Goal: Obtain resource: Obtain resource

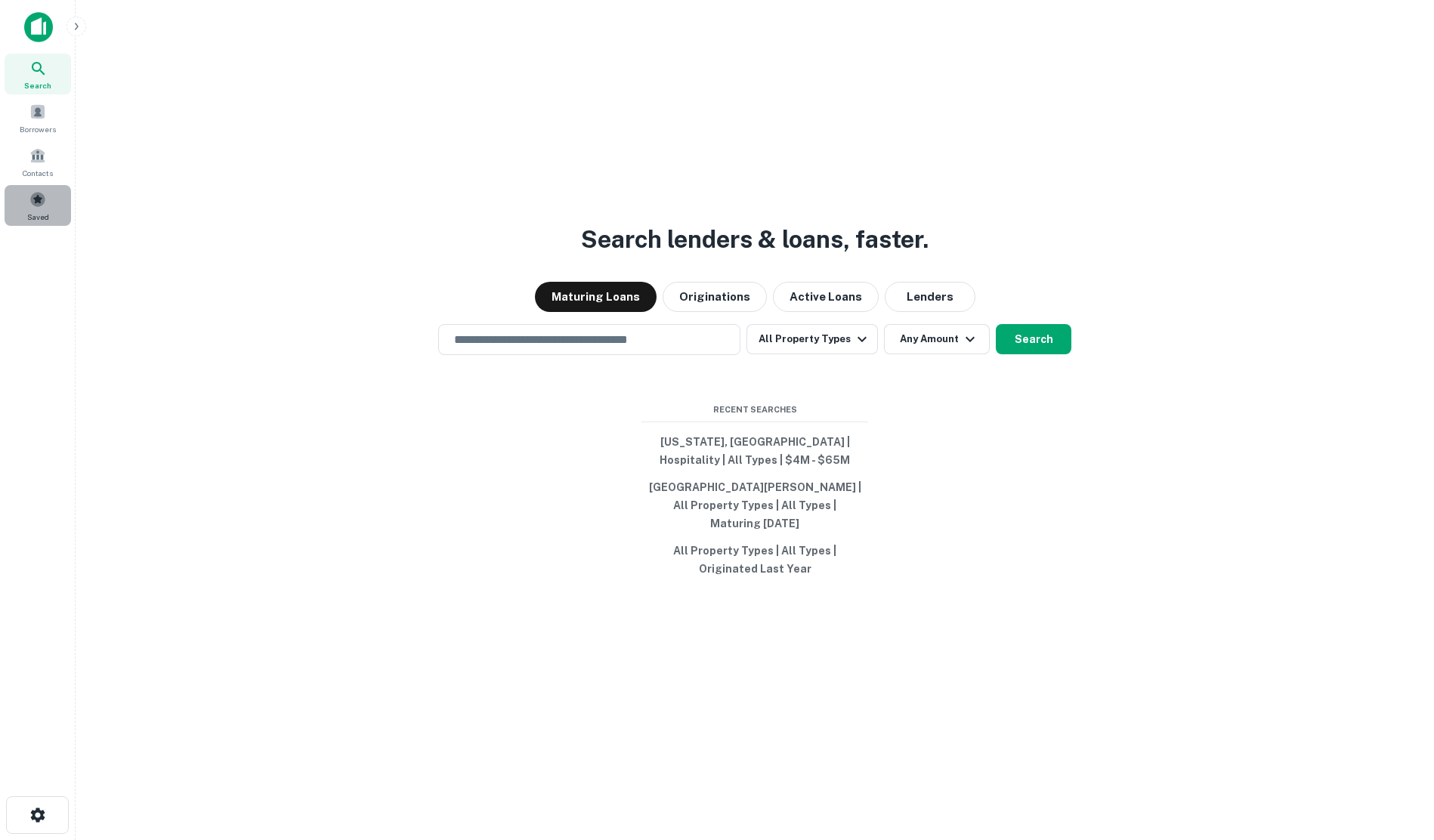
click at [37, 202] on span at bounding box center [38, 199] width 16 height 16
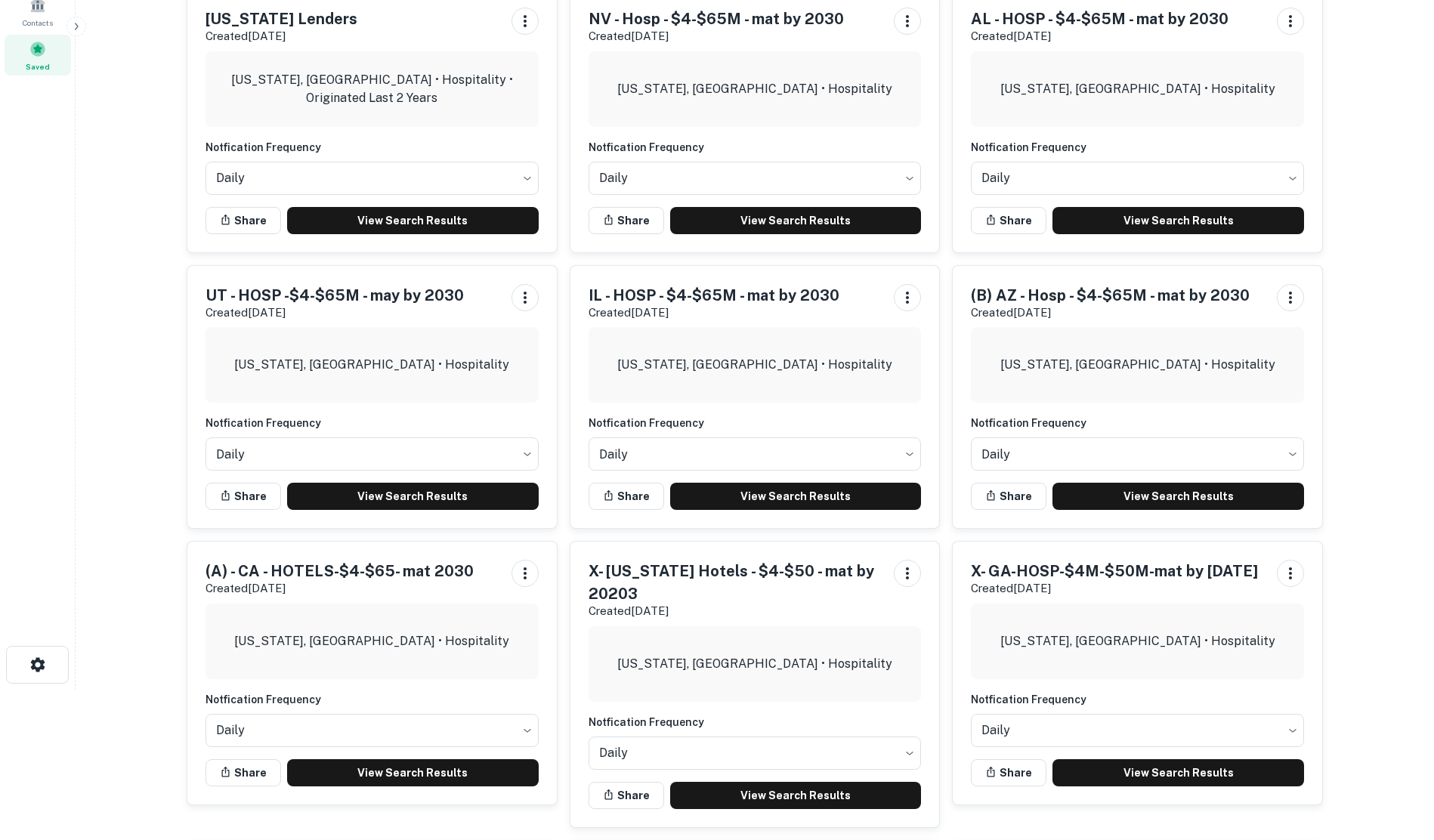
scroll to position [151, 0]
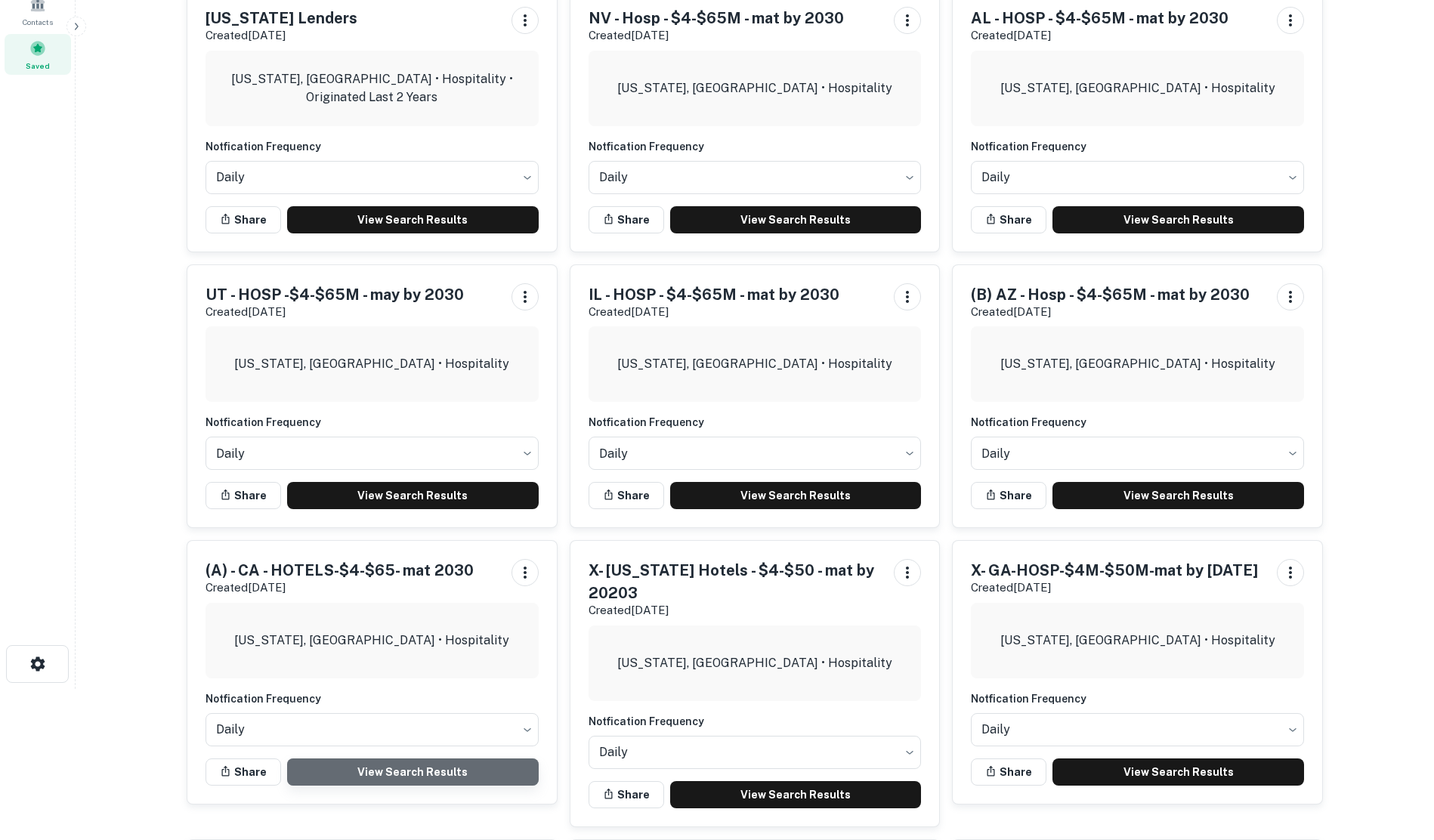
click at [389, 776] on link "View Search Results" at bounding box center [412, 772] width 251 height 27
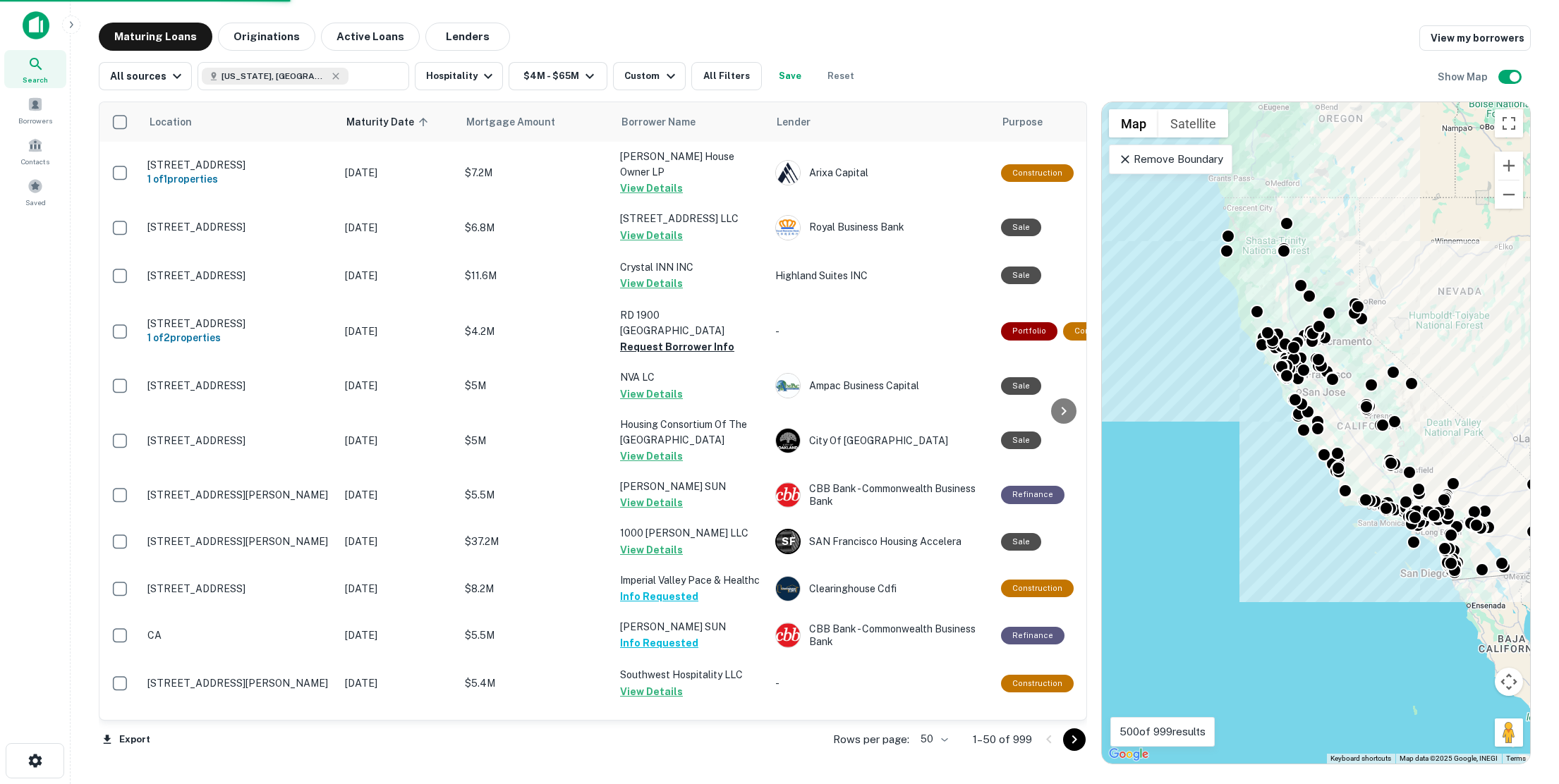
click at [946, 738] on body "Search Borrowers Contacts Saved Maturing Loans Originations Active Loans Lender…" at bounding box center [779, 392] width 1559 height 784
click at [937, 751] on li "100" at bounding box center [935, 754] width 41 height 25
click at [1073, 737] on icon "Go to next page" at bounding box center [1075, 739] width 17 height 17
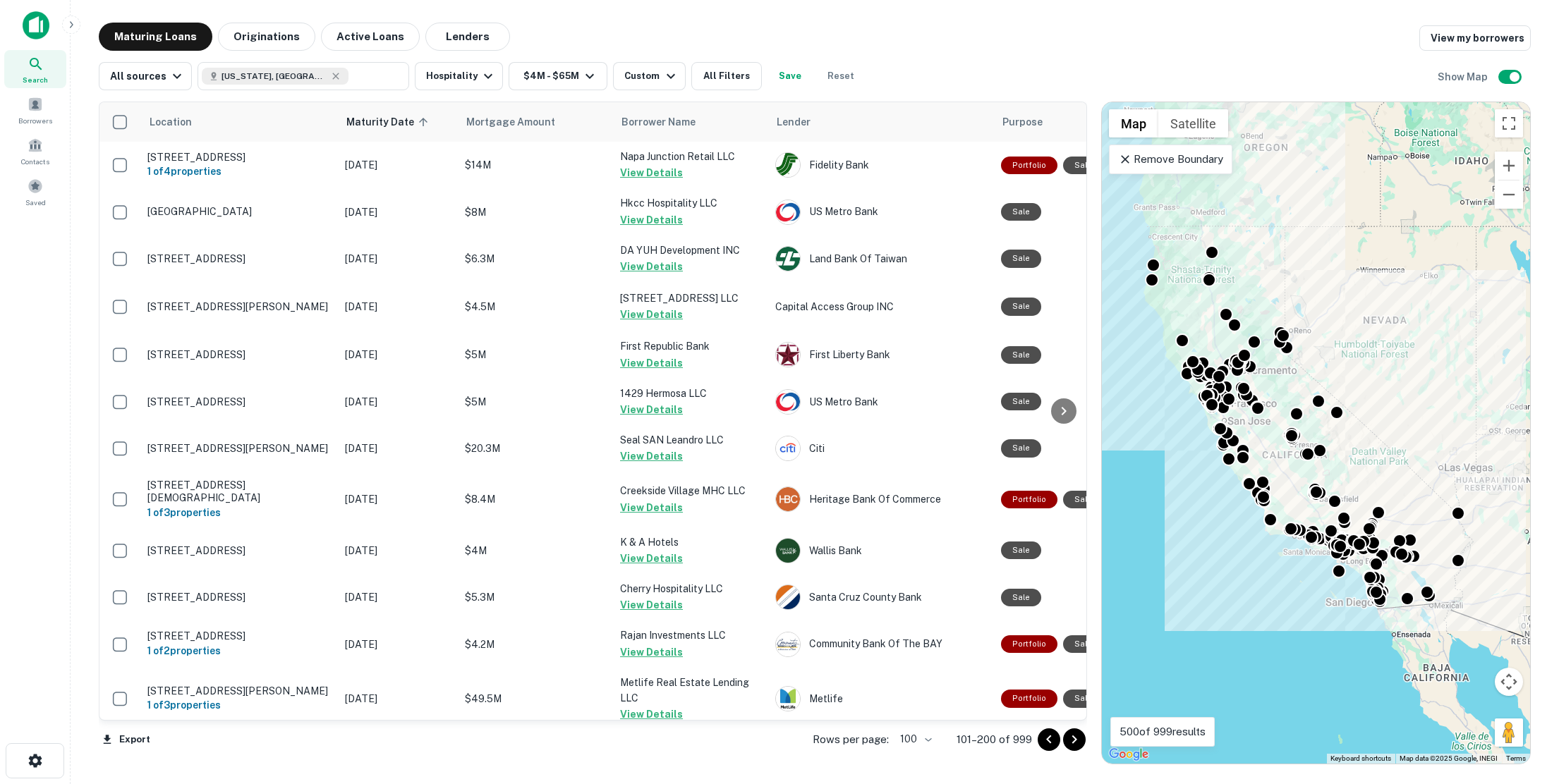
drag, startPoint x: 1273, startPoint y: 603, endPoint x: 1200, endPoint y: 630, distance: 77.8
click at [1200, 630] on div "To activate drag with keyboard, press Alt + Enter. Once in keyboard drag state,…" at bounding box center [1316, 433] width 429 height 662
click at [1073, 741] on icon "Go to next page" at bounding box center [1075, 739] width 17 height 17
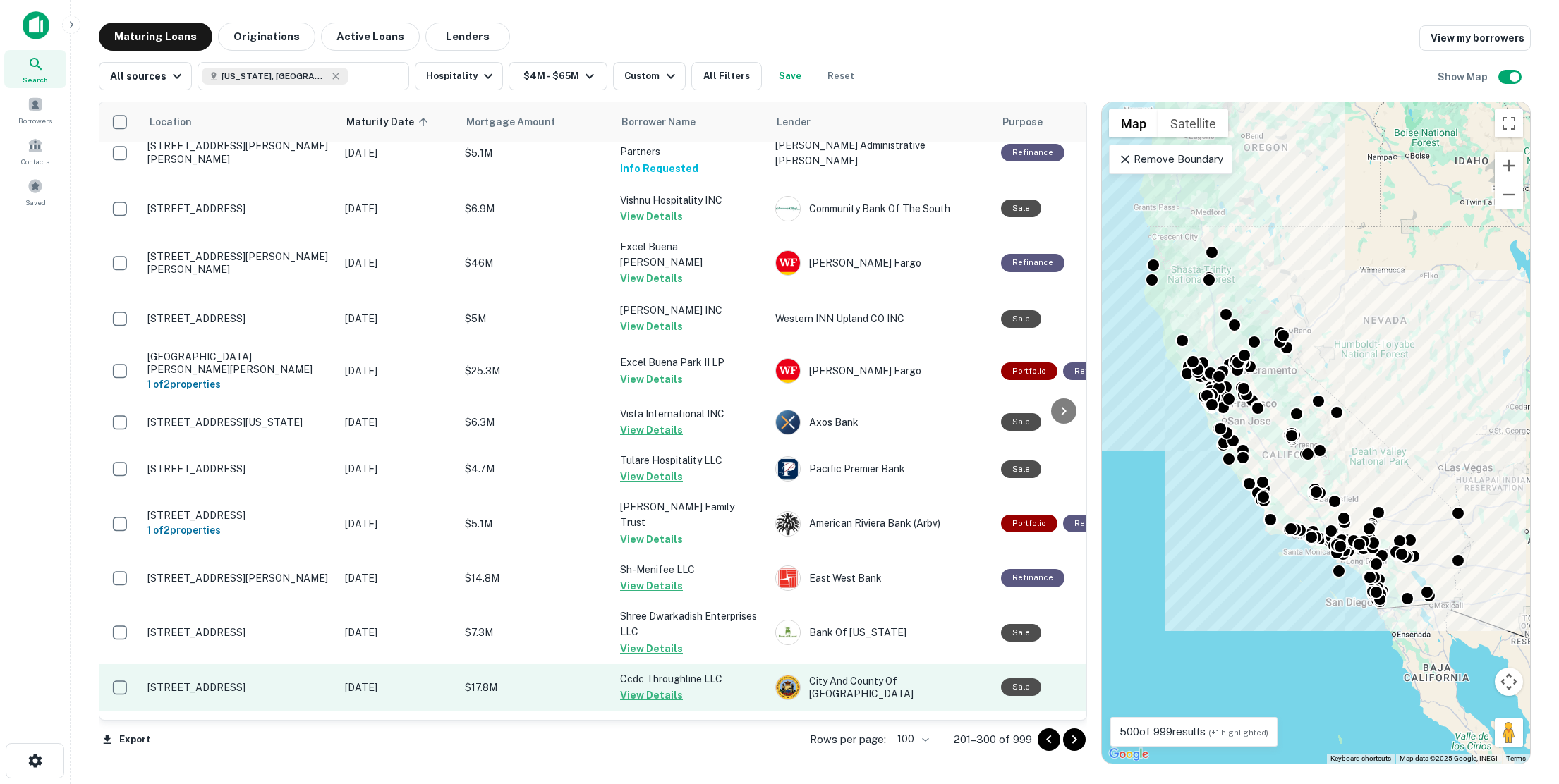
scroll to position [4311, 0]
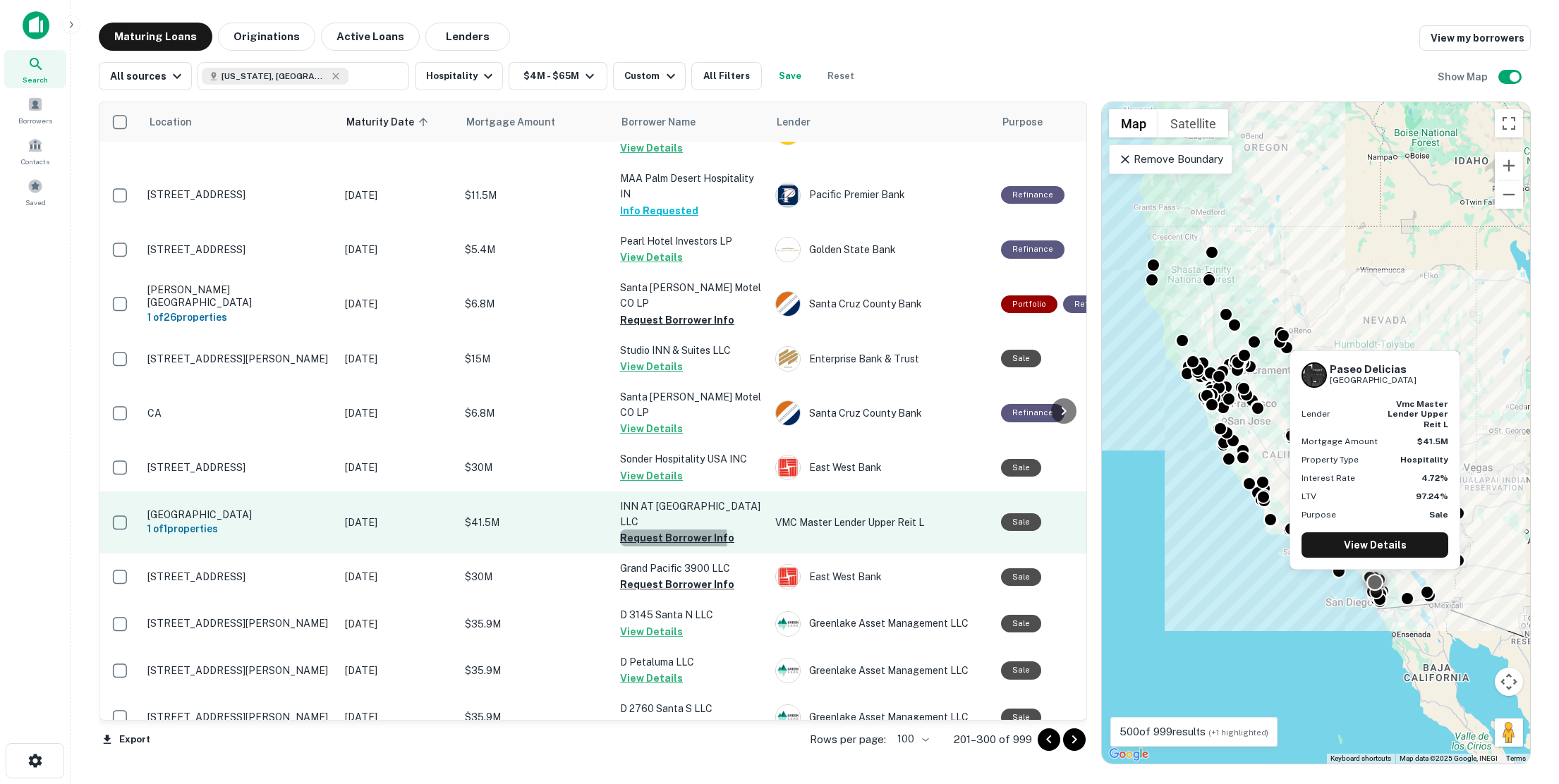
click at [673, 530] on button "Request Borrower Info" at bounding box center [677, 538] width 114 height 17
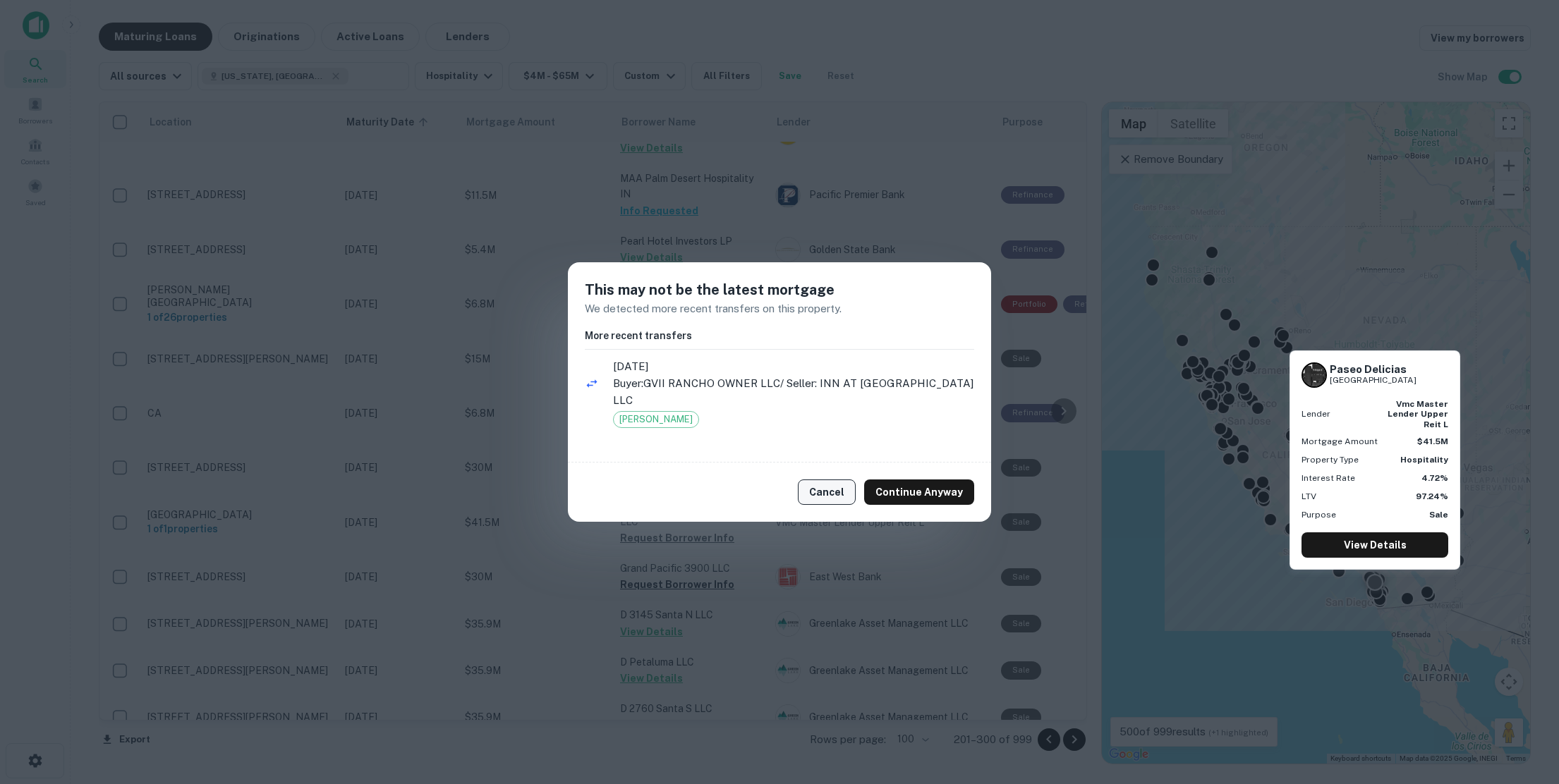
click at [837, 488] on button "Cancel" at bounding box center [827, 492] width 58 height 25
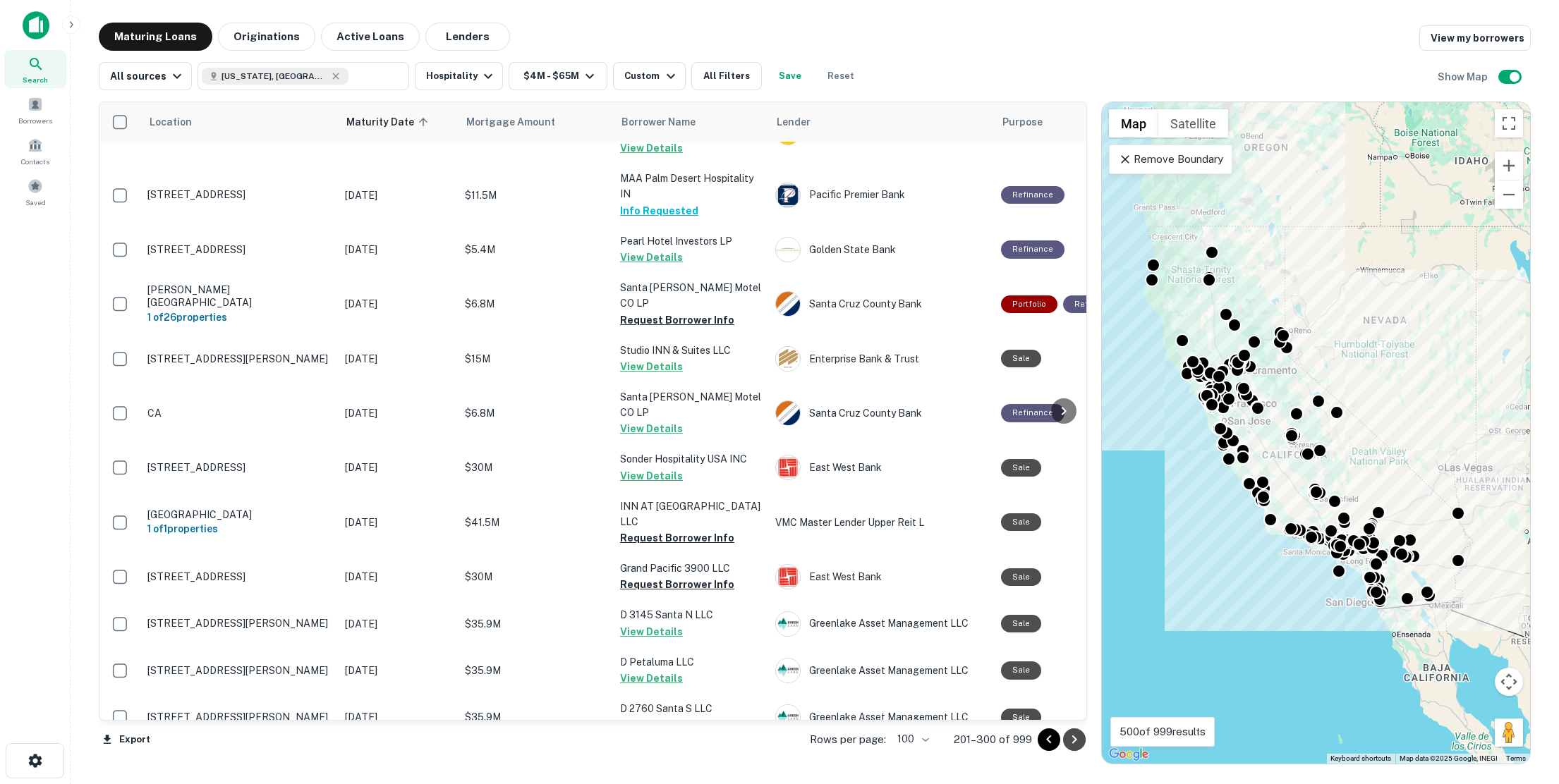
click at [1079, 743] on icon "Go to next page" at bounding box center [1075, 739] width 17 height 17
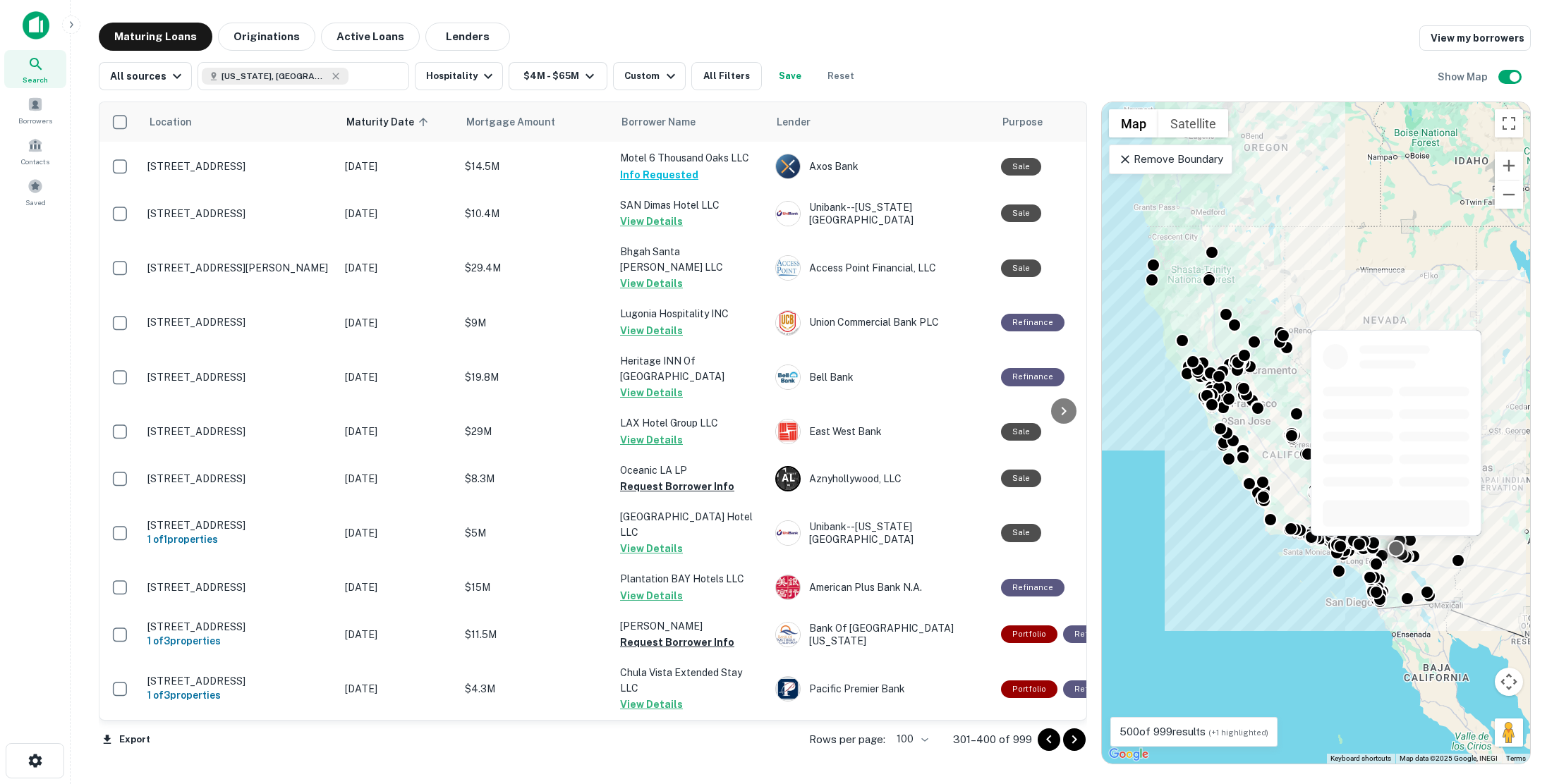
scroll to position [423, 0]
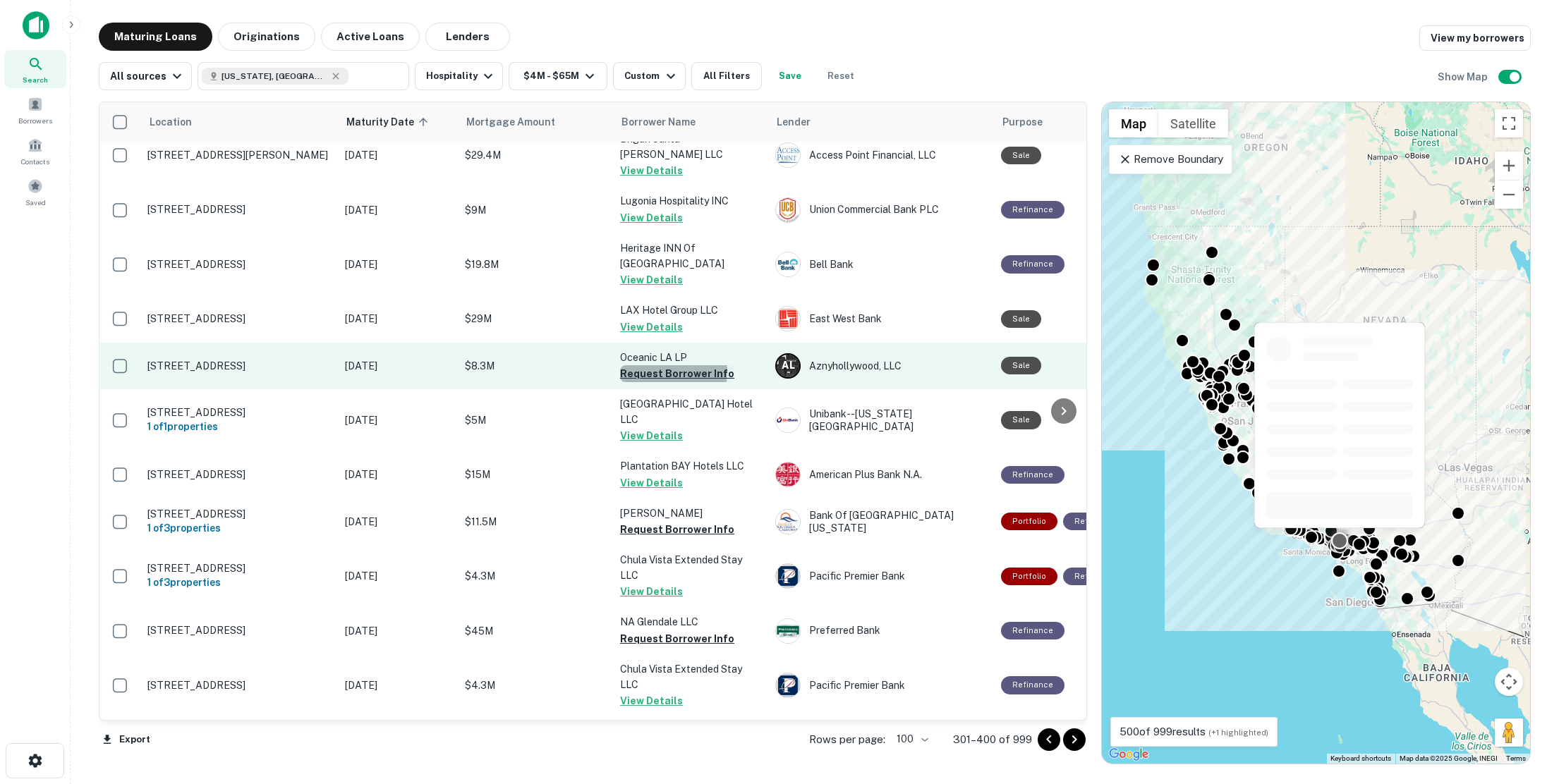
click at [663, 366] on button "Request Borrower Info" at bounding box center [677, 374] width 114 height 17
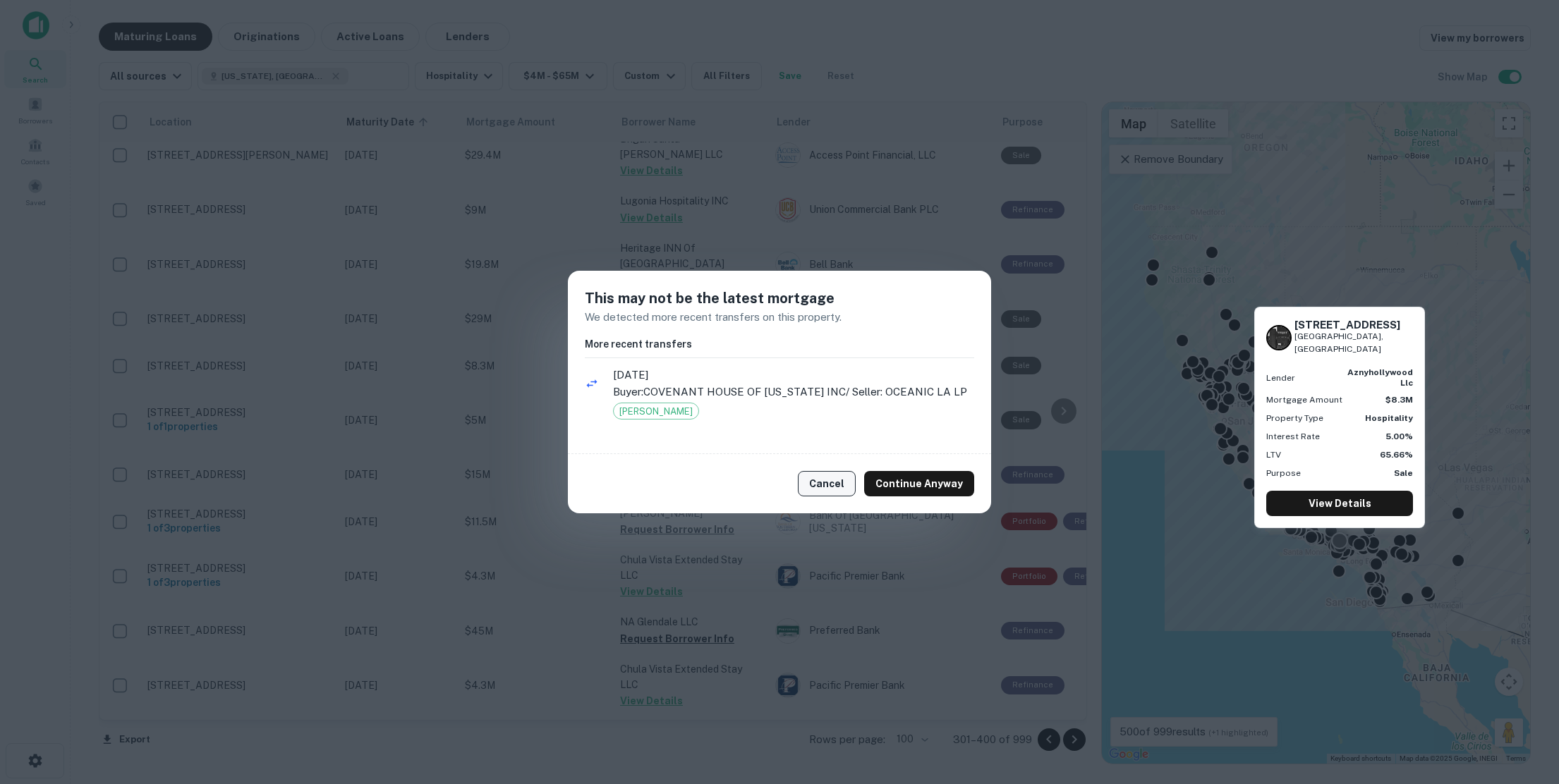
click at [829, 486] on button "Cancel" at bounding box center [827, 484] width 58 height 25
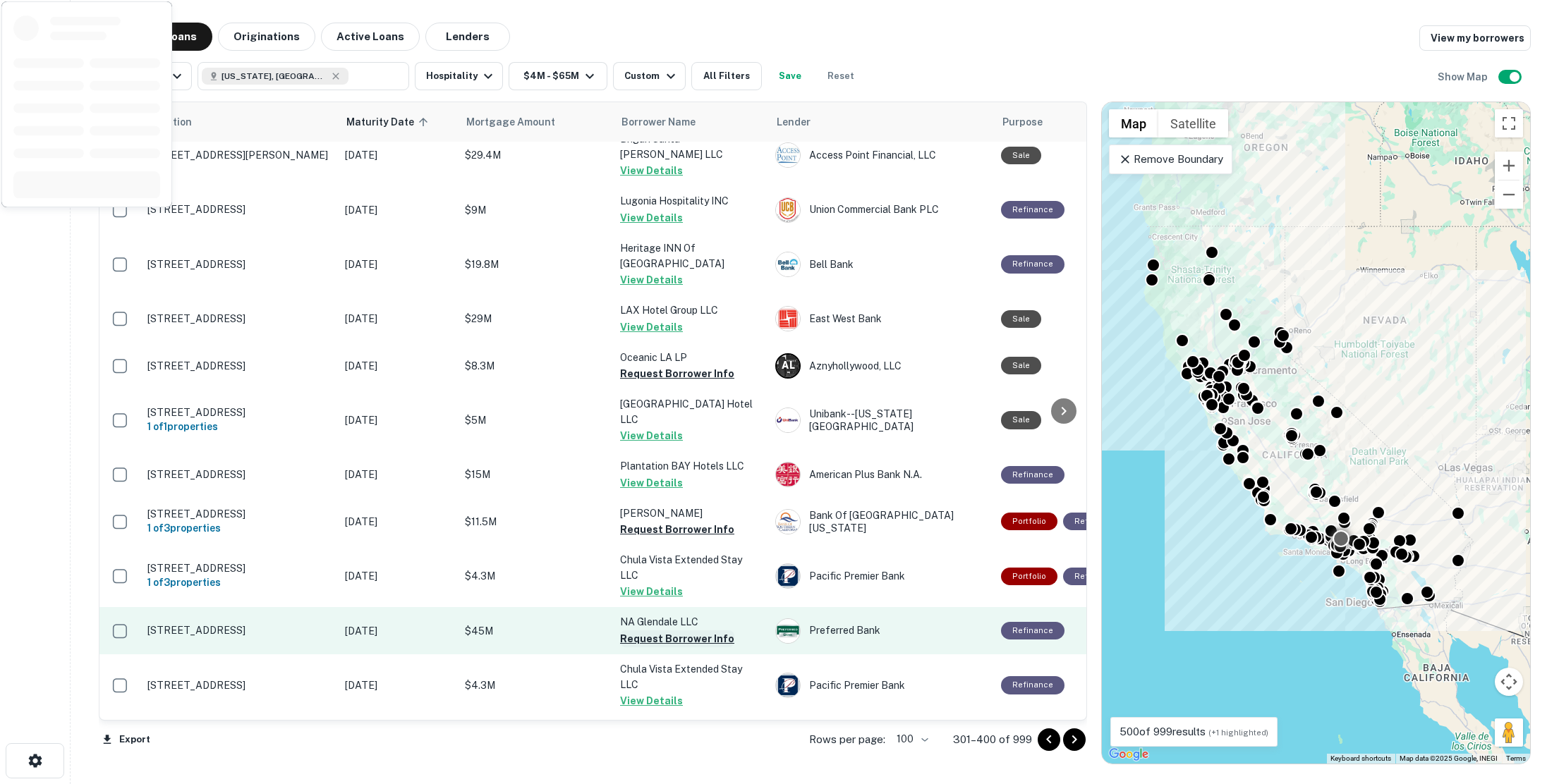
click at [672, 630] on button "Request Borrower Info" at bounding box center [677, 639] width 114 height 17
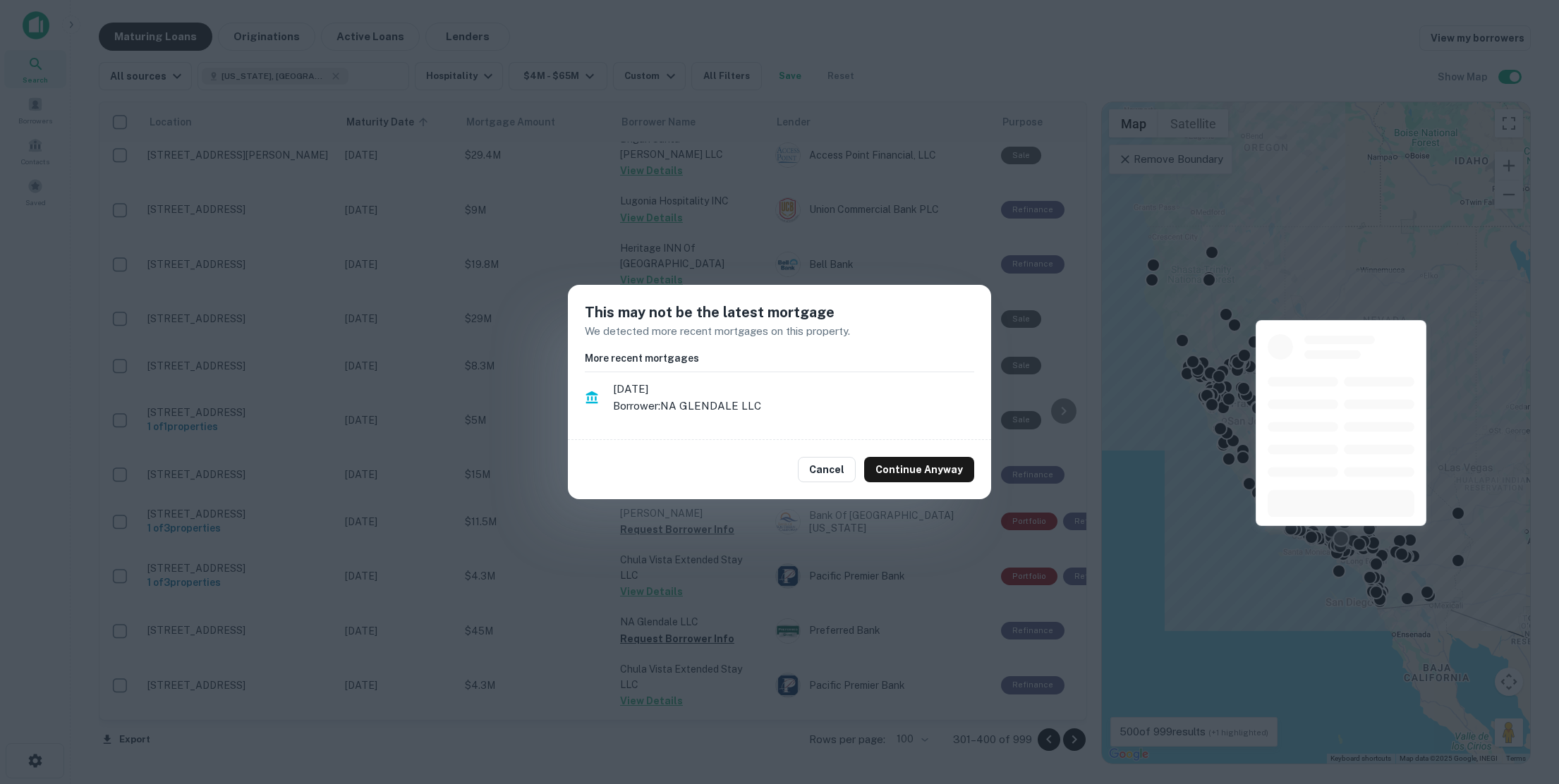
click at [839, 468] on button "Cancel" at bounding box center [827, 470] width 58 height 25
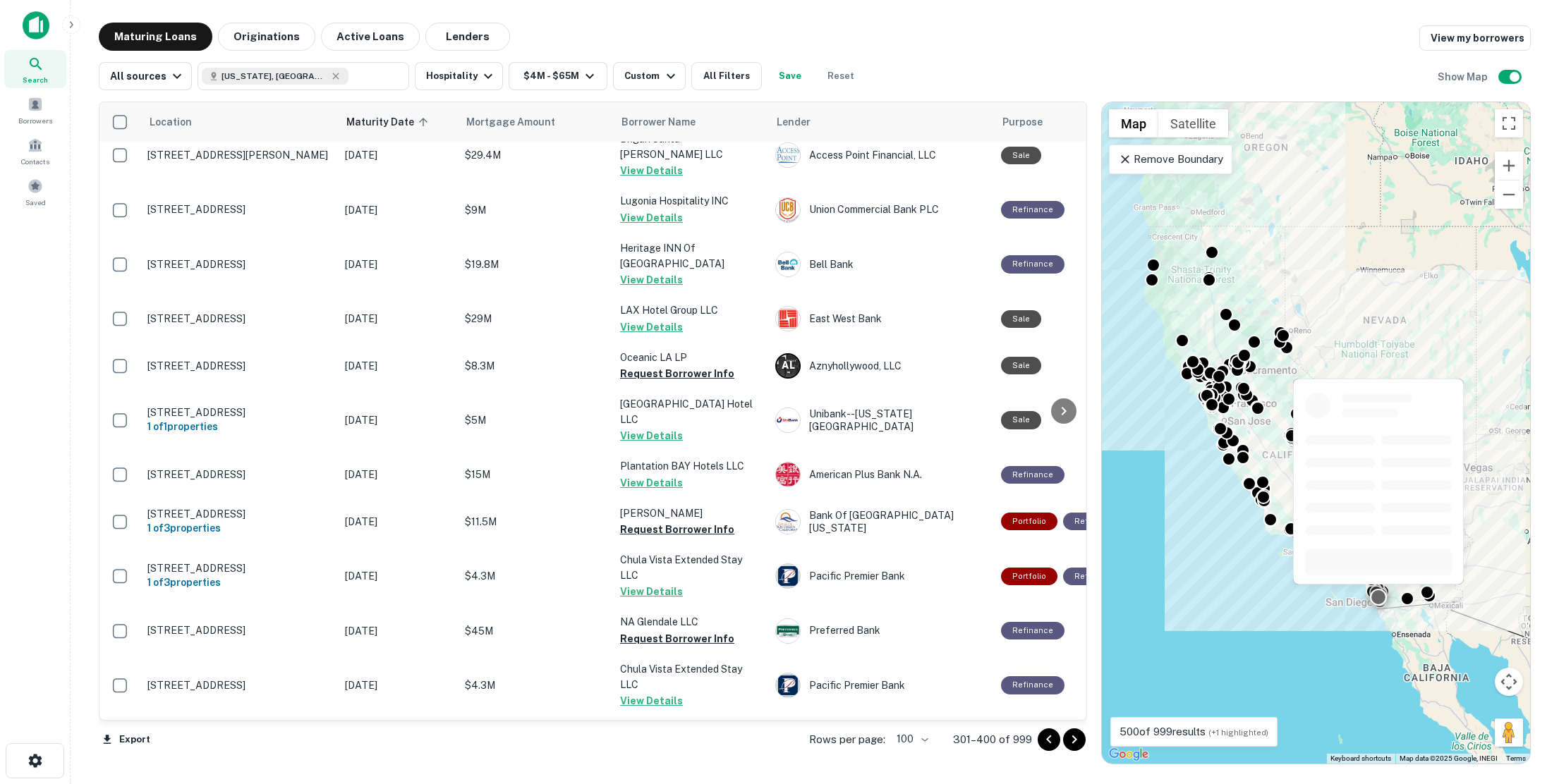
scroll to position [494, 0]
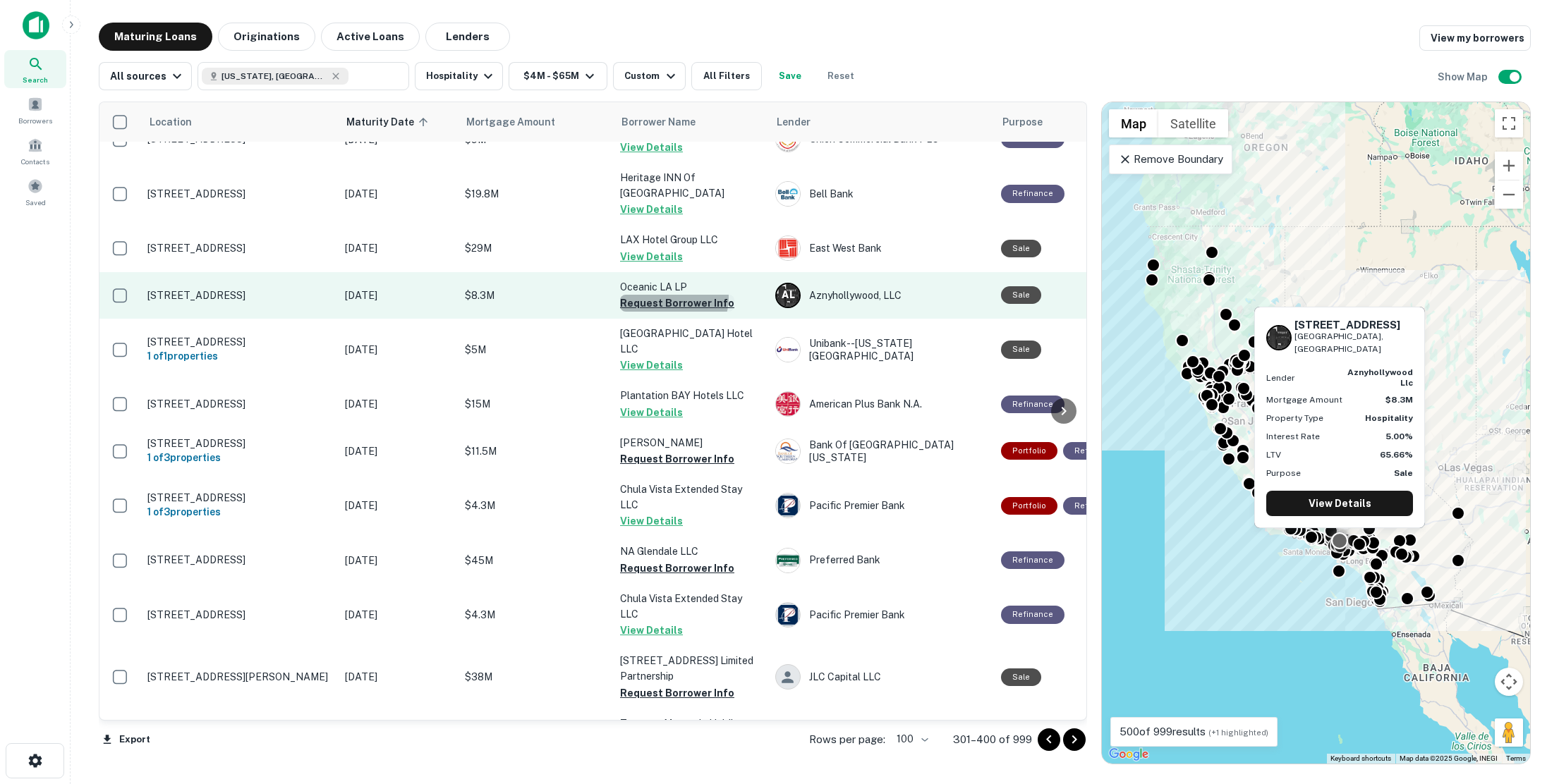
click at [672, 295] on button "Request Borrower Info" at bounding box center [677, 303] width 114 height 17
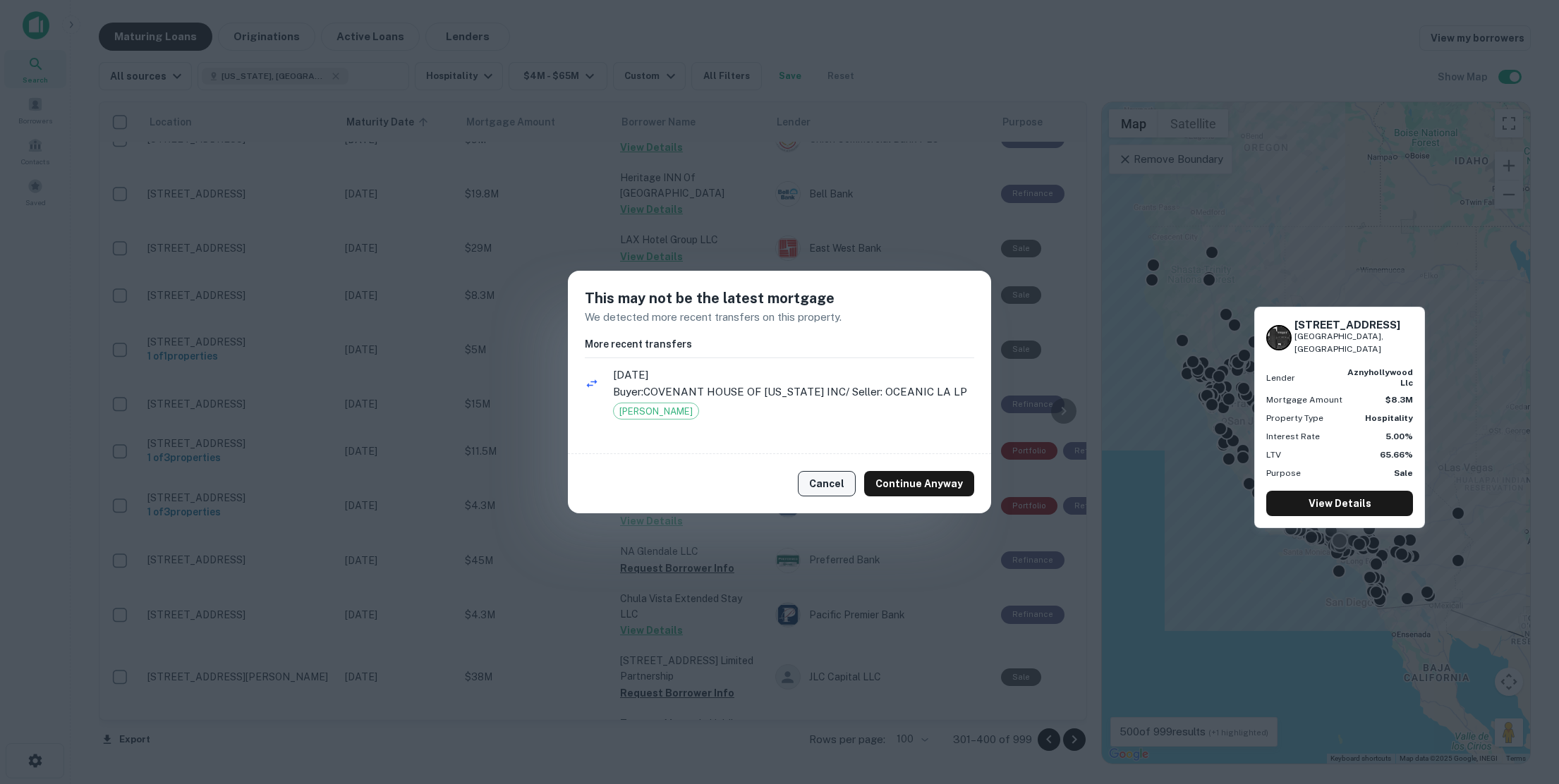
click at [833, 486] on button "Cancel" at bounding box center [827, 484] width 58 height 25
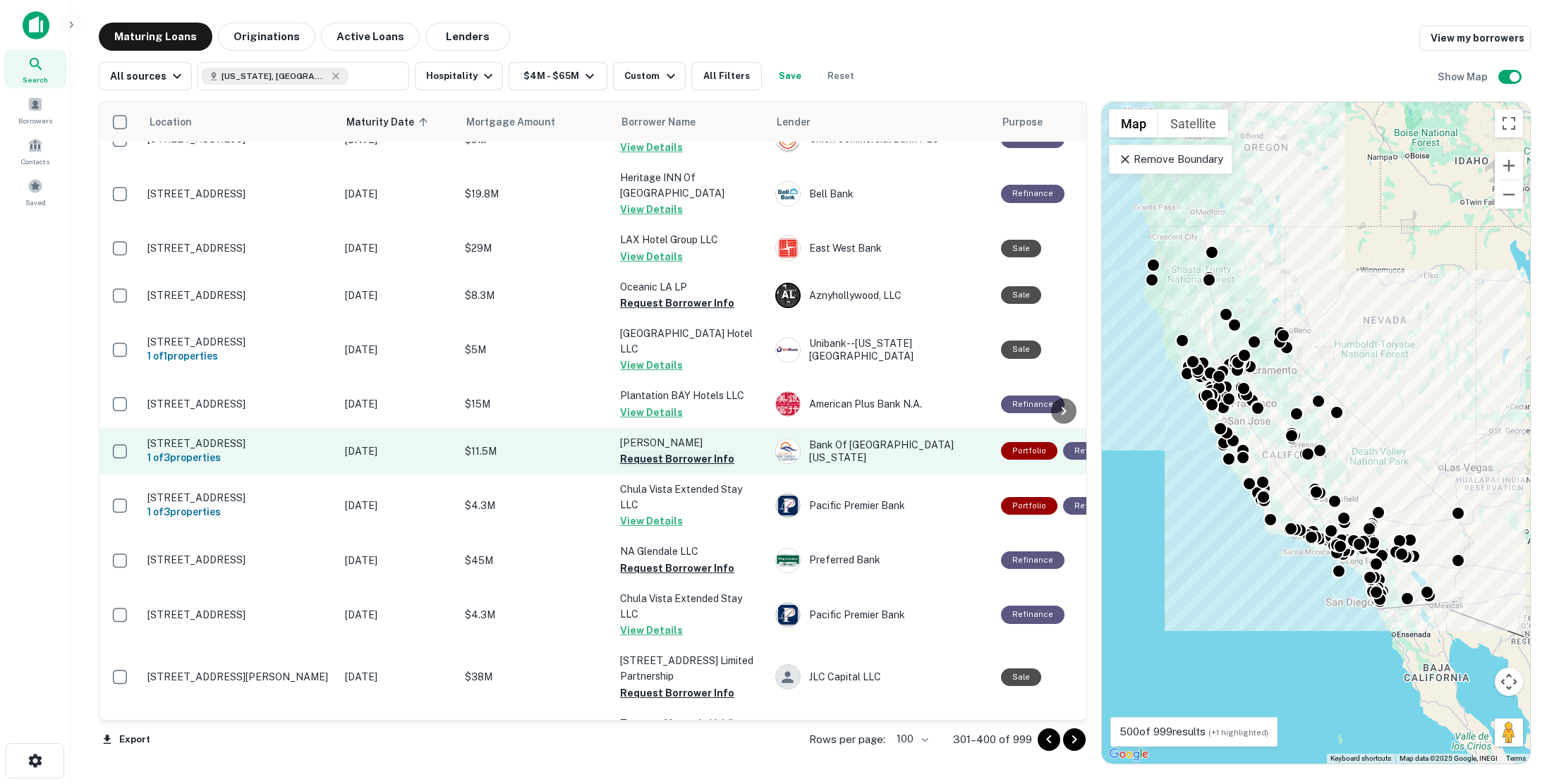
click at [682, 451] on button "Request Borrower Info" at bounding box center [677, 459] width 114 height 17
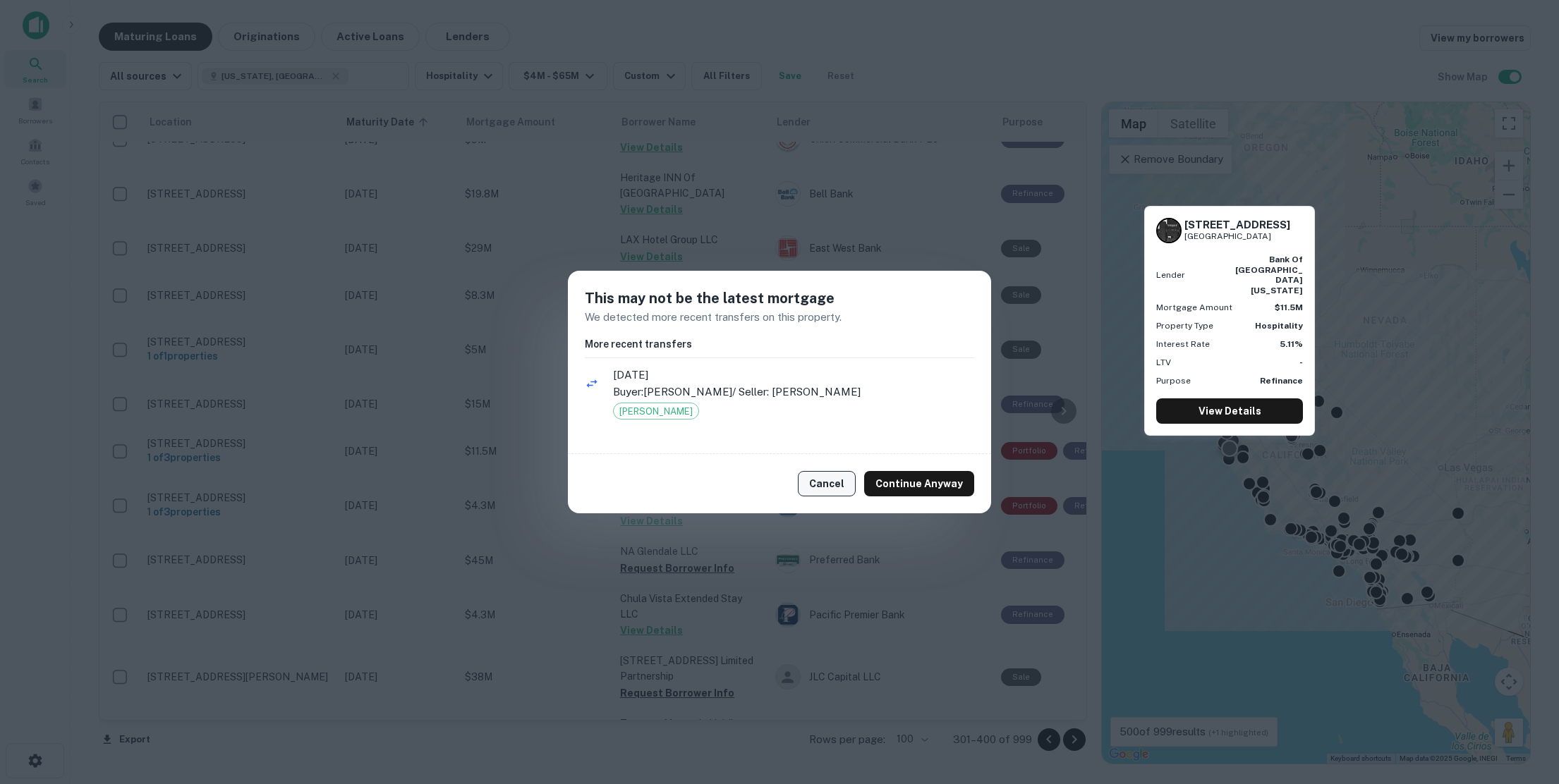
click at [836, 481] on button "Cancel" at bounding box center [827, 484] width 58 height 25
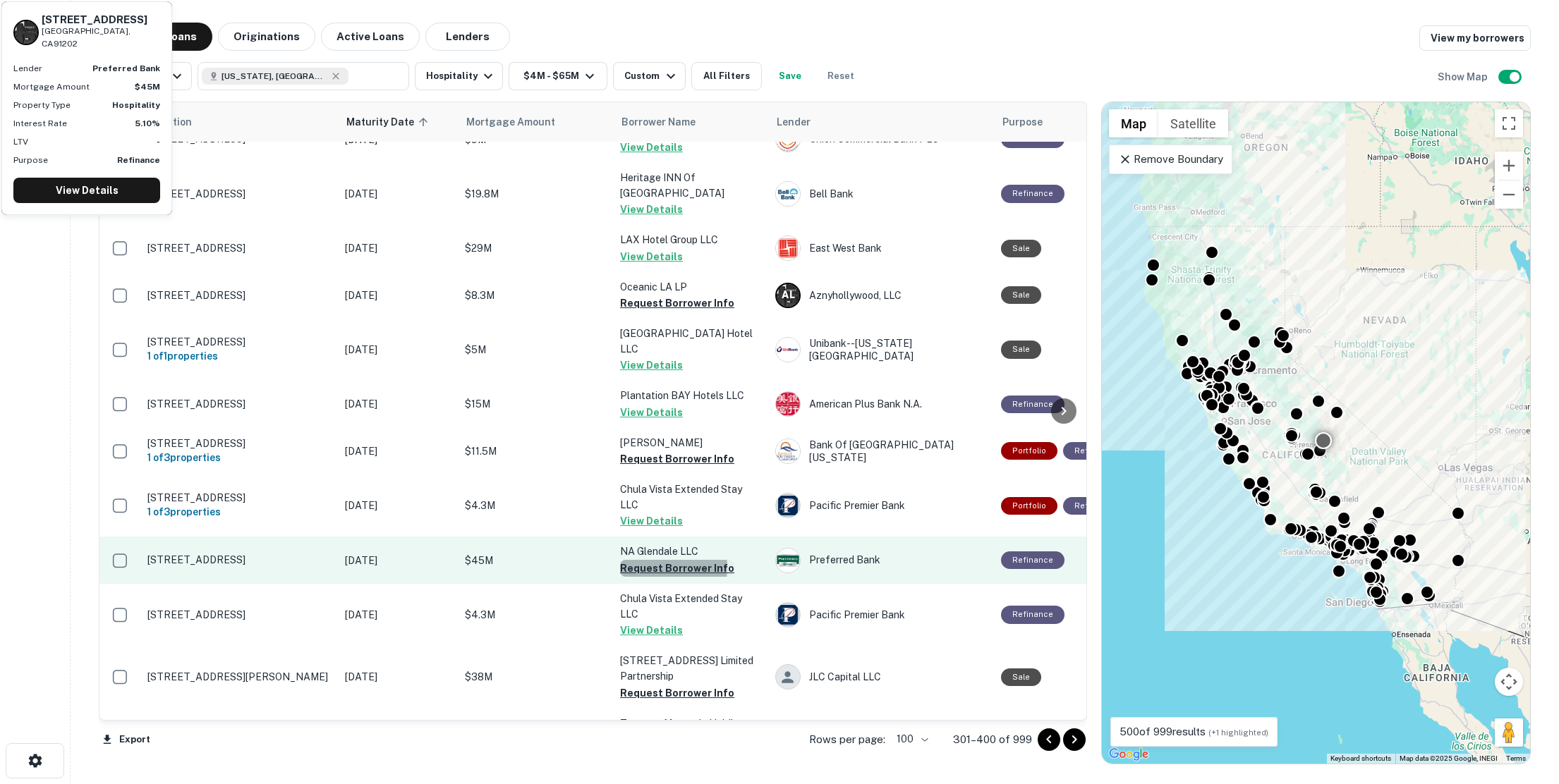
click at [654, 559] on button "Request Borrower Info" at bounding box center [677, 568] width 114 height 17
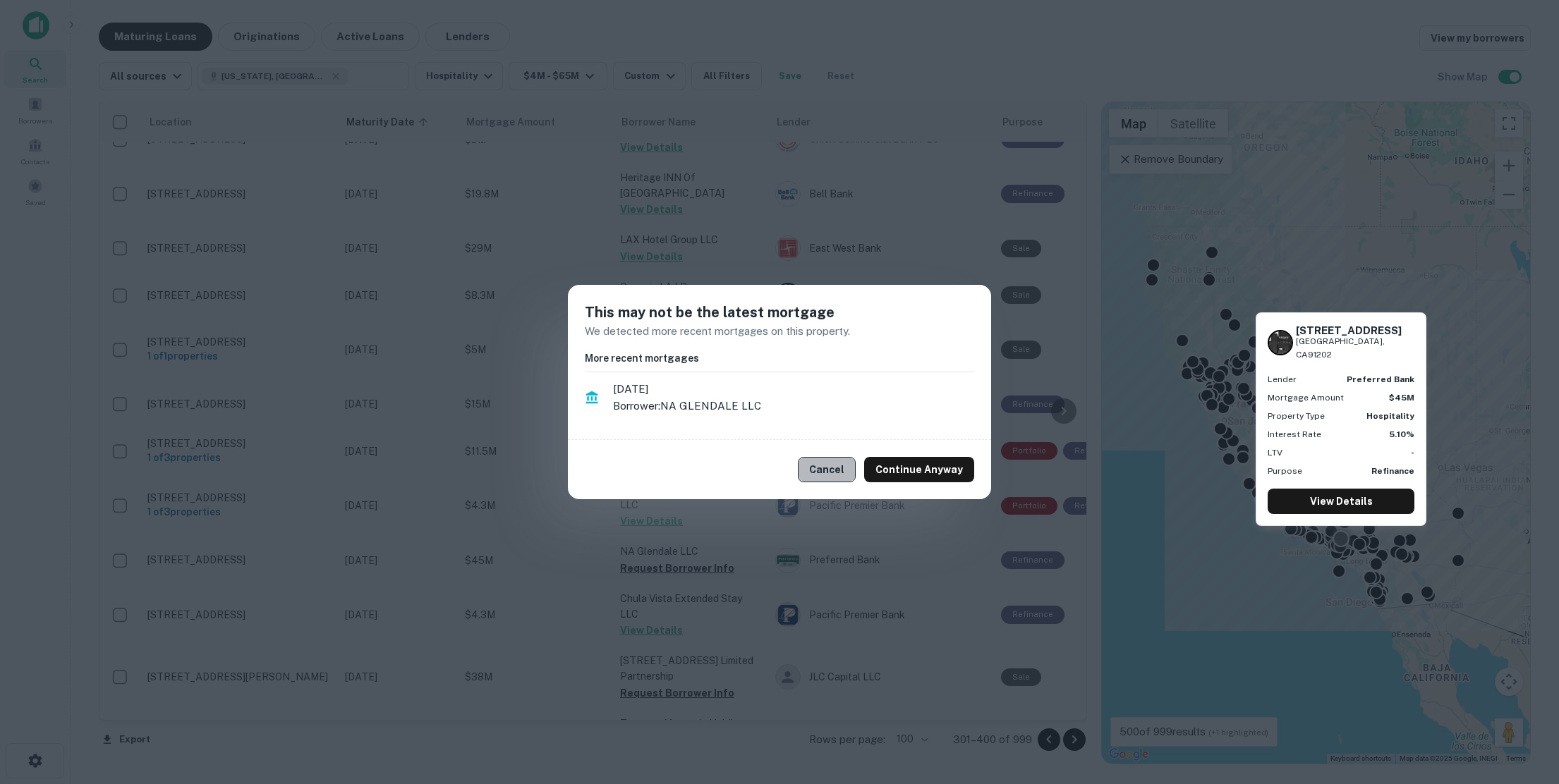
click at [844, 468] on button "Cancel" at bounding box center [827, 470] width 58 height 25
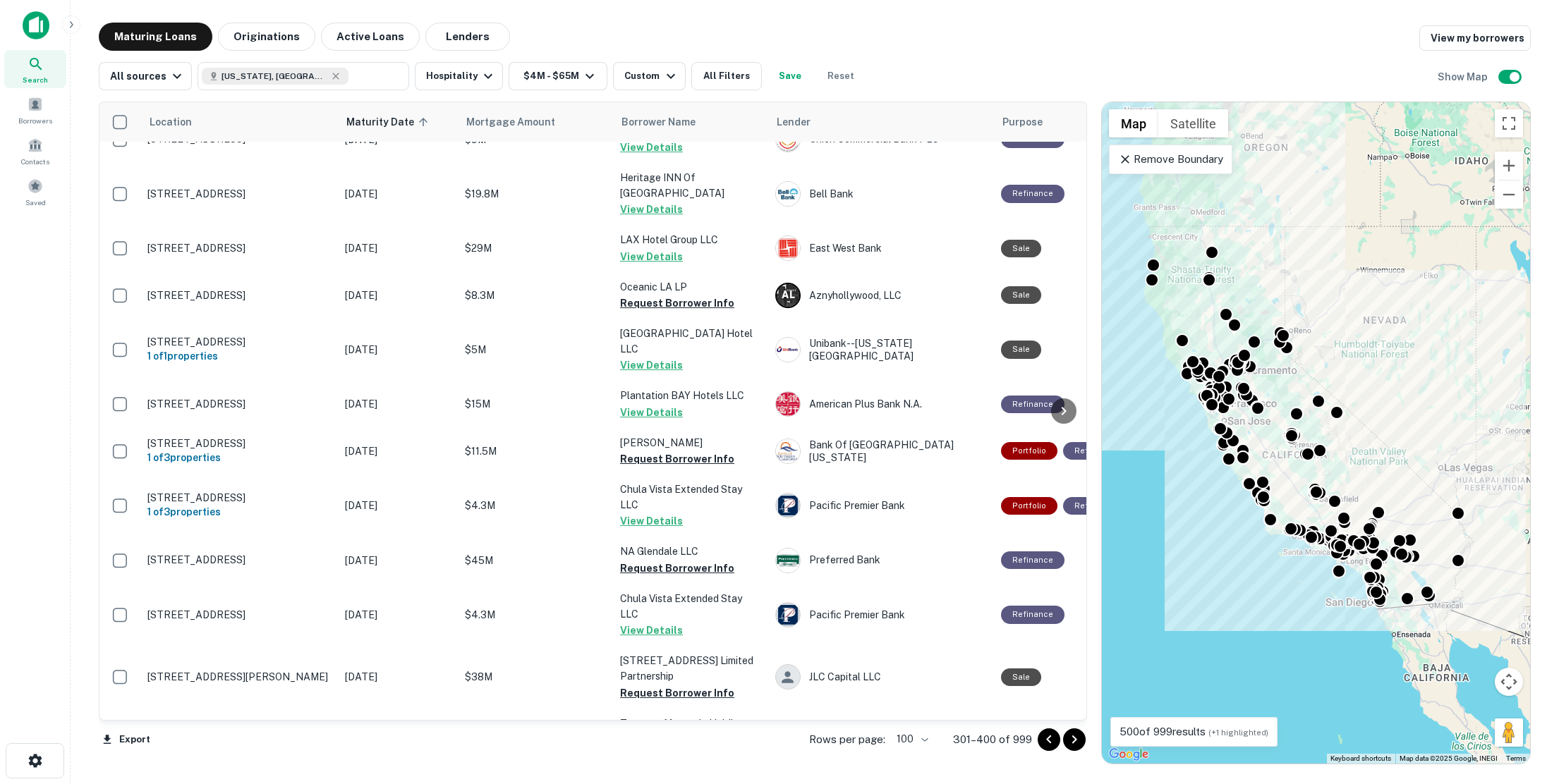
scroll to position [705, 0]
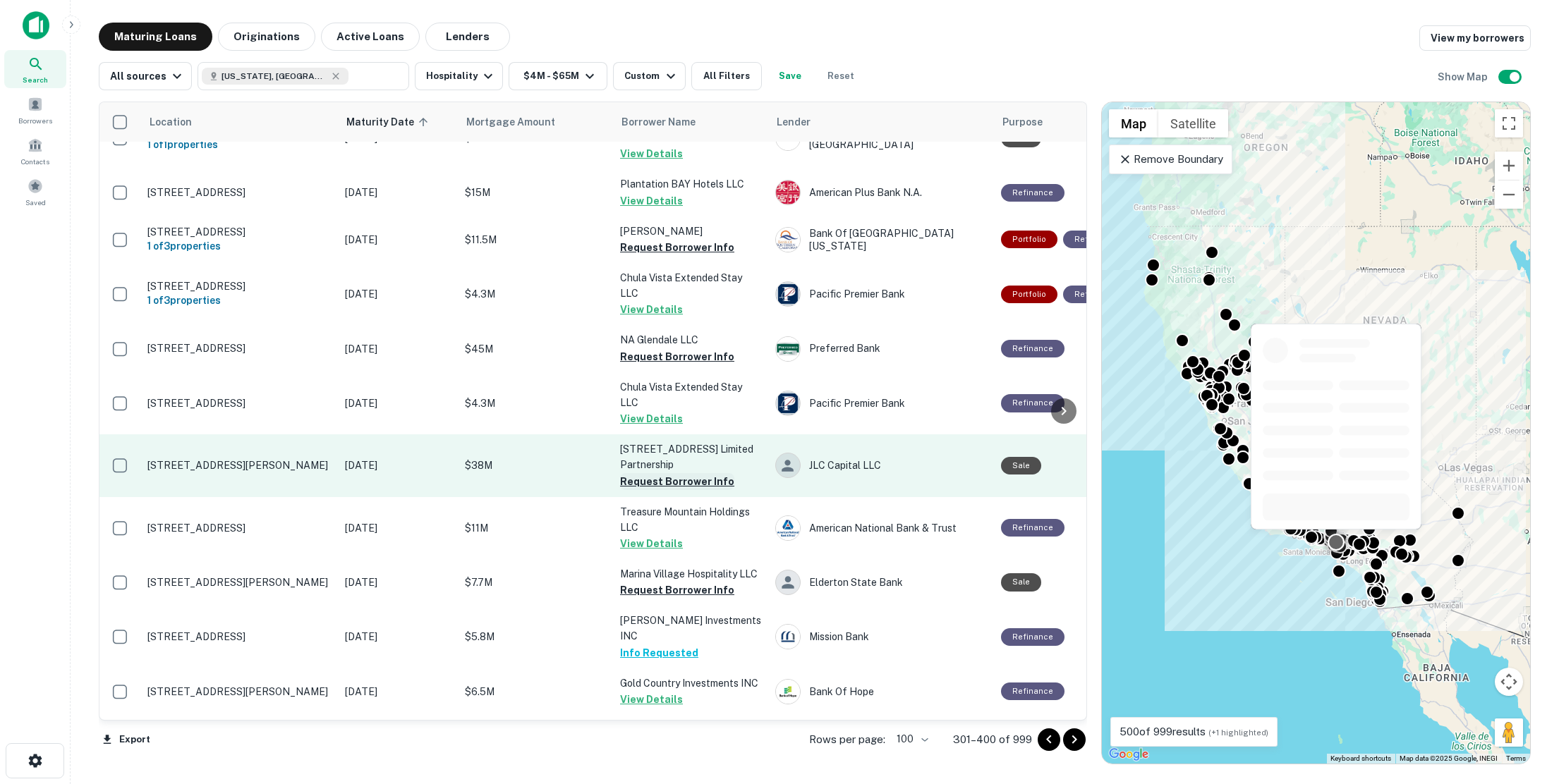
click at [675, 473] on button "Request Borrower Info" at bounding box center [677, 481] width 114 height 17
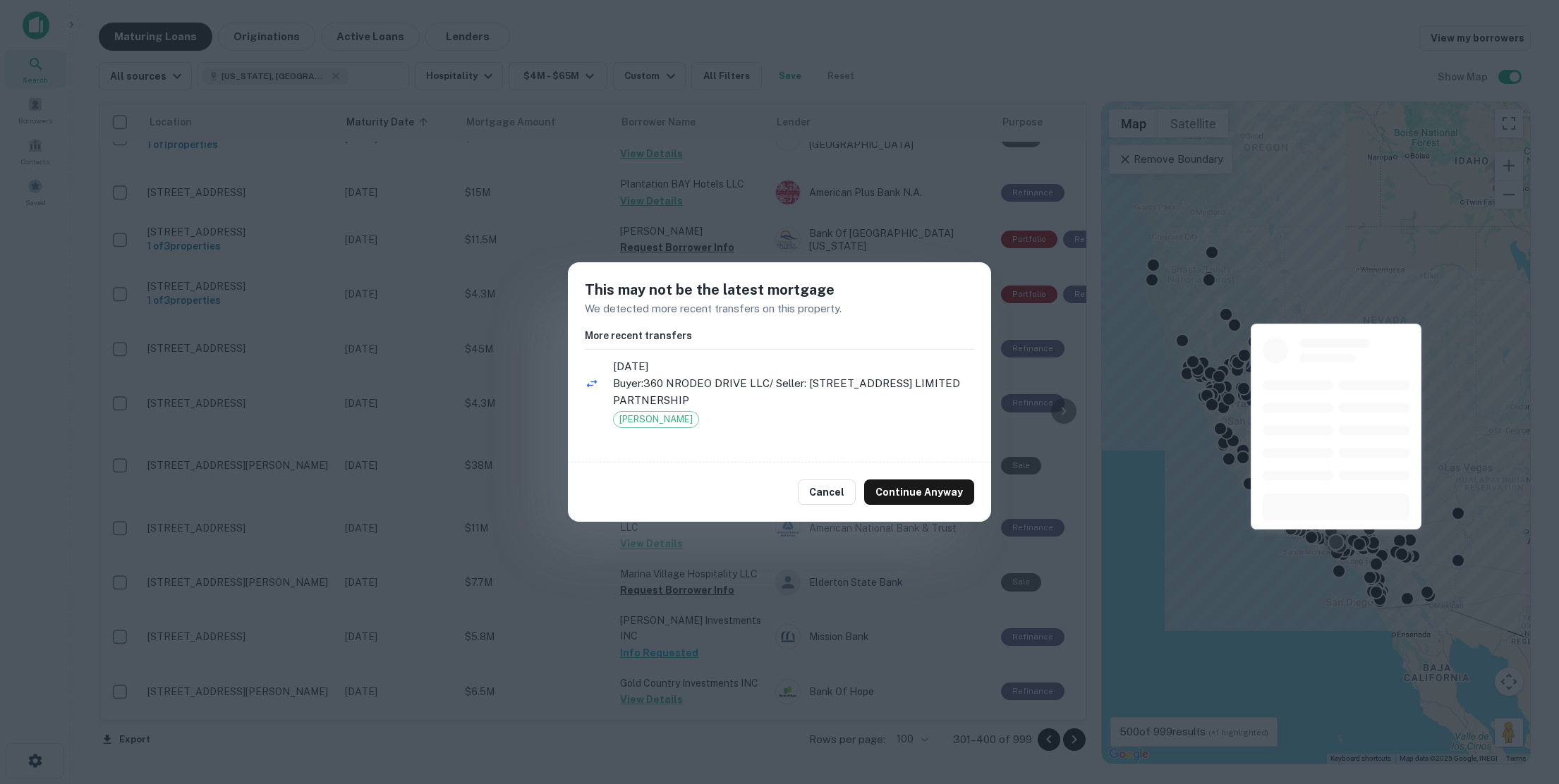
click at [846, 492] on button "Cancel" at bounding box center [827, 492] width 58 height 25
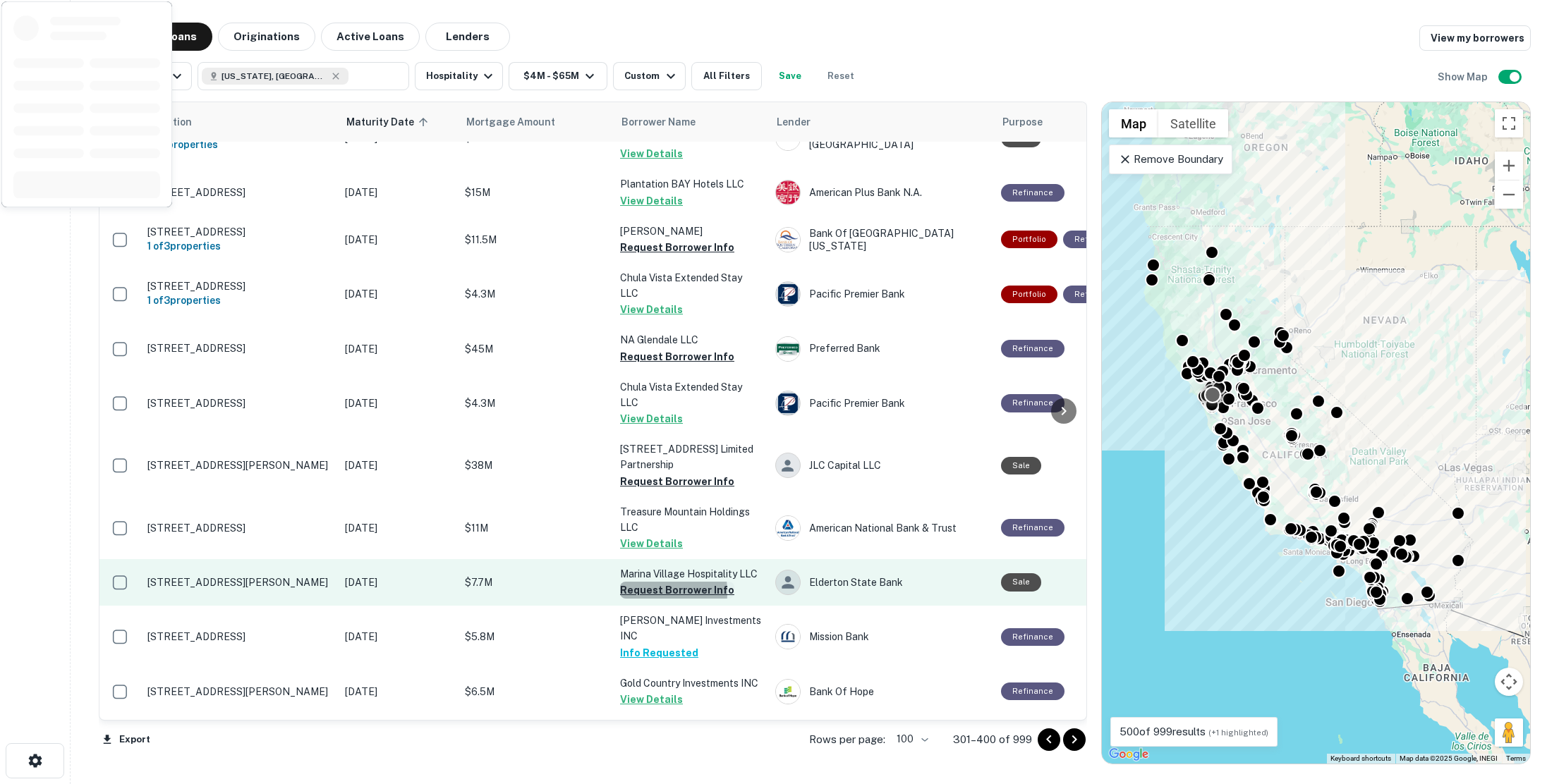
click at [633, 582] on button "Request Borrower Info" at bounding box center [677, 590] width 114 height 17
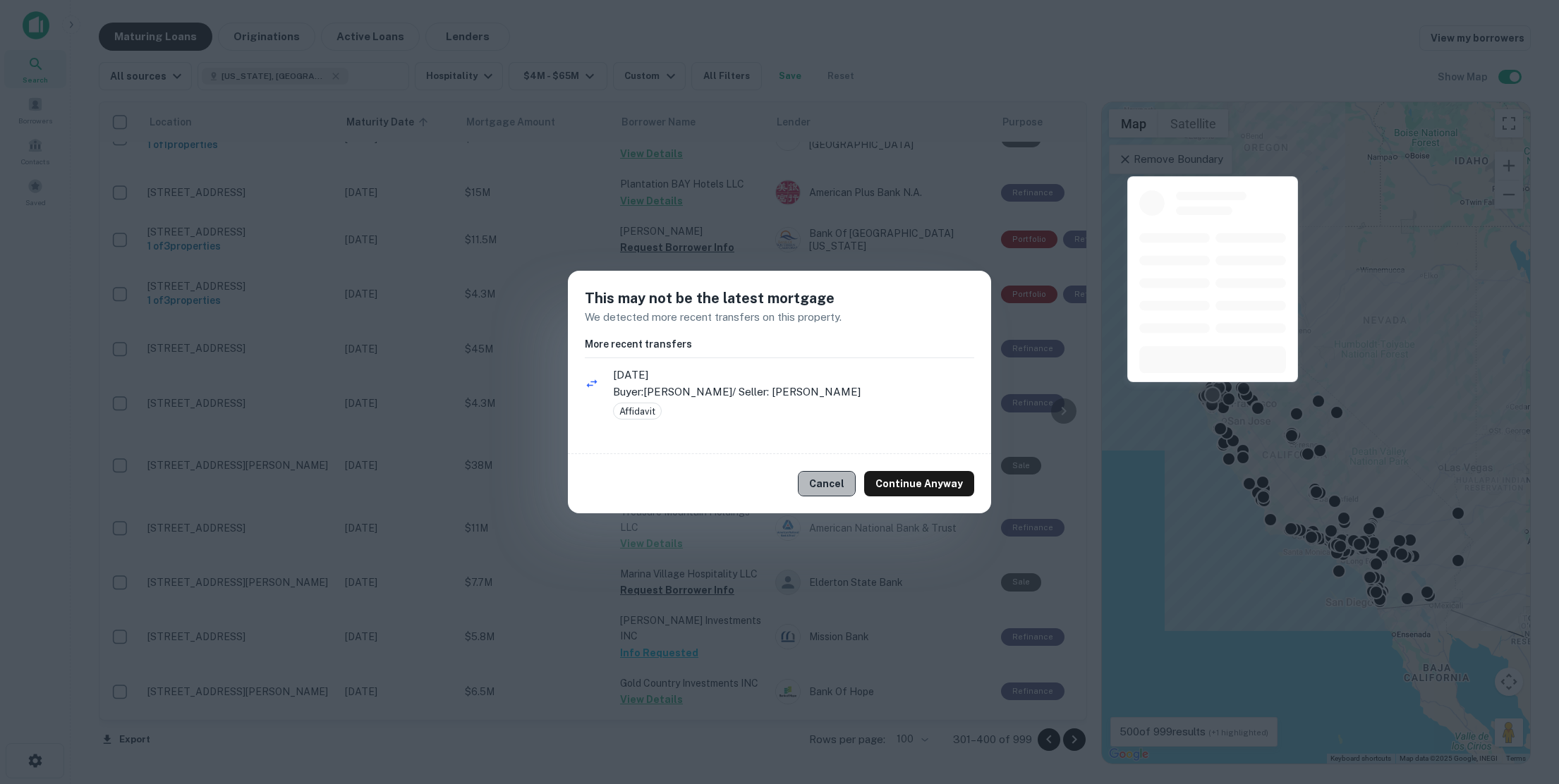
click at [828, 481] on button "Cancel" at bounding box center [827, 484] width 58 height 25
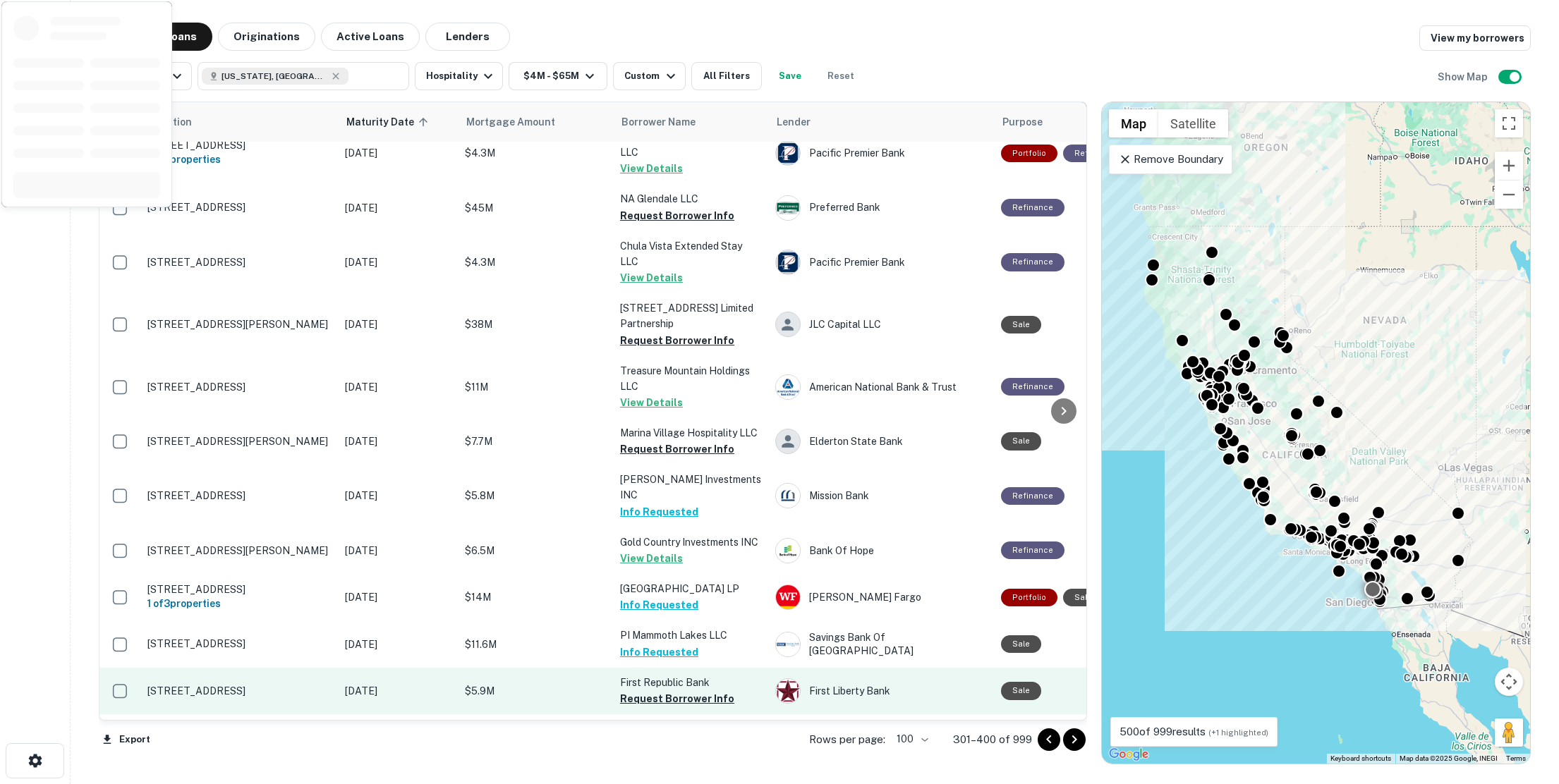
scroll to position [987, 0]
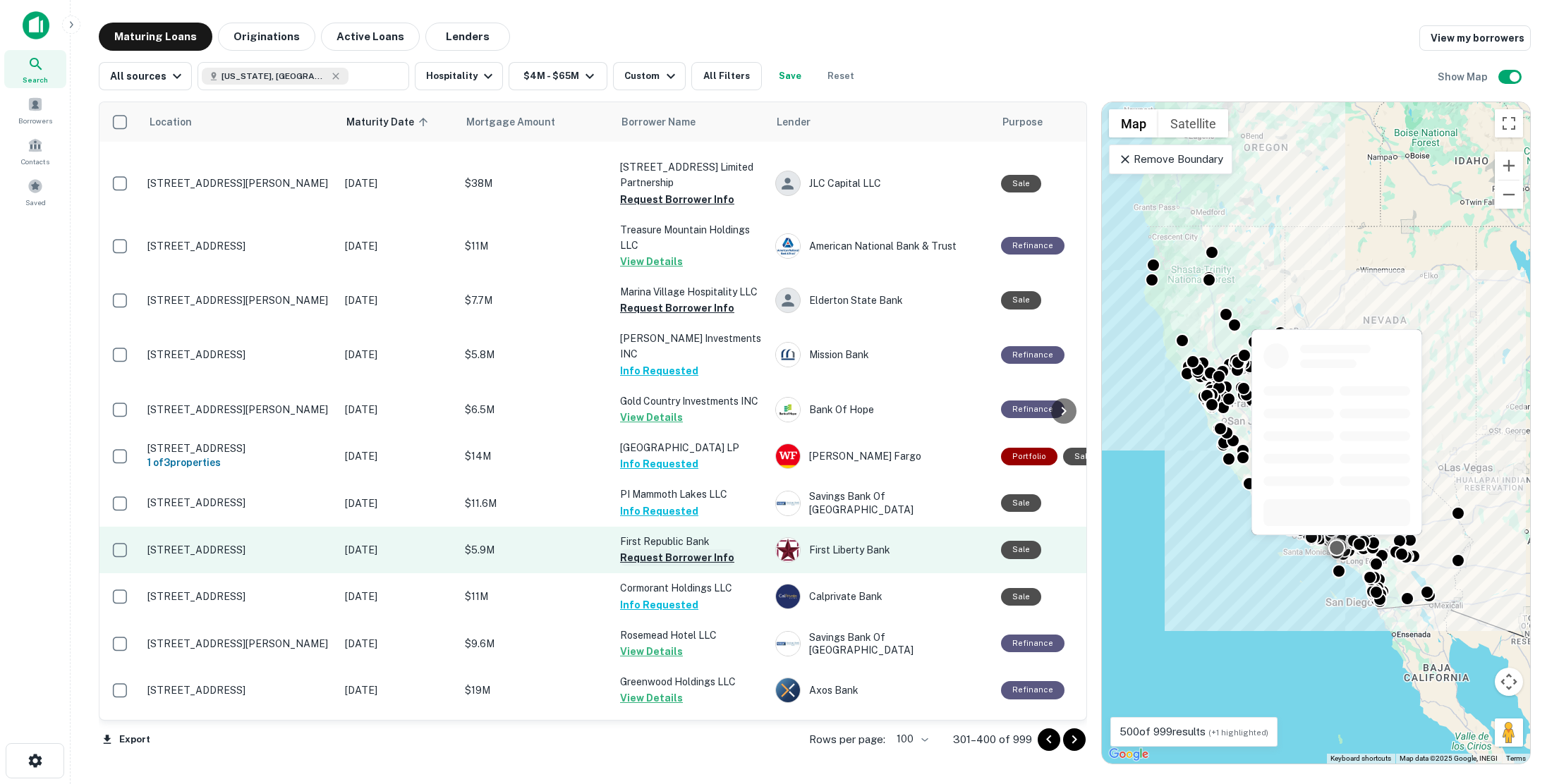
click at [672, 550] on button "Request Borrower Info" at bounding box center [677, 558] width 114 height 17
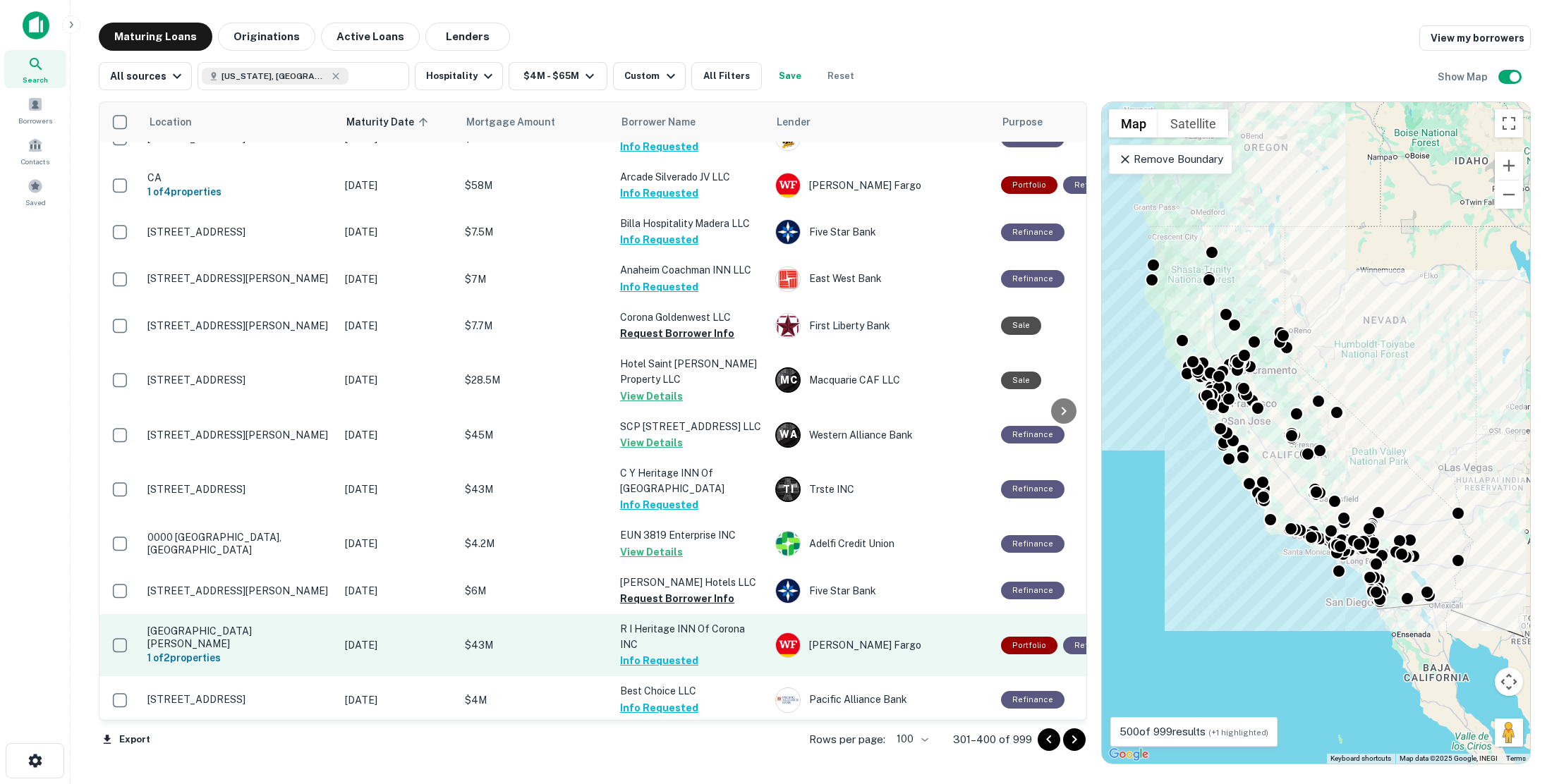
scroll to position [2186, 0]
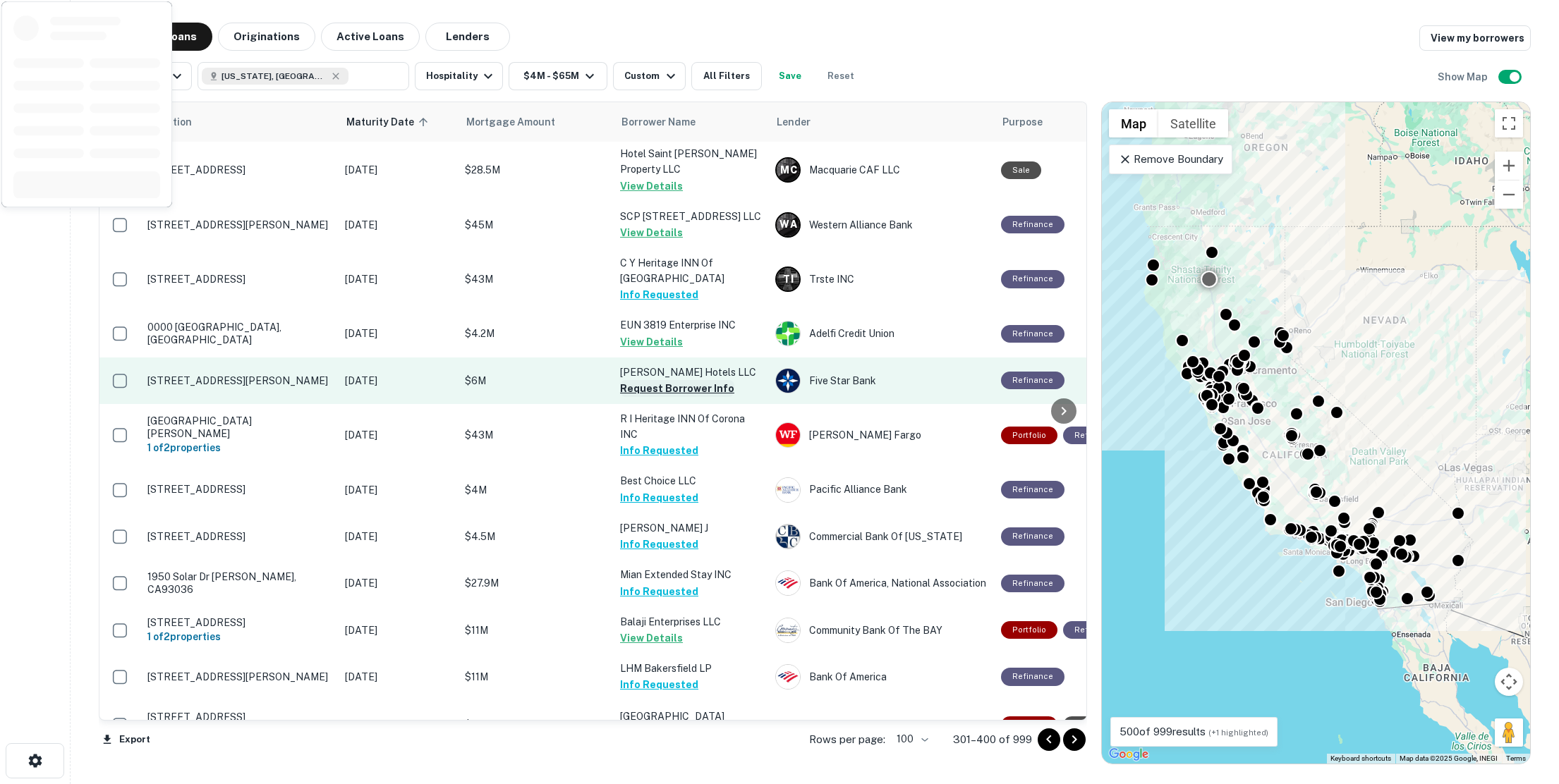
click at [669, 383] on button "Request Borrower Info" at bounding box center [677, 388] width 114 height 17
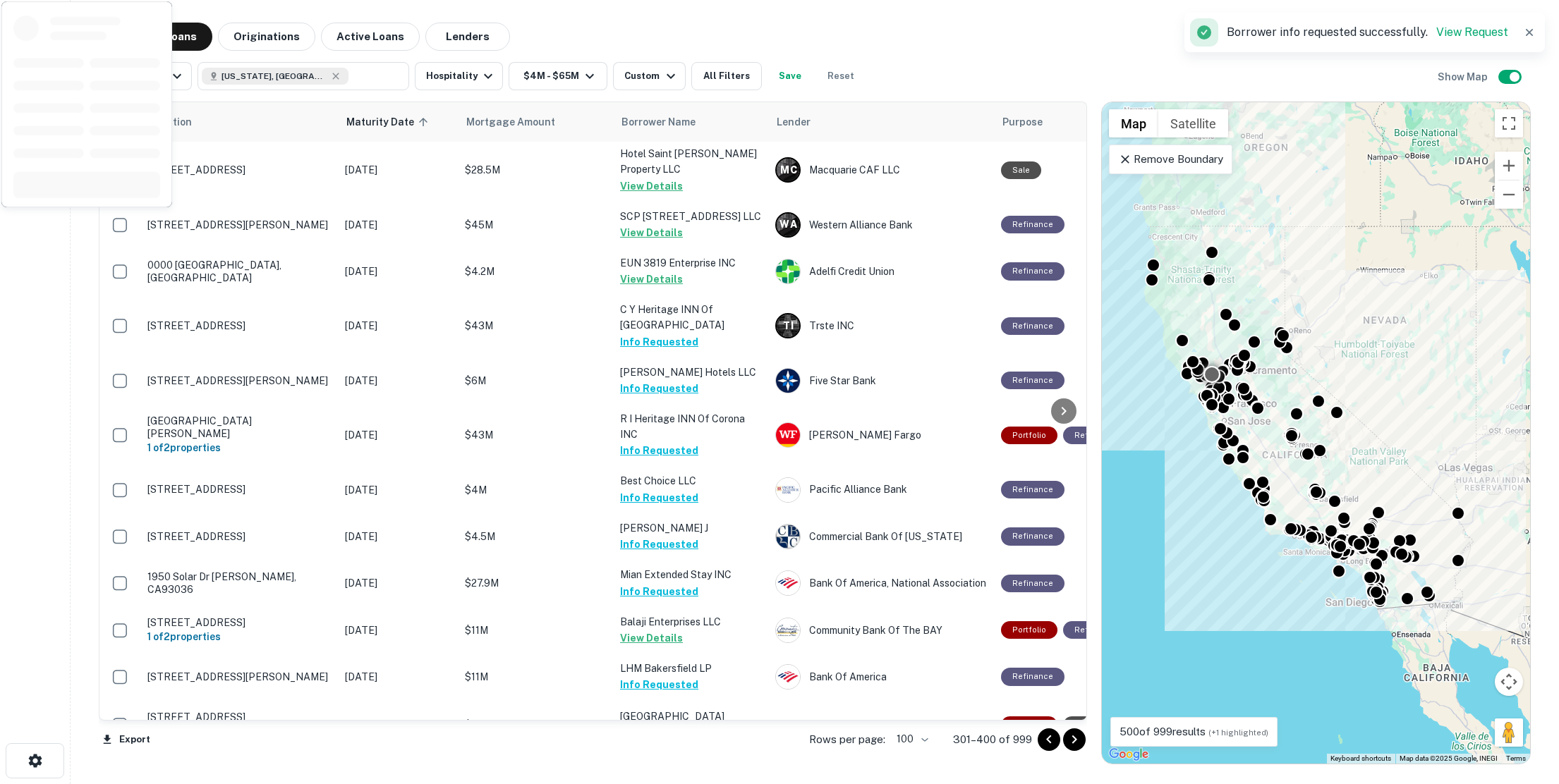
scroll to position [2876, 0]
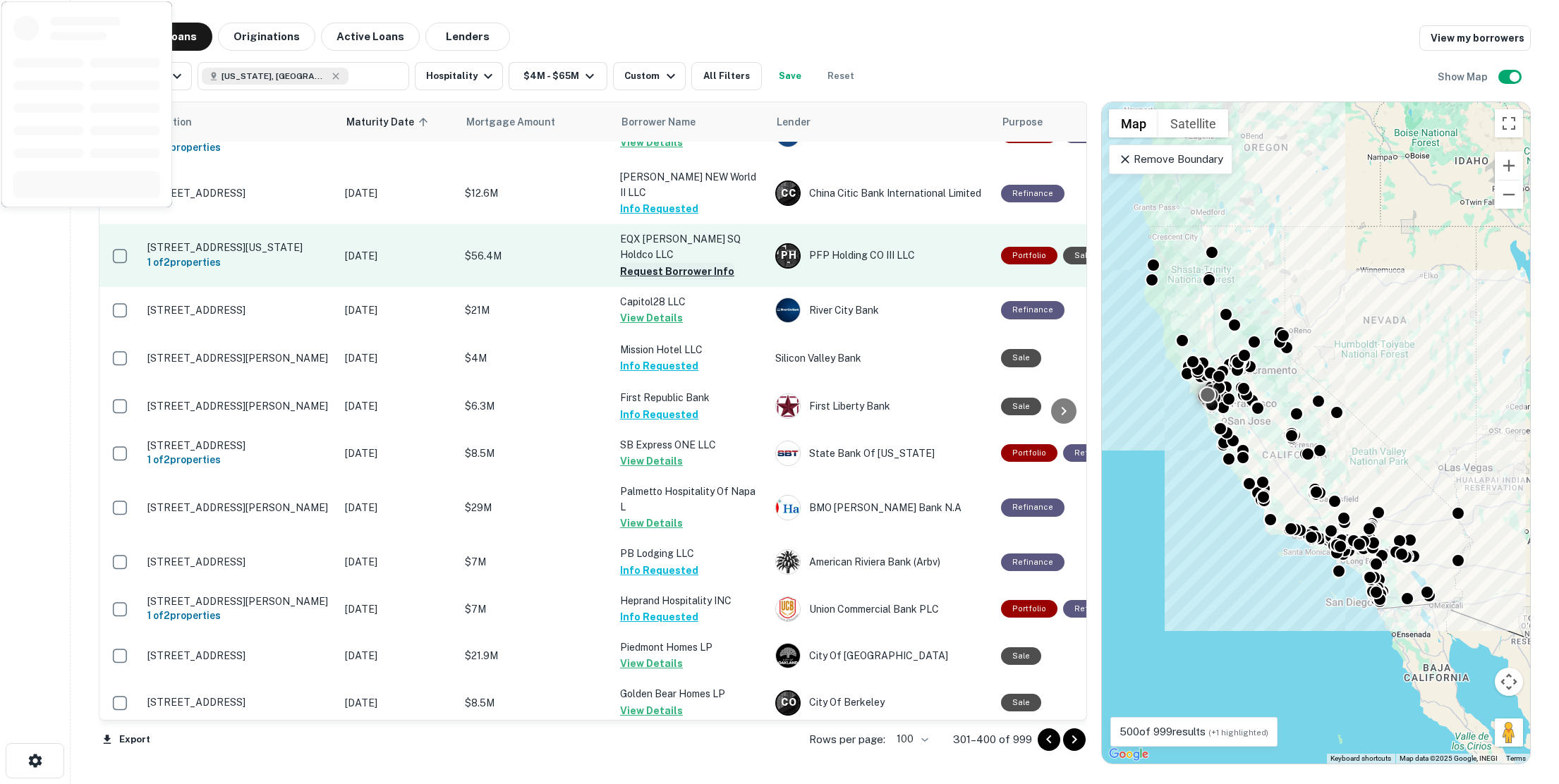
click at [656, 263] on button "Request Borrower Info" at bounding box center [677, 271] width 114 height 17
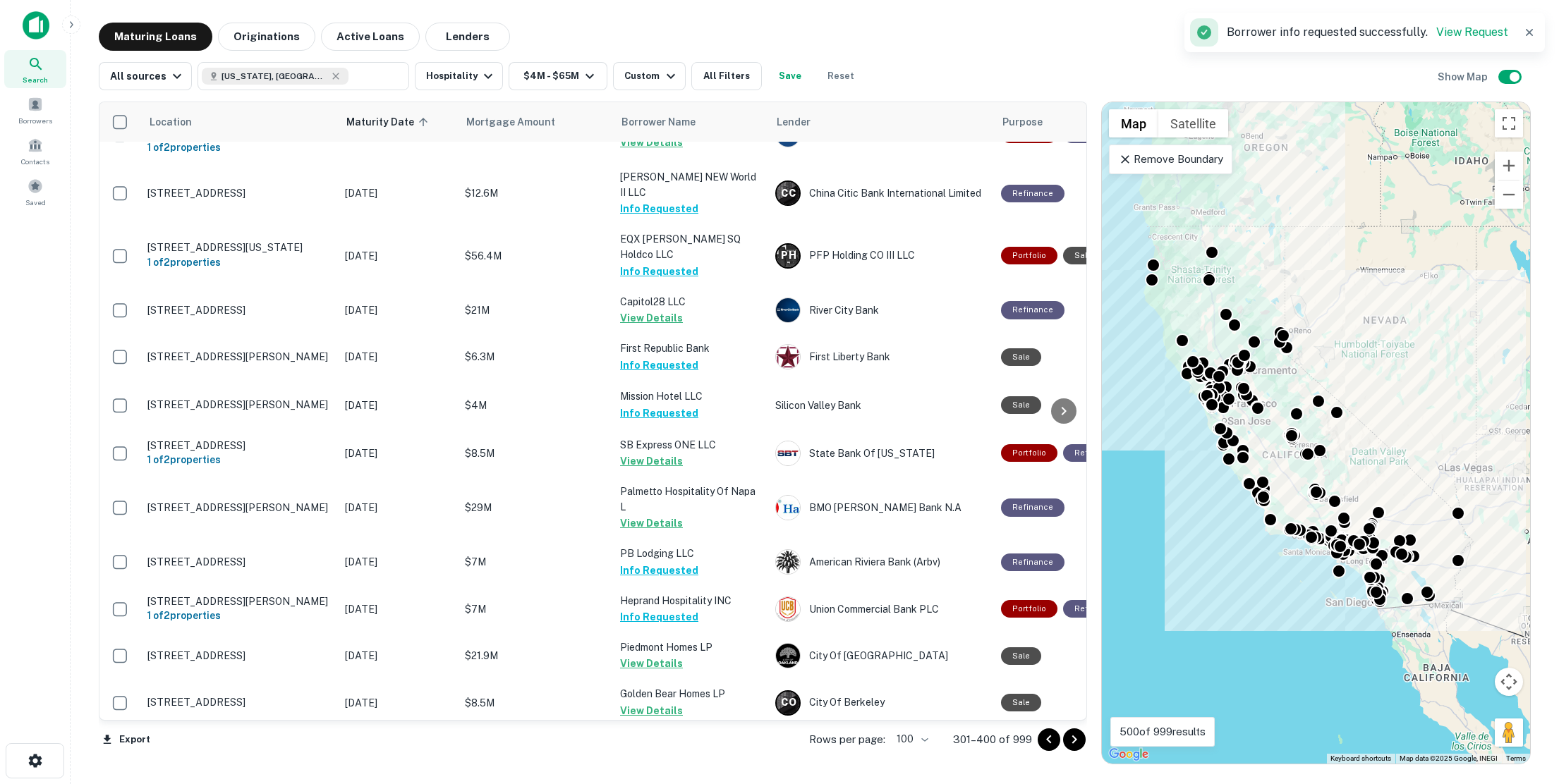
scroll to position [3369, 0]
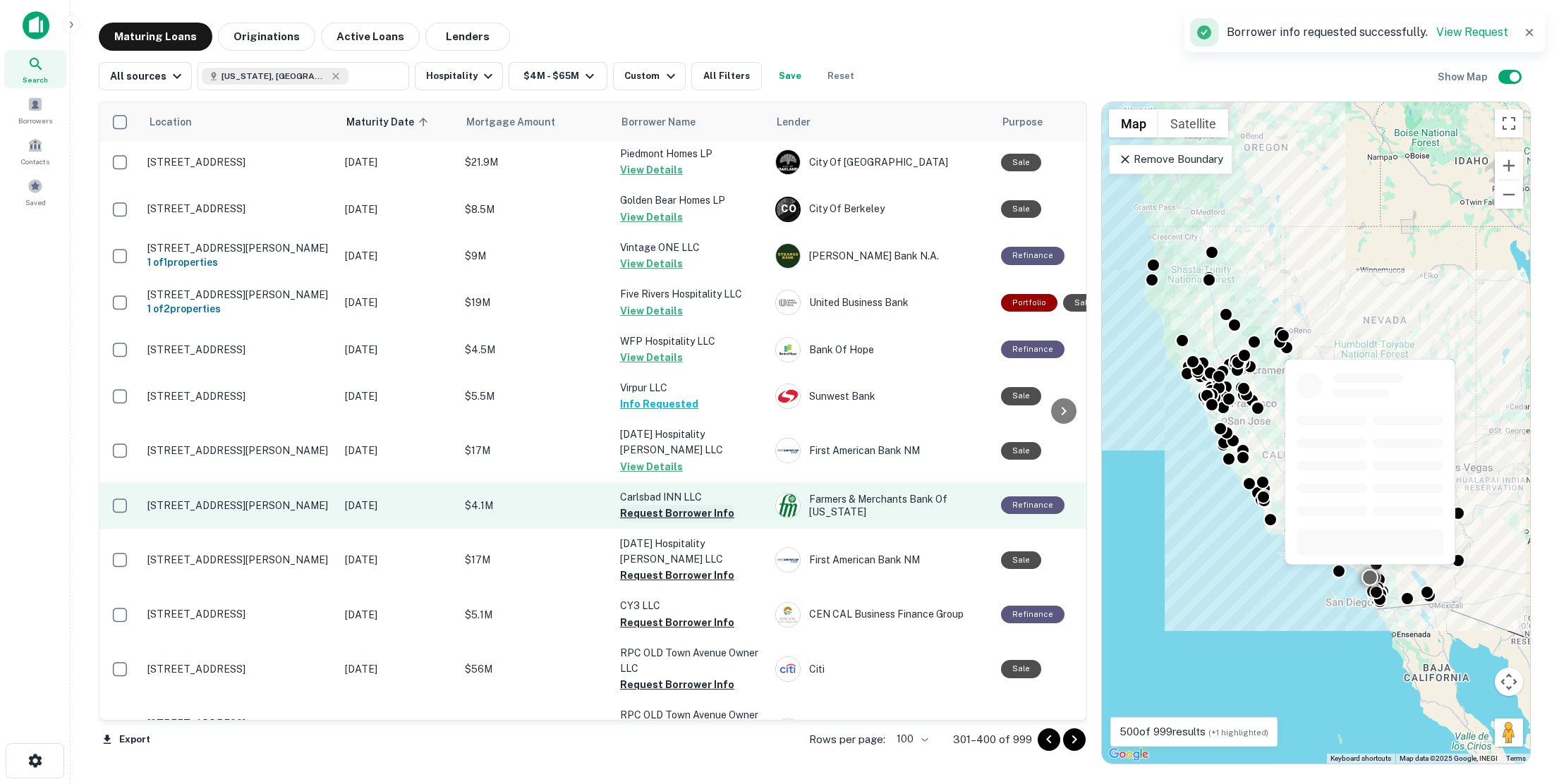
click at [639, 505] on button "Request Borrower Info" at bounding box center [677, 513] width 114 height 17
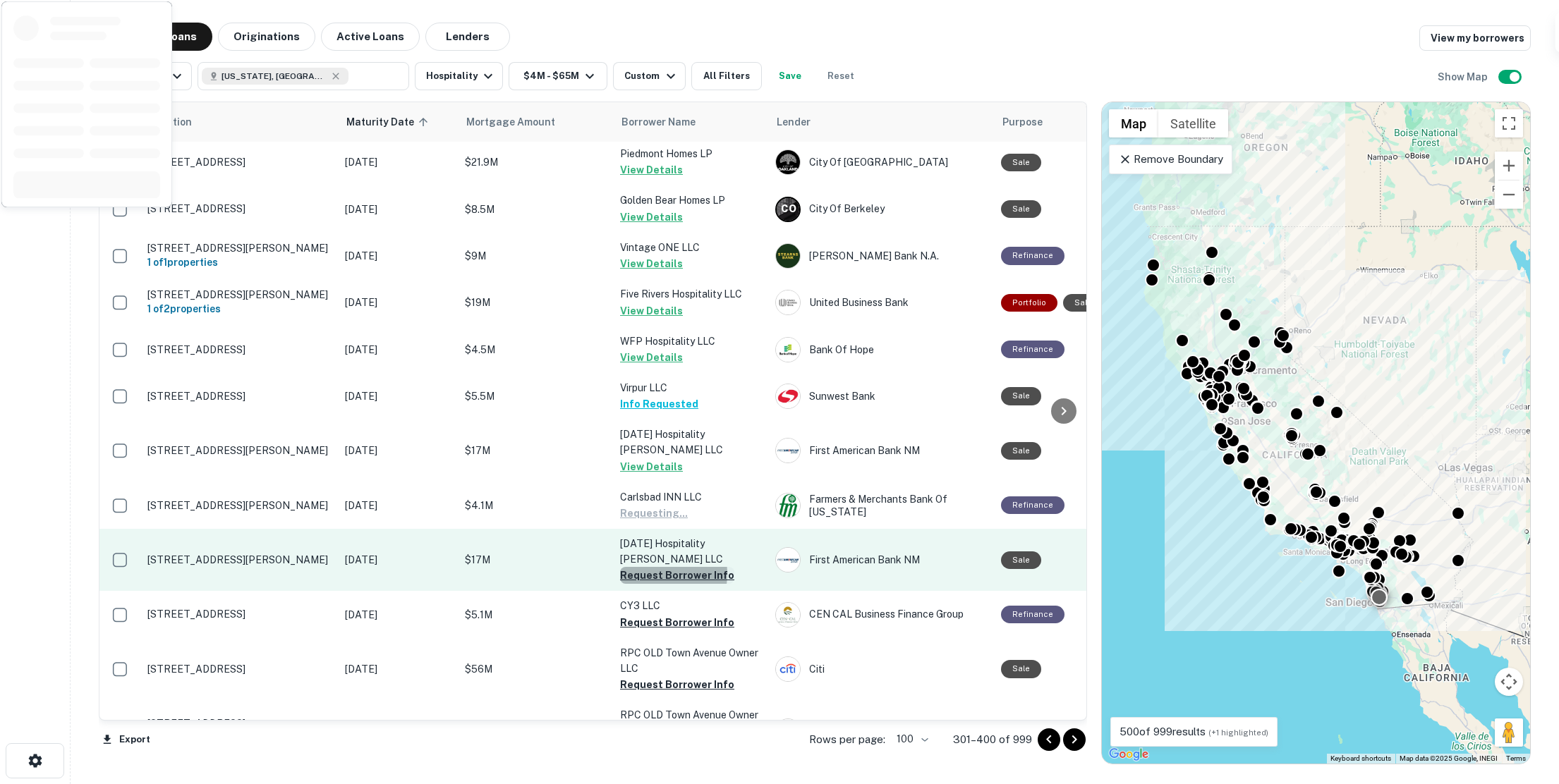
click at [649, 567] on button "Request Borrower Info" at bounding box center [677, 575] width 114 height 17
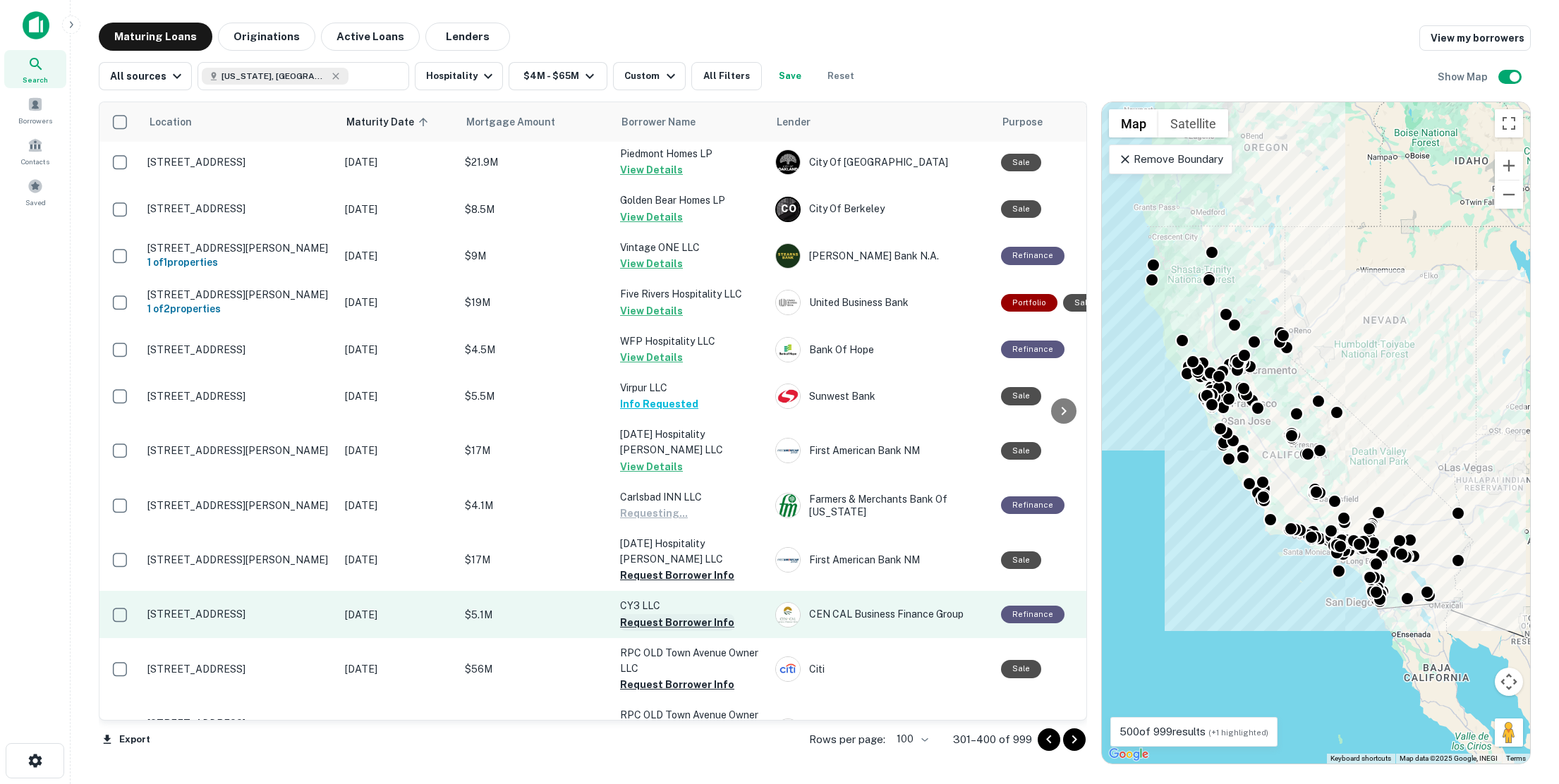
click at [675, 614] on button "Request Borrower Info" at bounding box center [677, 622] width 114 height 17
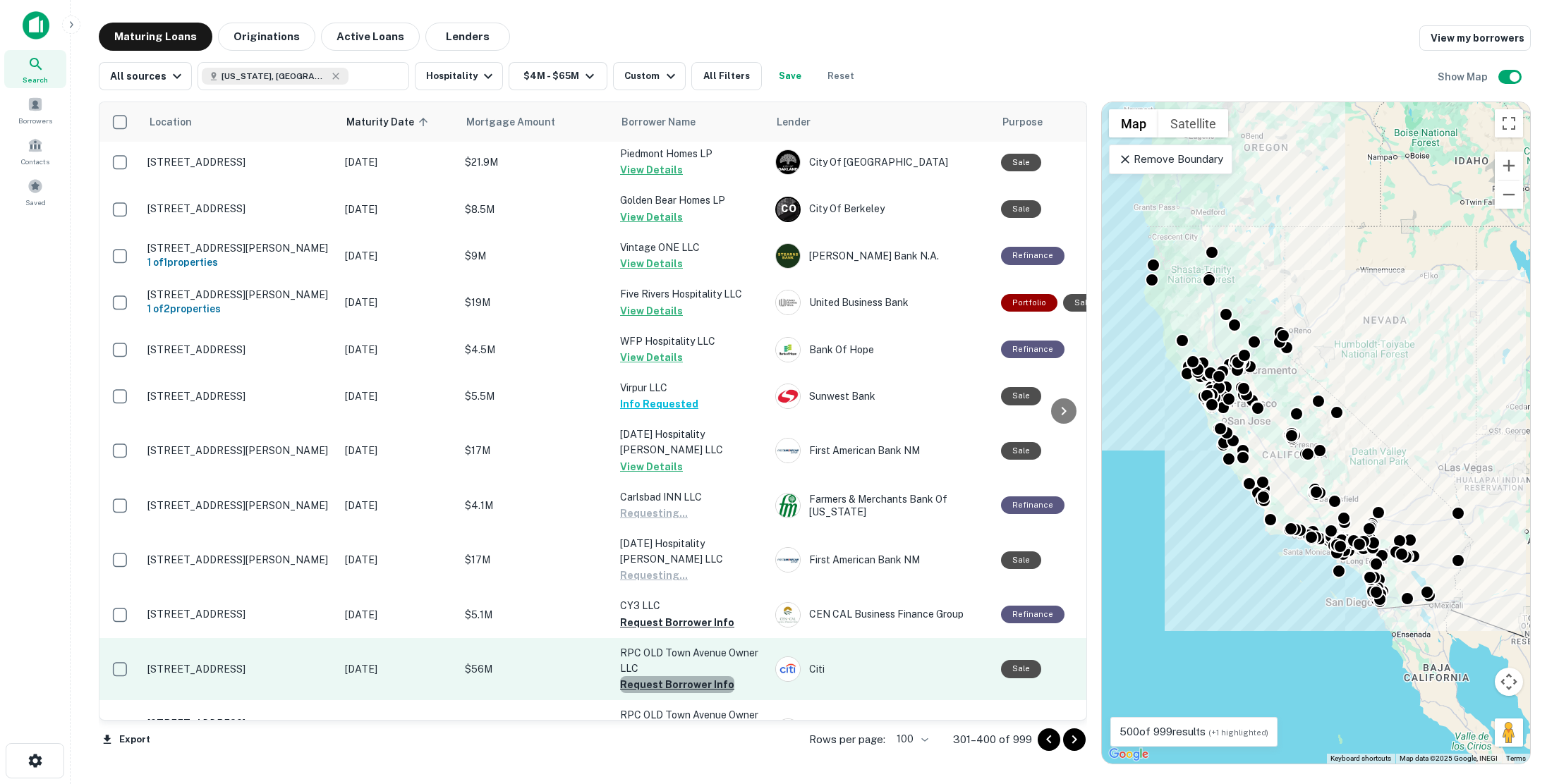
click at [684, 676] on button "Request Borrower Info" at bounding box center [677, 684] width 114 height 17
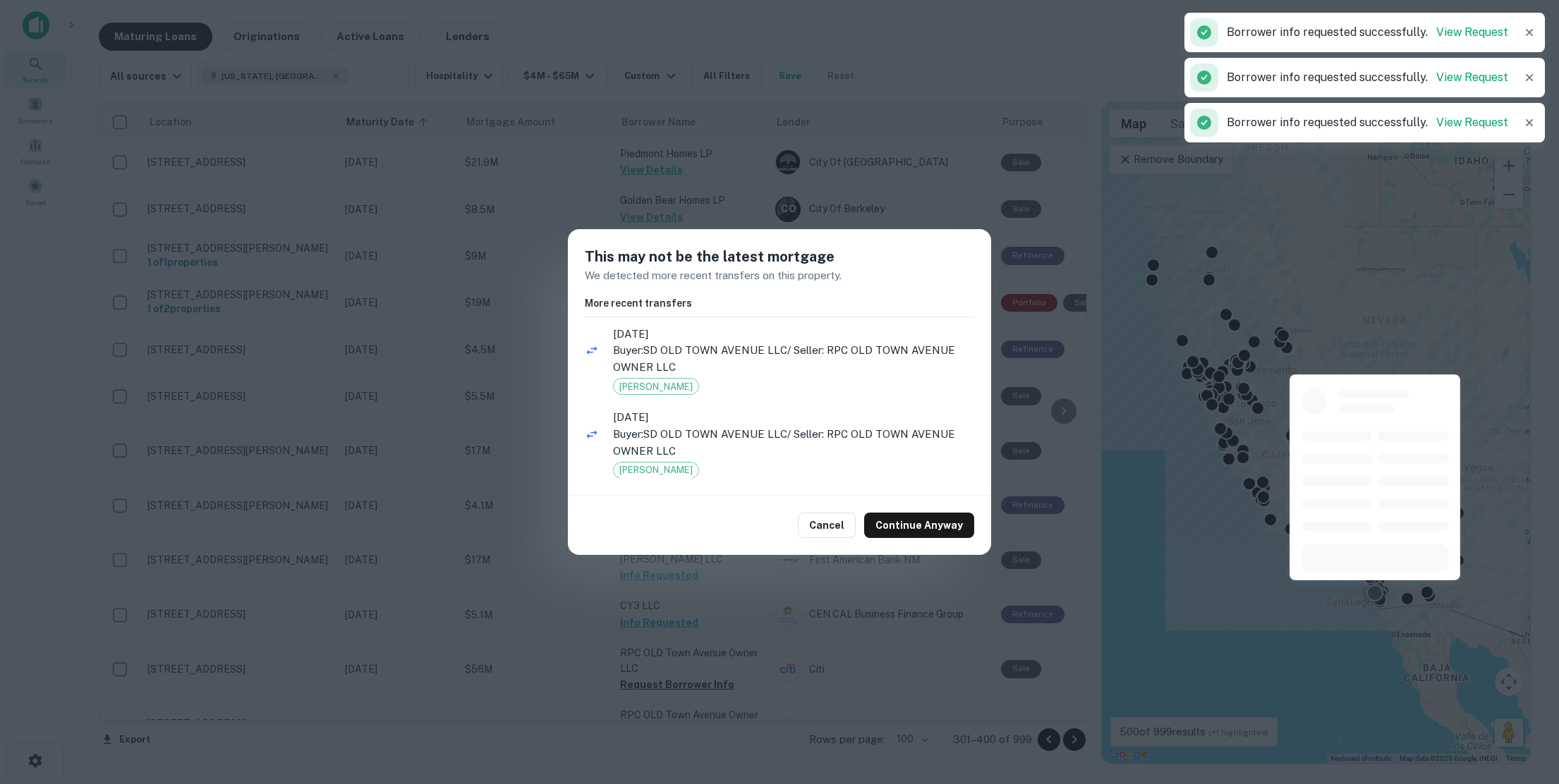
click at [824, 527] on button "Cancel" at bounding box center [827, 525] width 58 height 25
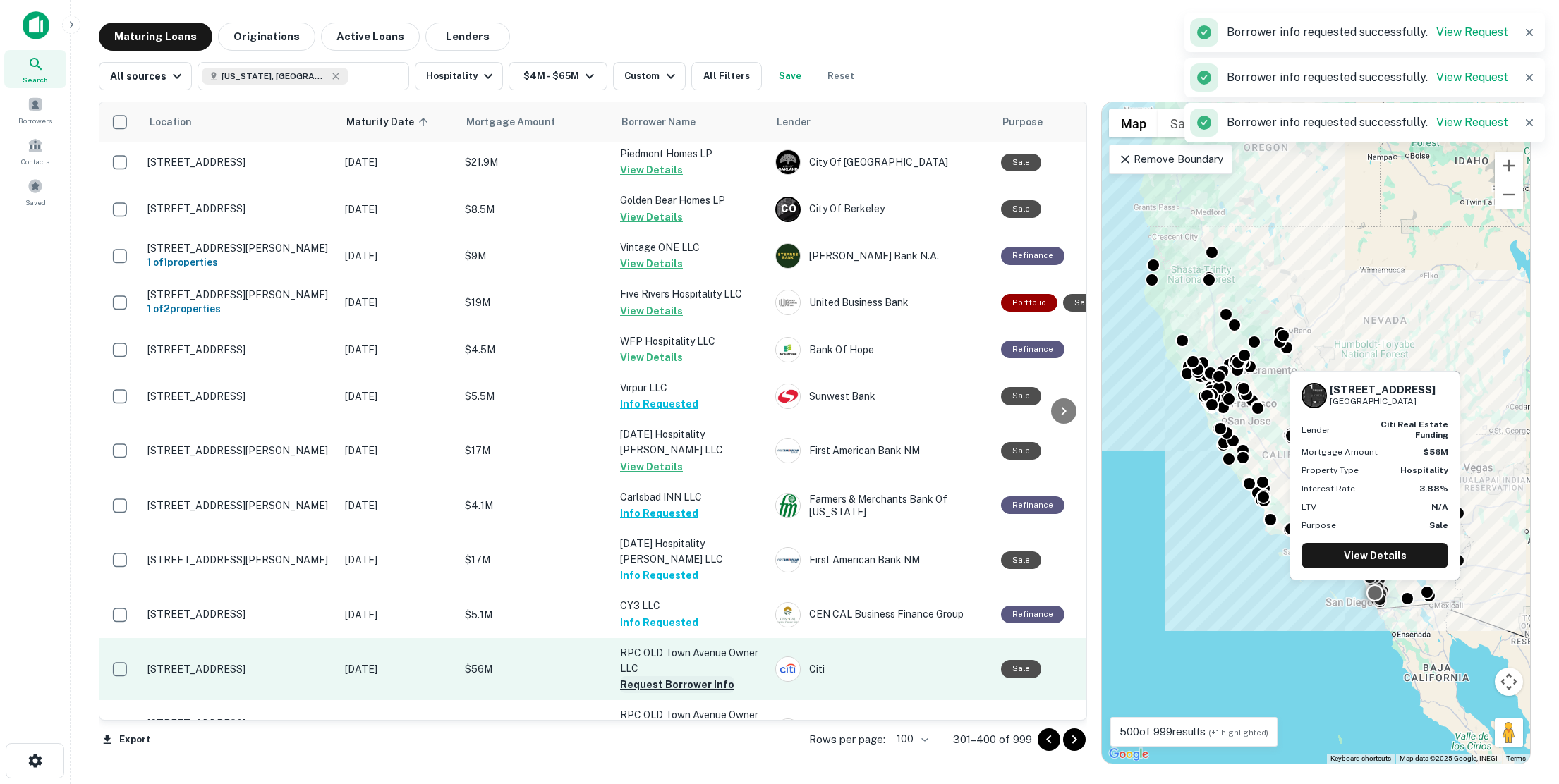
click at [645, 676] on button "Request Borrower Info" at bounding box center [677, 684] width 114 height 17
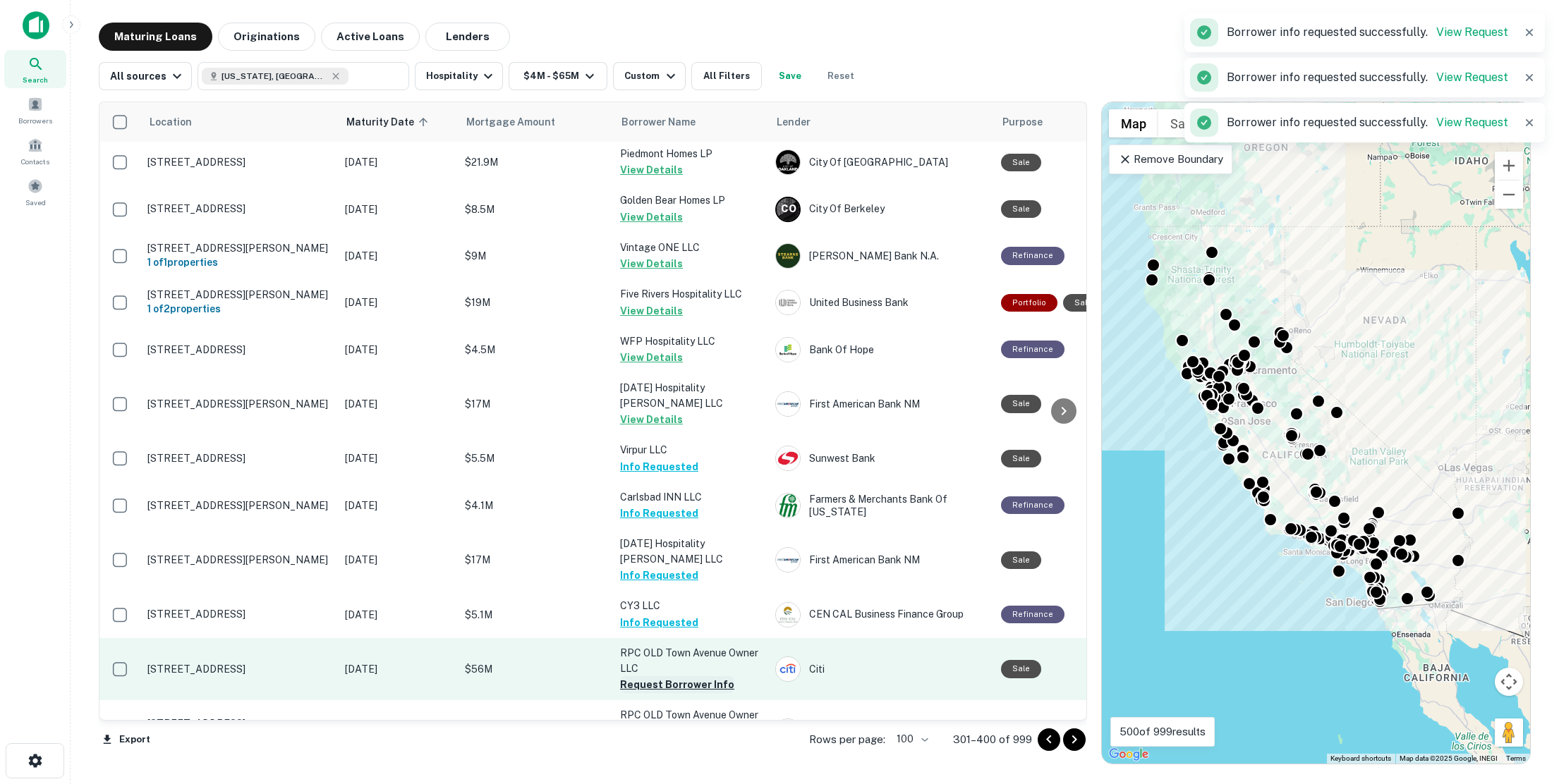
scroll to position [3385, 0]
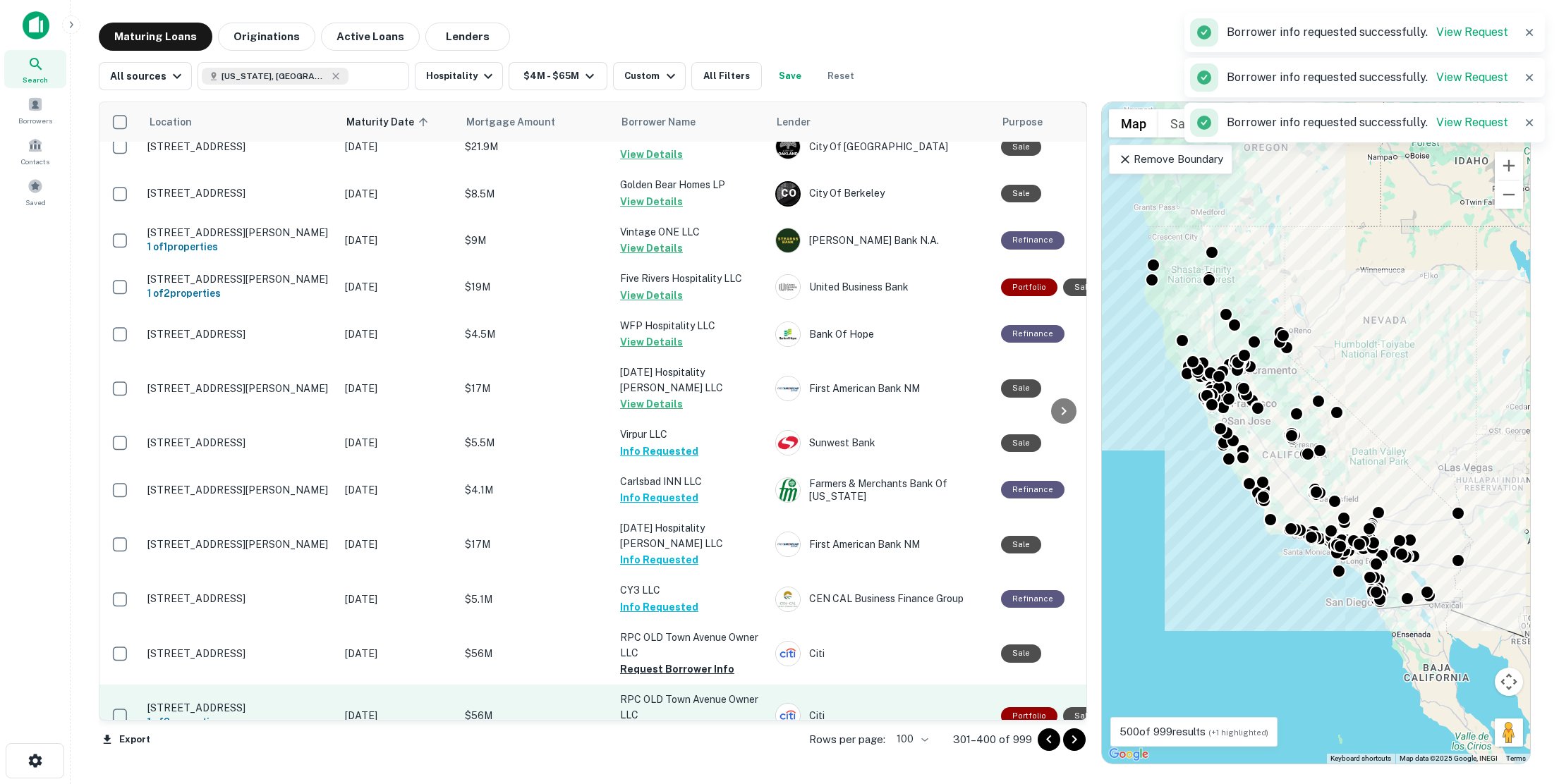
click at [681, 724] on button "Request Borrower Info" at bounding box center [677, 732] width 114 height 17
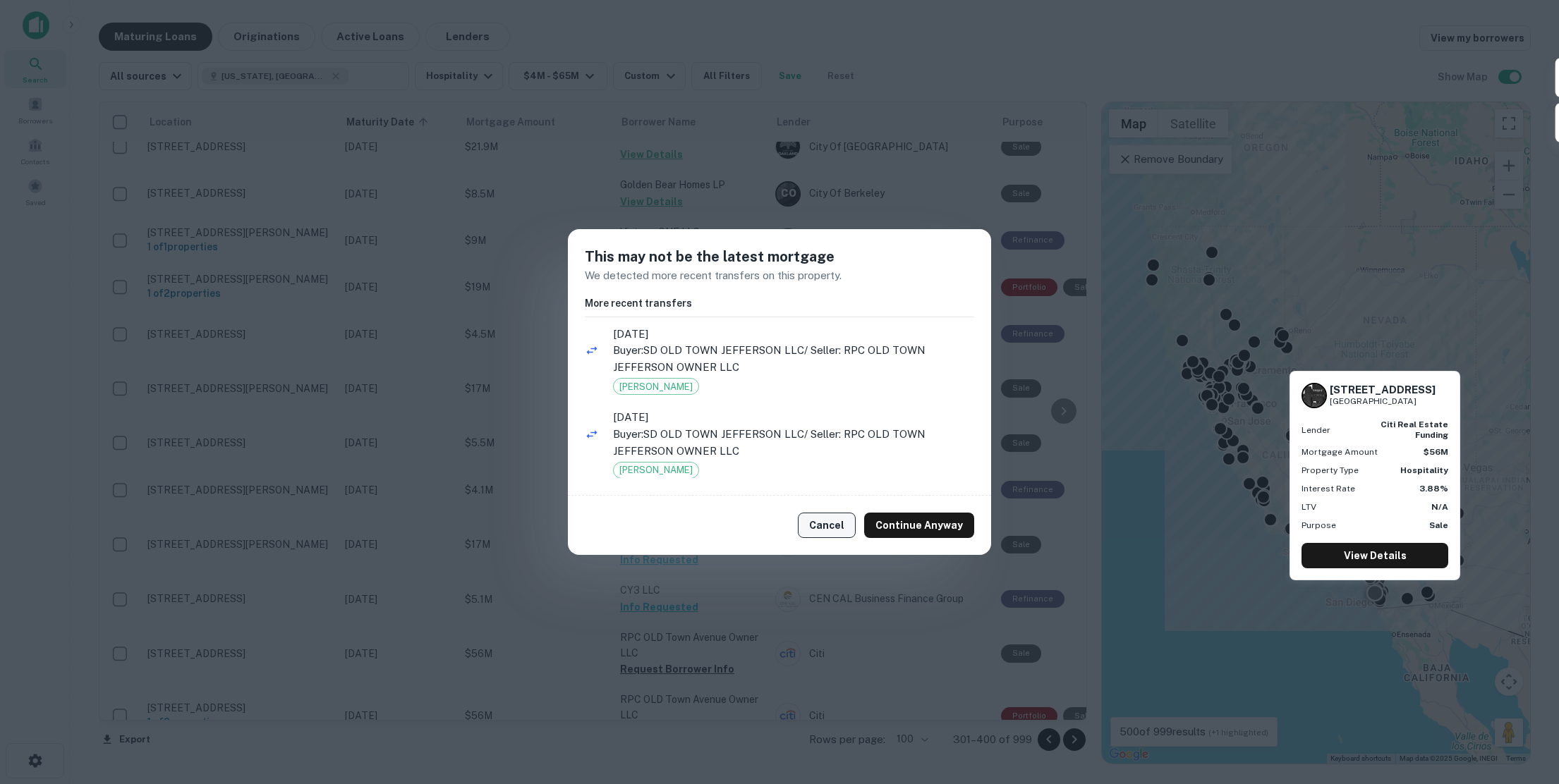
click at [837, 525] on button "Cancel" at bounding box center [827, 525] width 58 height 25
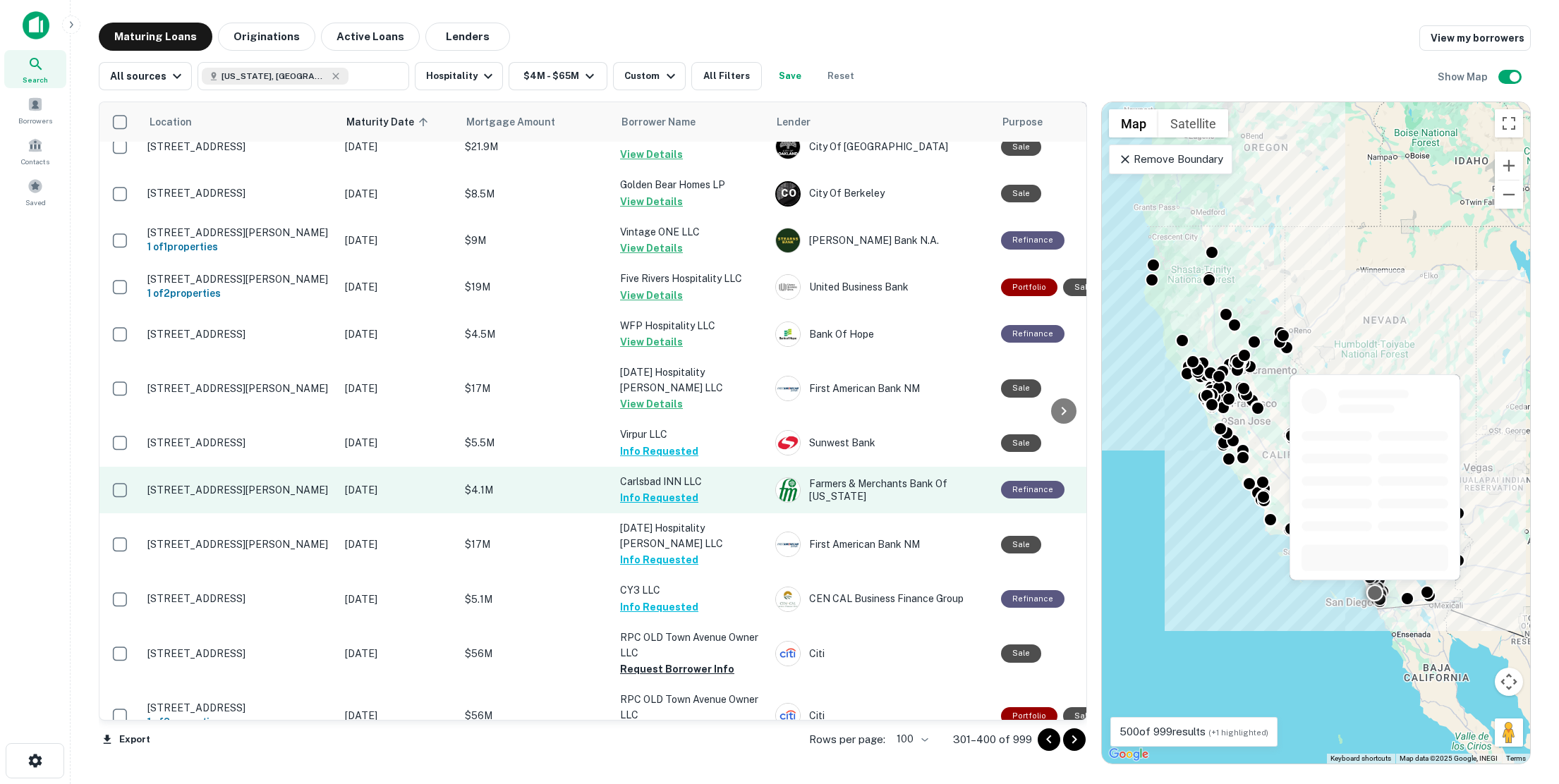
scroll to position [3667, 0]
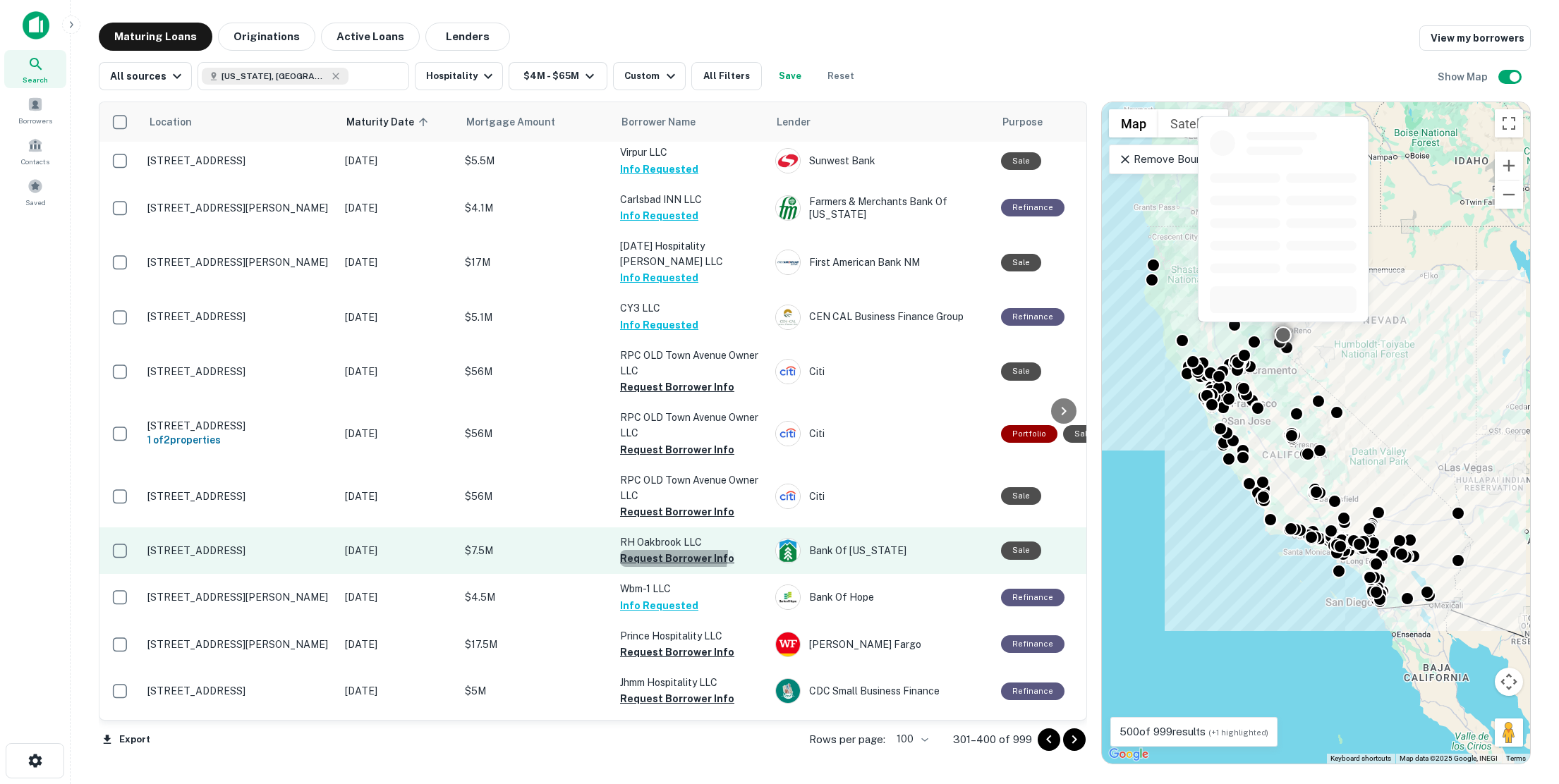
click at [657, 550] on button "Request Borrower Info" at bounding box center [677, 558] width 114 height 17
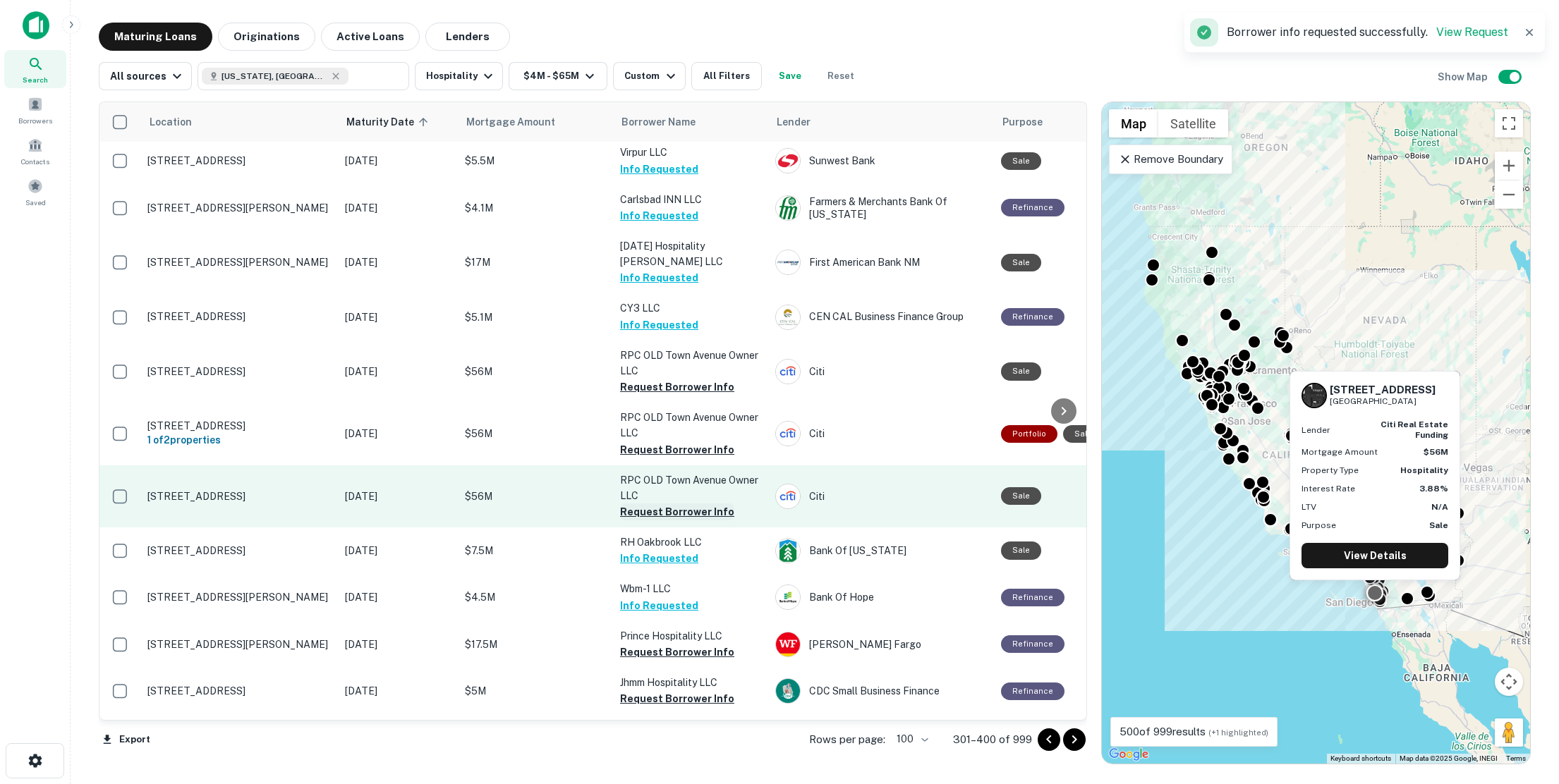
click at [659, 504] on button "Request Borrower Info" at bounding box center [677, 512] width 114 height 17
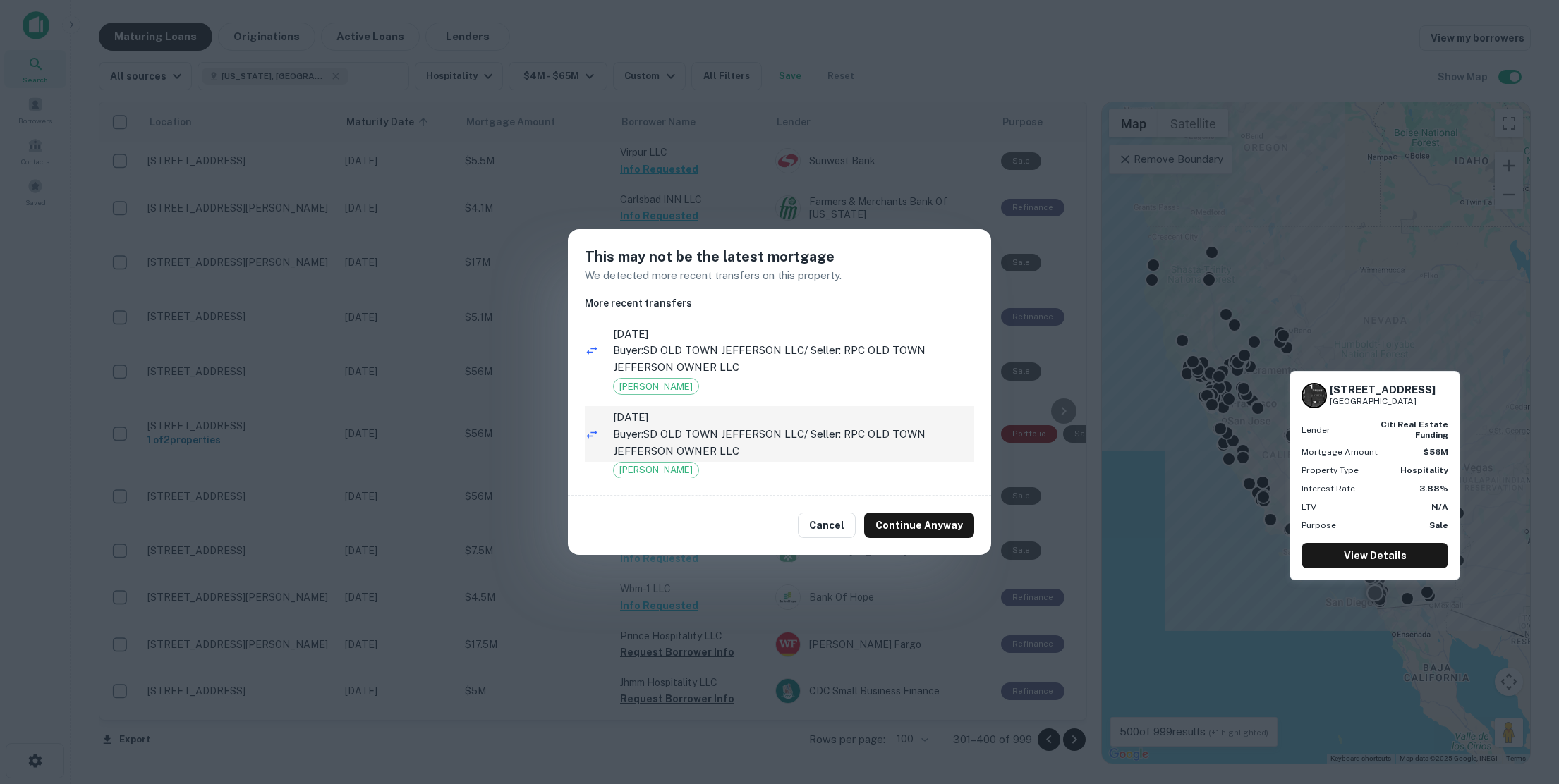
scroll to position [18, 0]
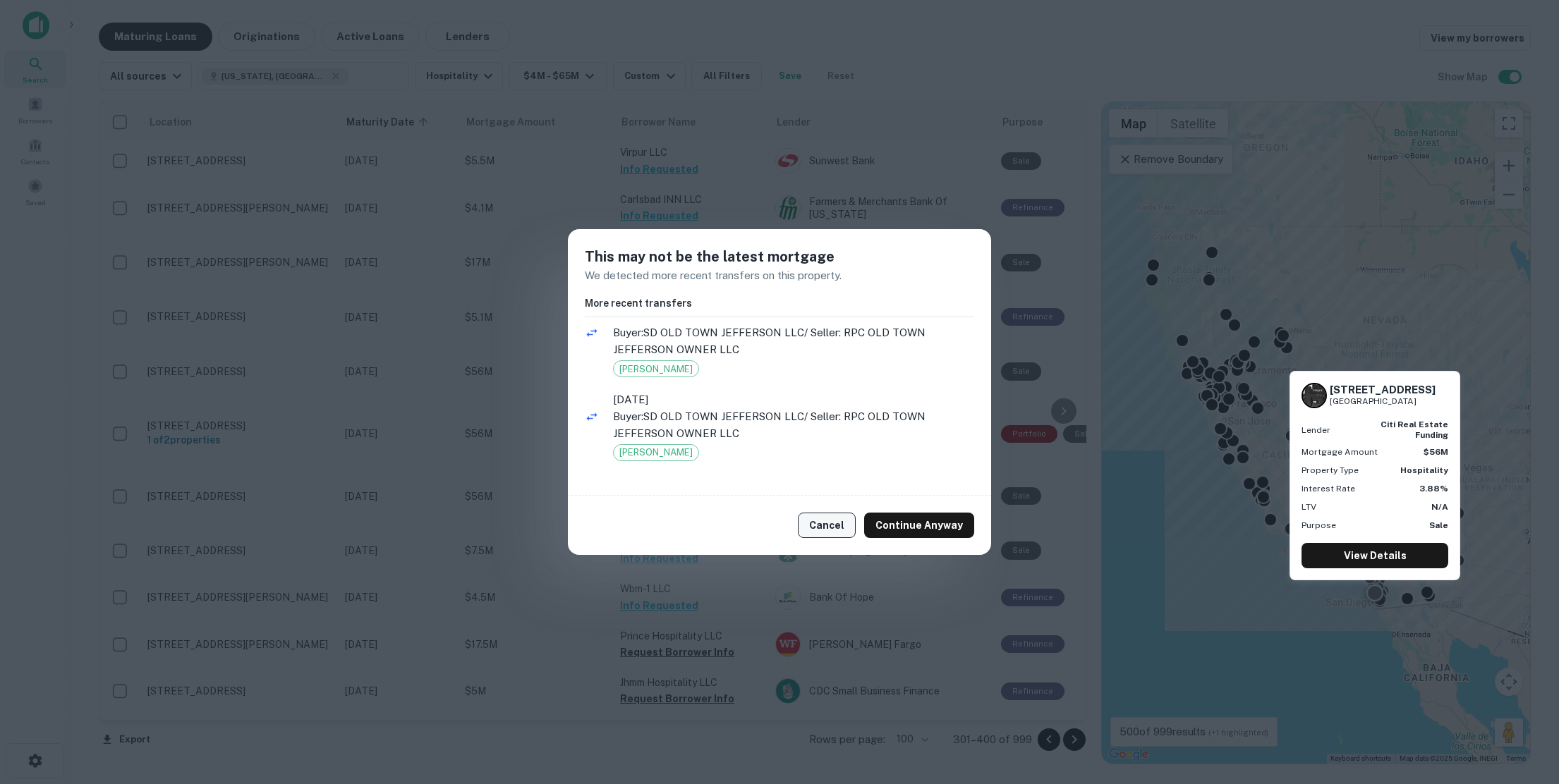
click at [826, 524] on button "Cancel" at bounding box center [827, 525] width 58 height 25
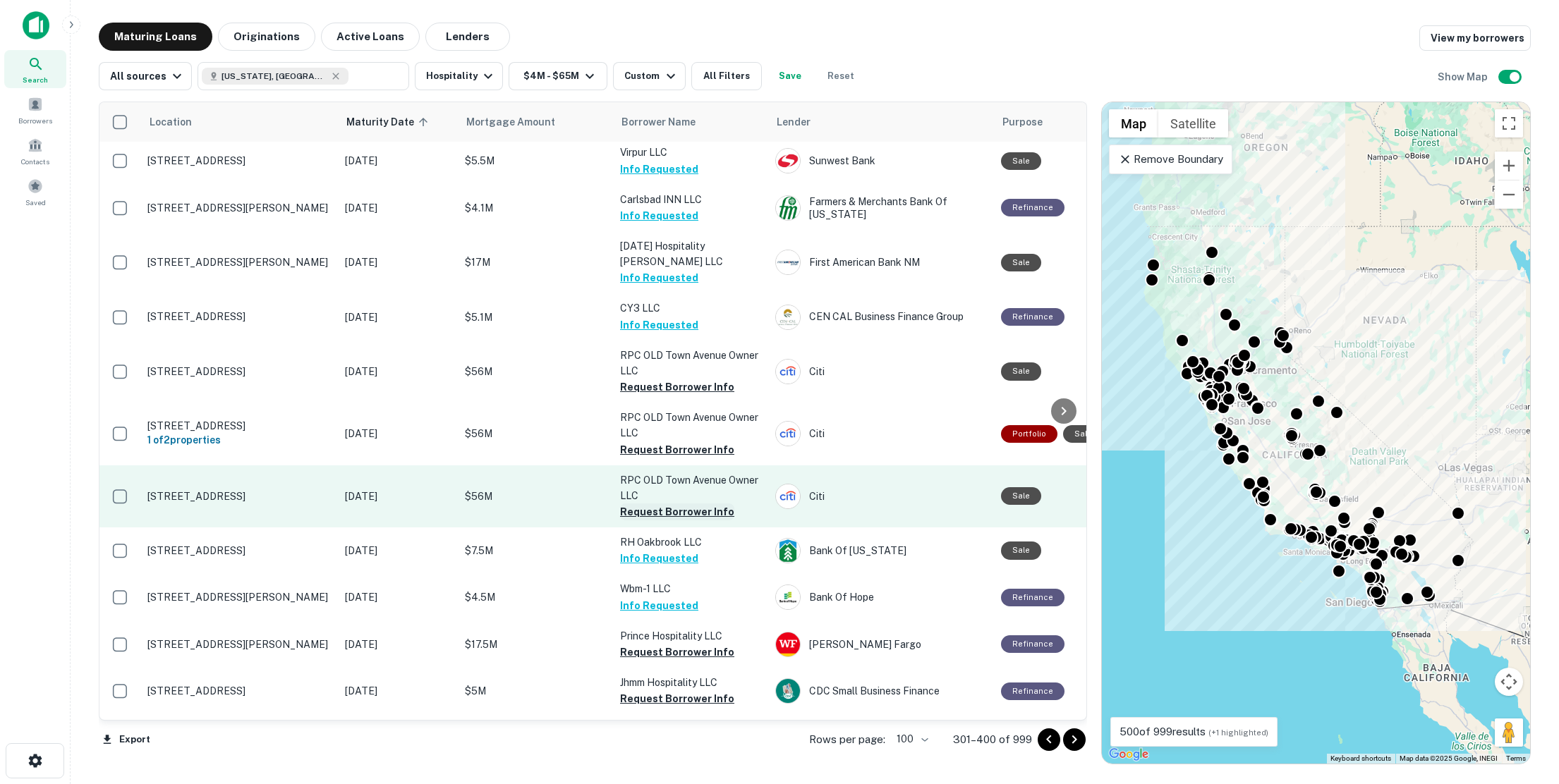
click at [678, 504] on button "Request Borrower Info" at bounding box center [677, 512] width 114 height 17
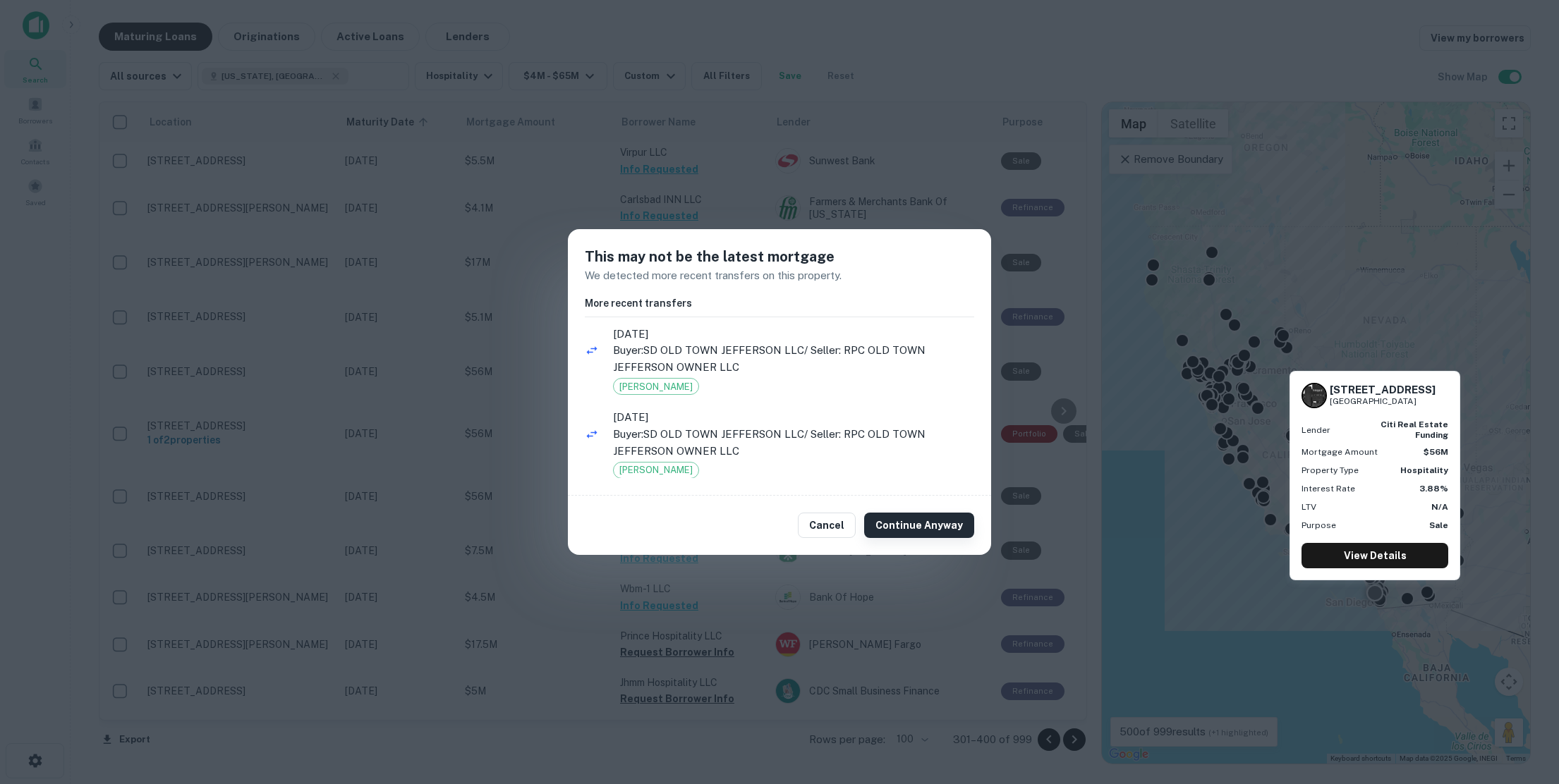
click at [938, 521] on button "Continue Anyway" at bounding box center [919, 525] width 110 height 25
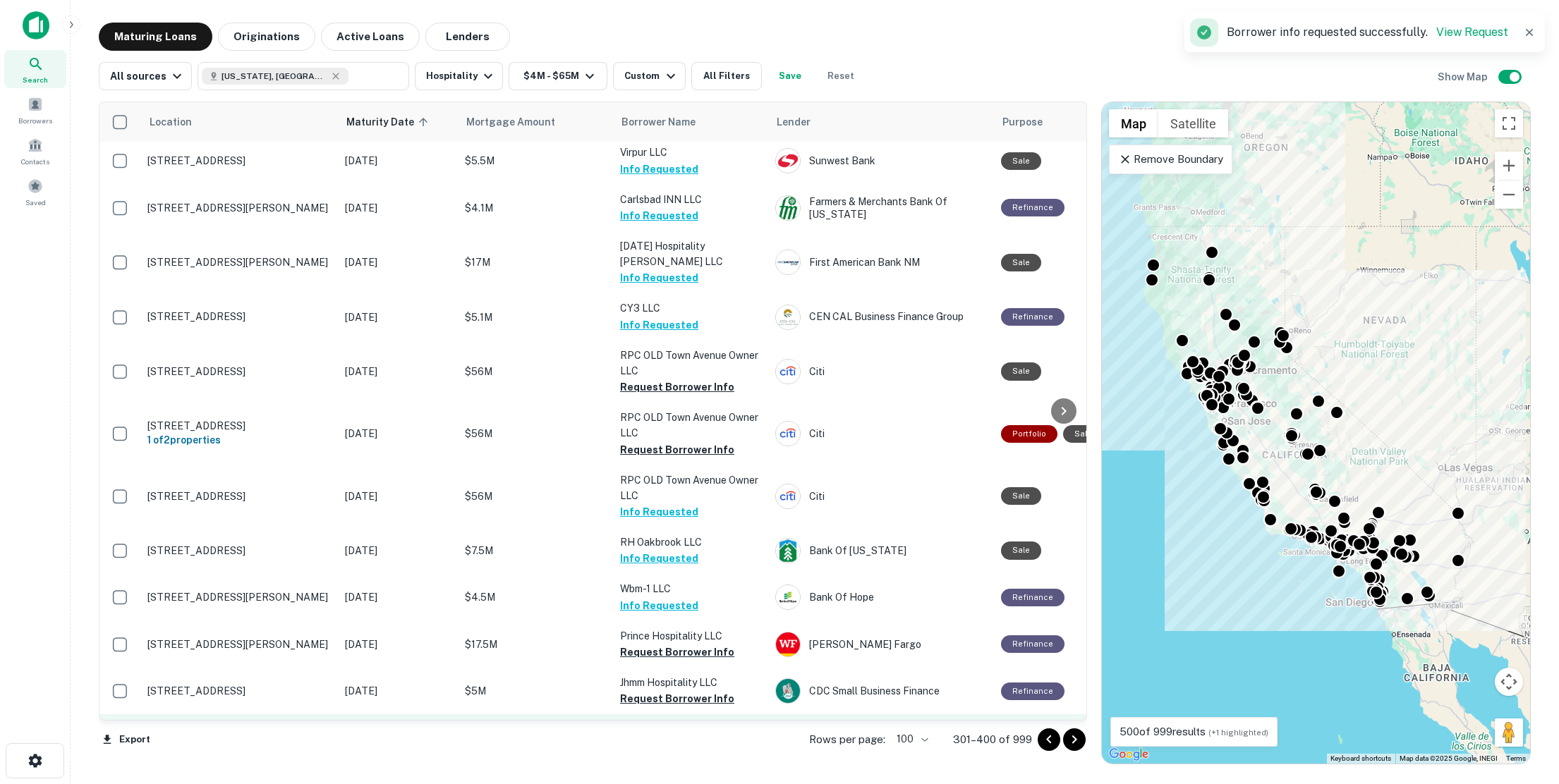
scroll to position [3808, 0]
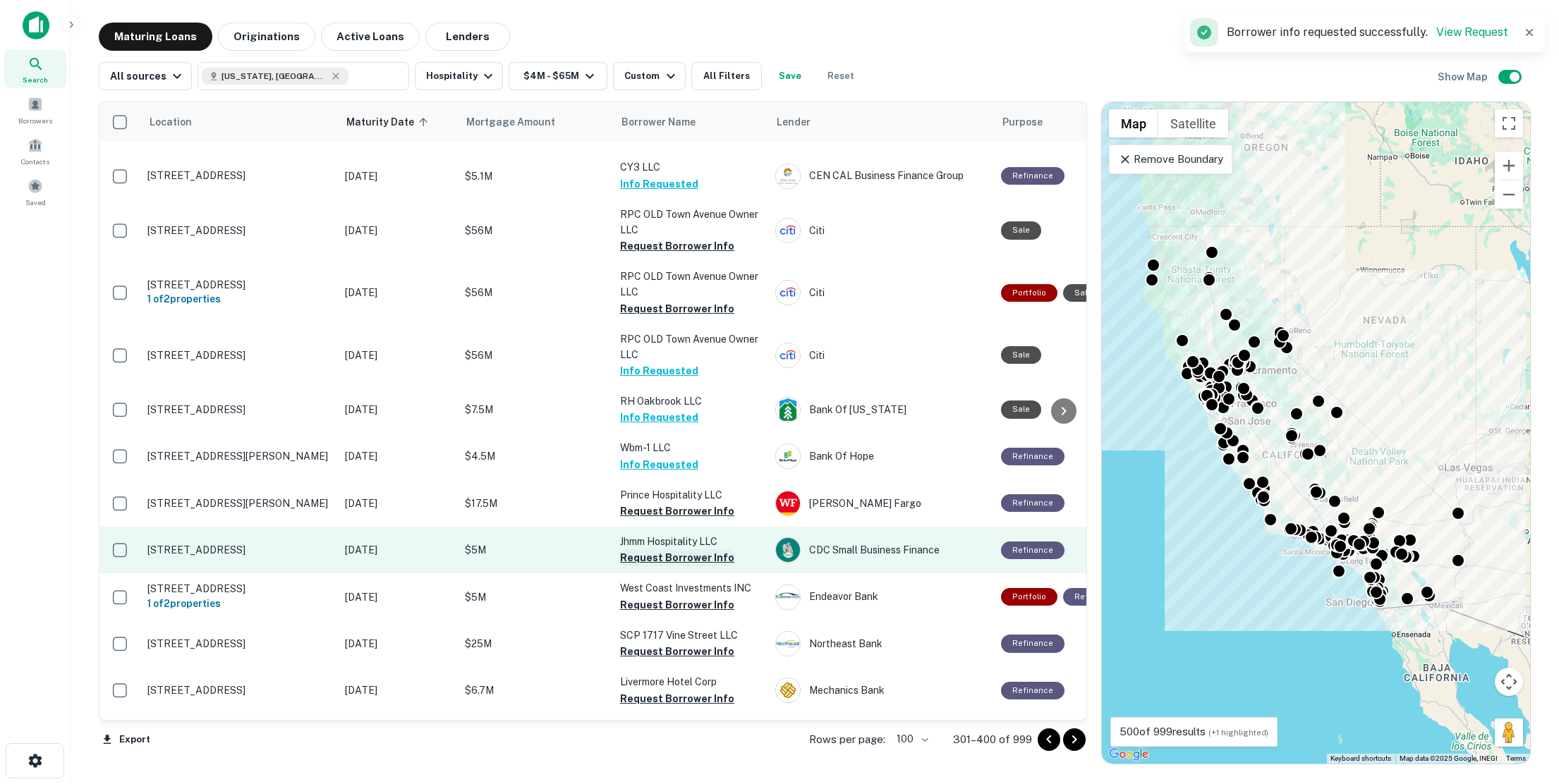
click at [647, 503] on button "Request Borrower Info" at bounding box center [677, 511] width 114 height 17
click at [655, 550] on button "Request Borrower Info" at bounding box center [677, 558] width 114 height 17
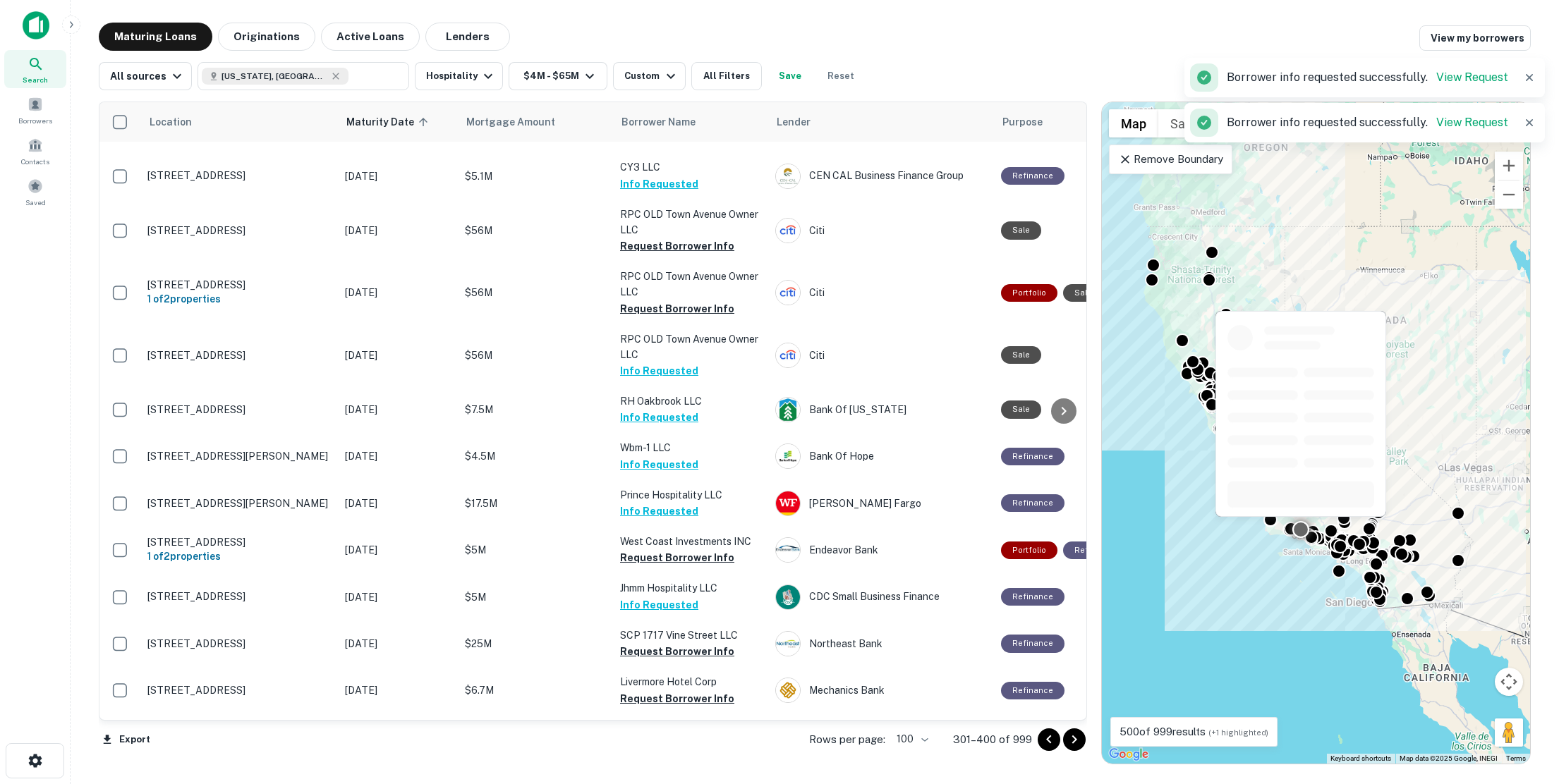
scroll to position [3792, 0]
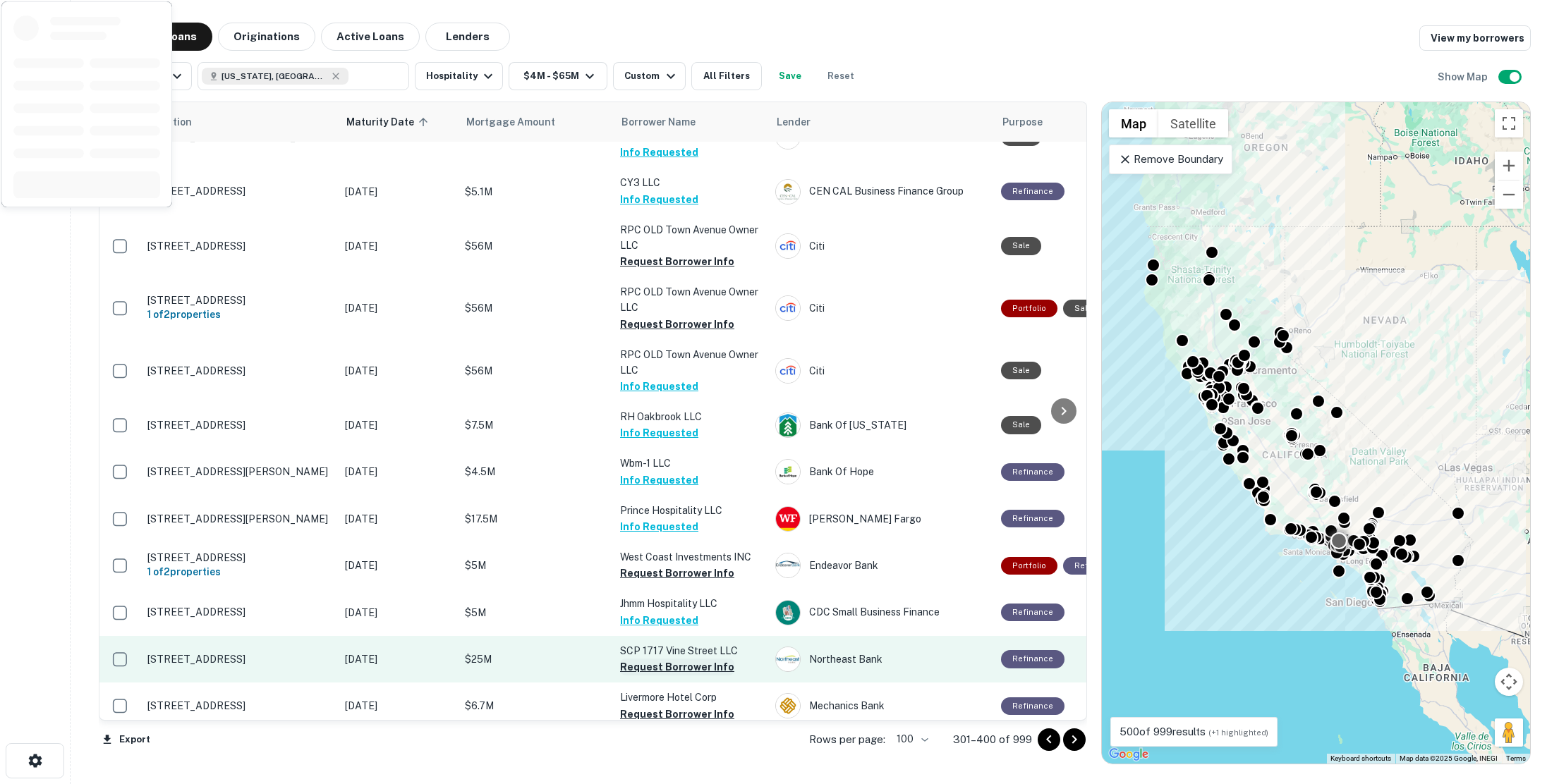
click at [673, 658] on button "Request Borrower Info" at bounding box center [677, 666] width 114 height 17
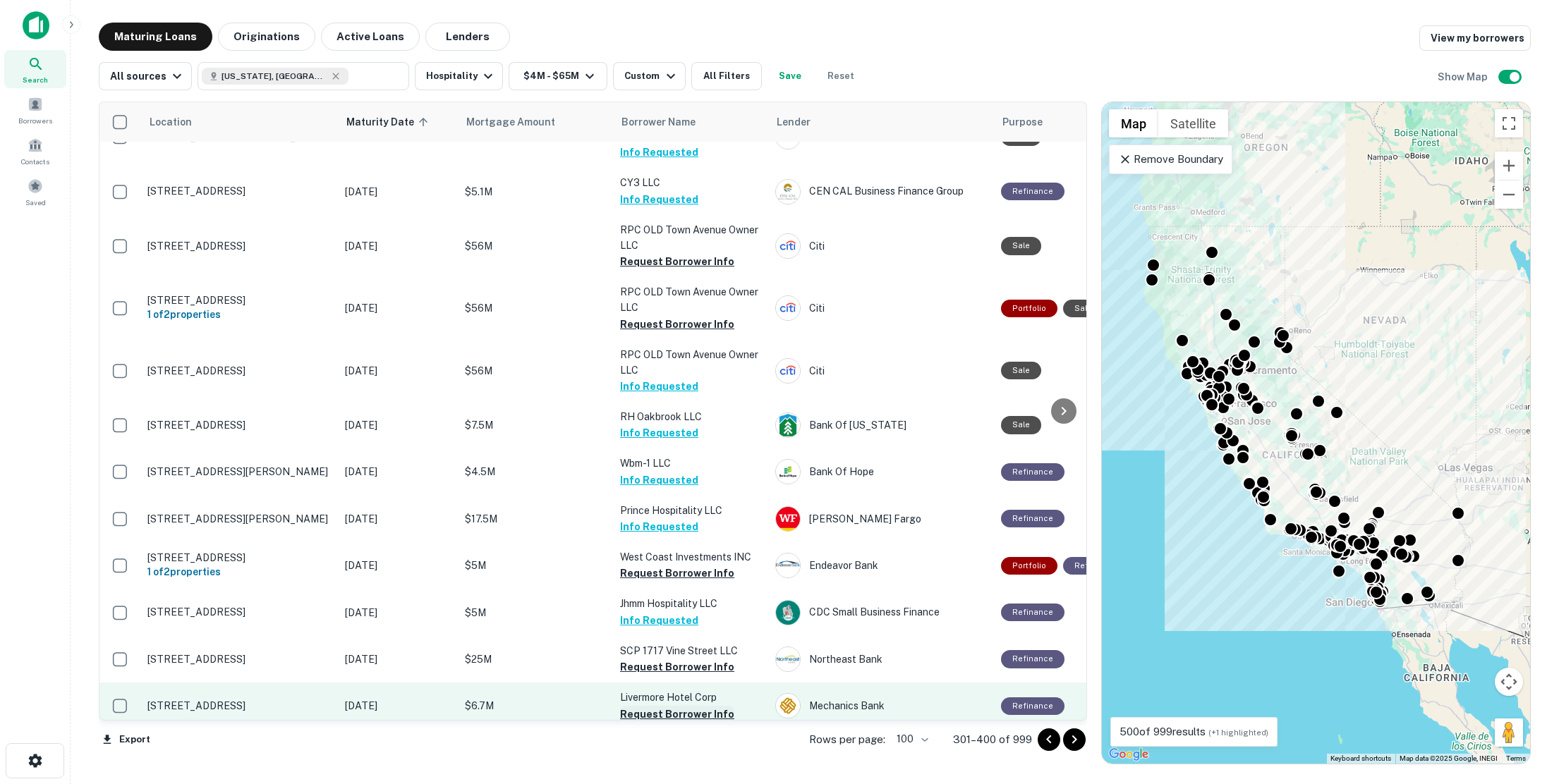
click at [675, 706] on button "Request Borrower Info" at bounding box center [677, 714] width 114 height 17
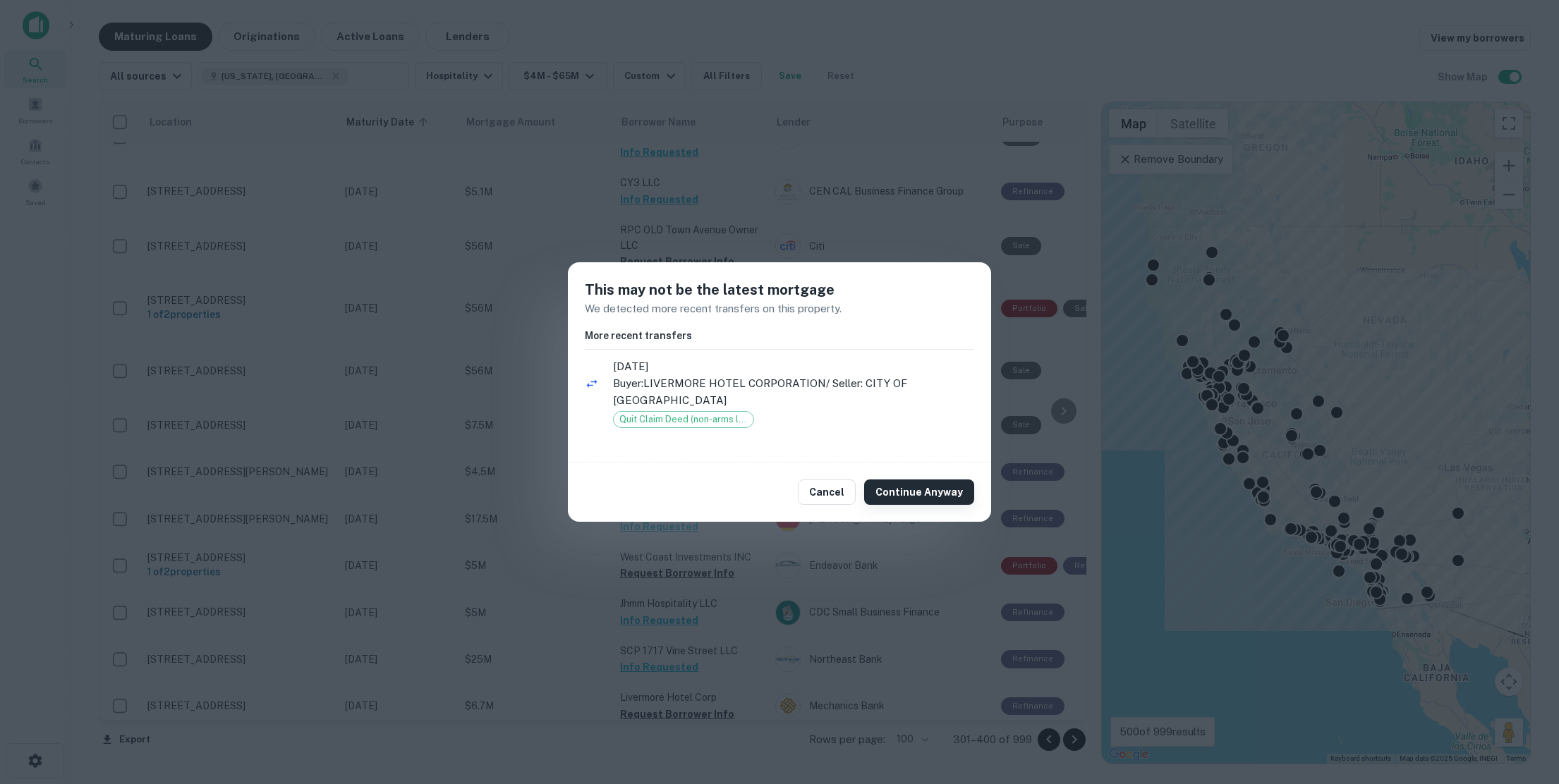
click at [895, 488] on button "Continue Anyway" at bounding box center [919, 492] width 110 height 25
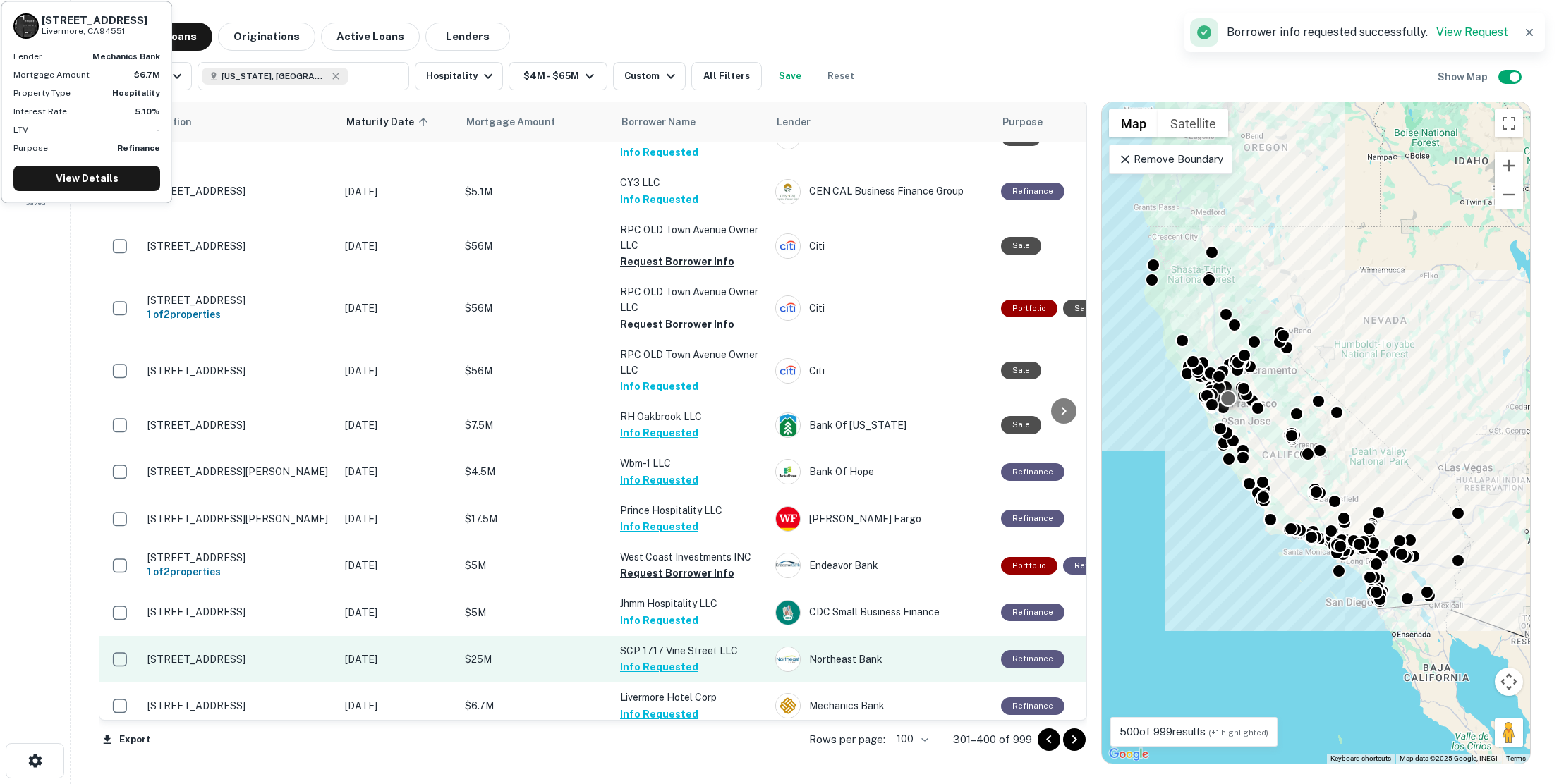
scroll to position [3863, 0]
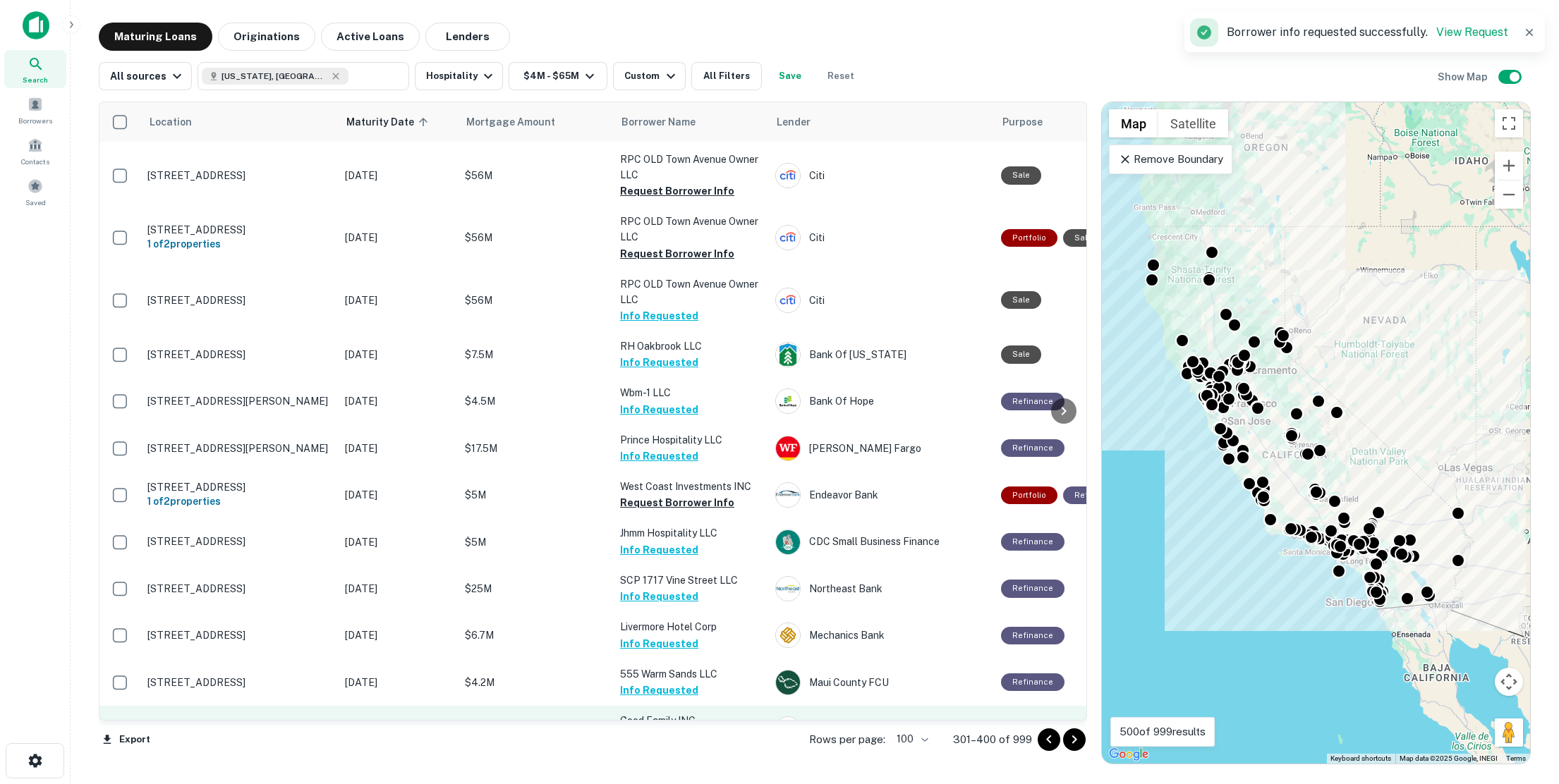
click at [662, 728] on button "Request Borrower Info" at bounding box center [677, 736] width 114 height 17
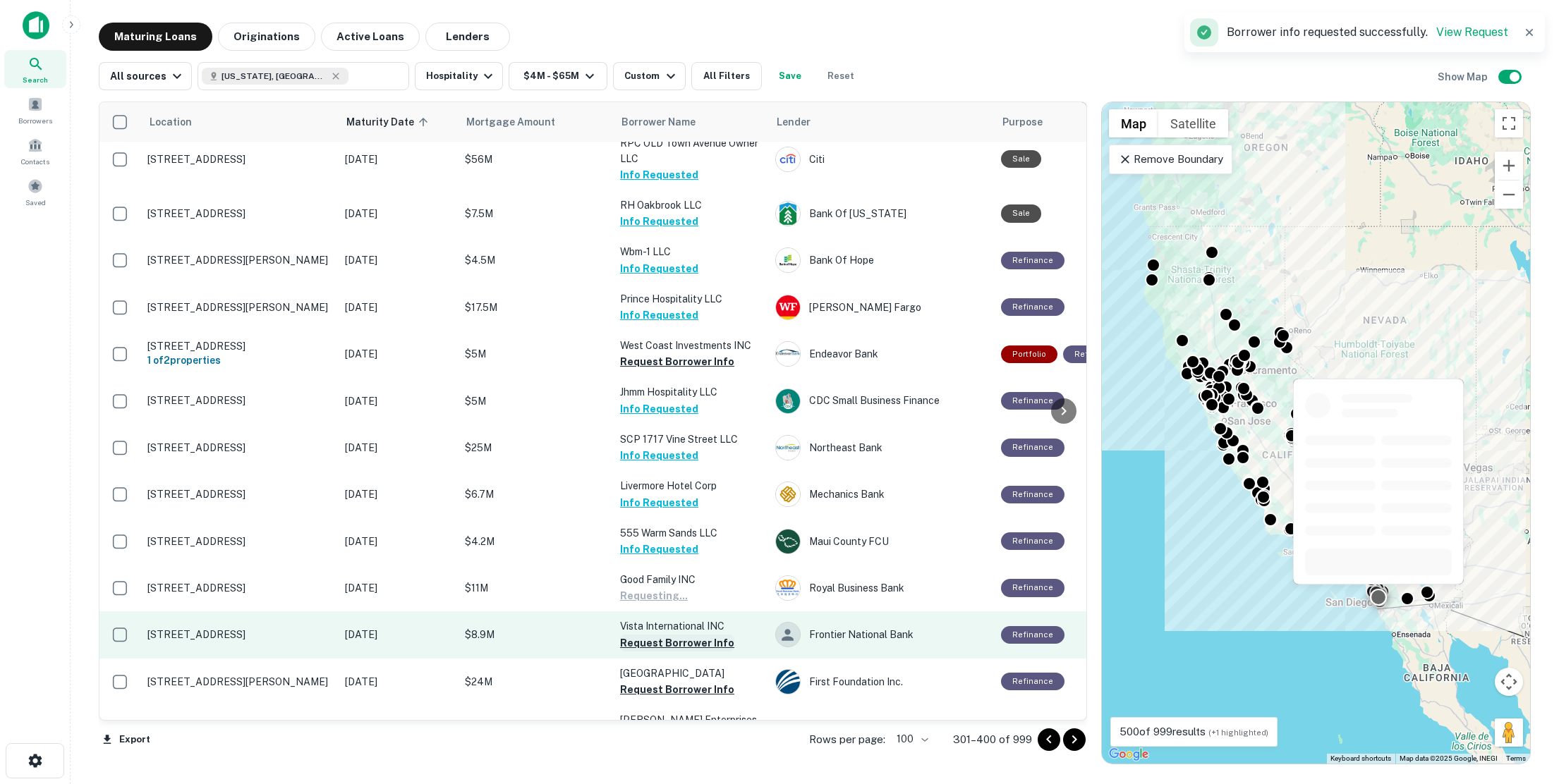
click at [669, 635] on button "Request Borrower Info" at bounding box center [677, 643] width 114 height 17
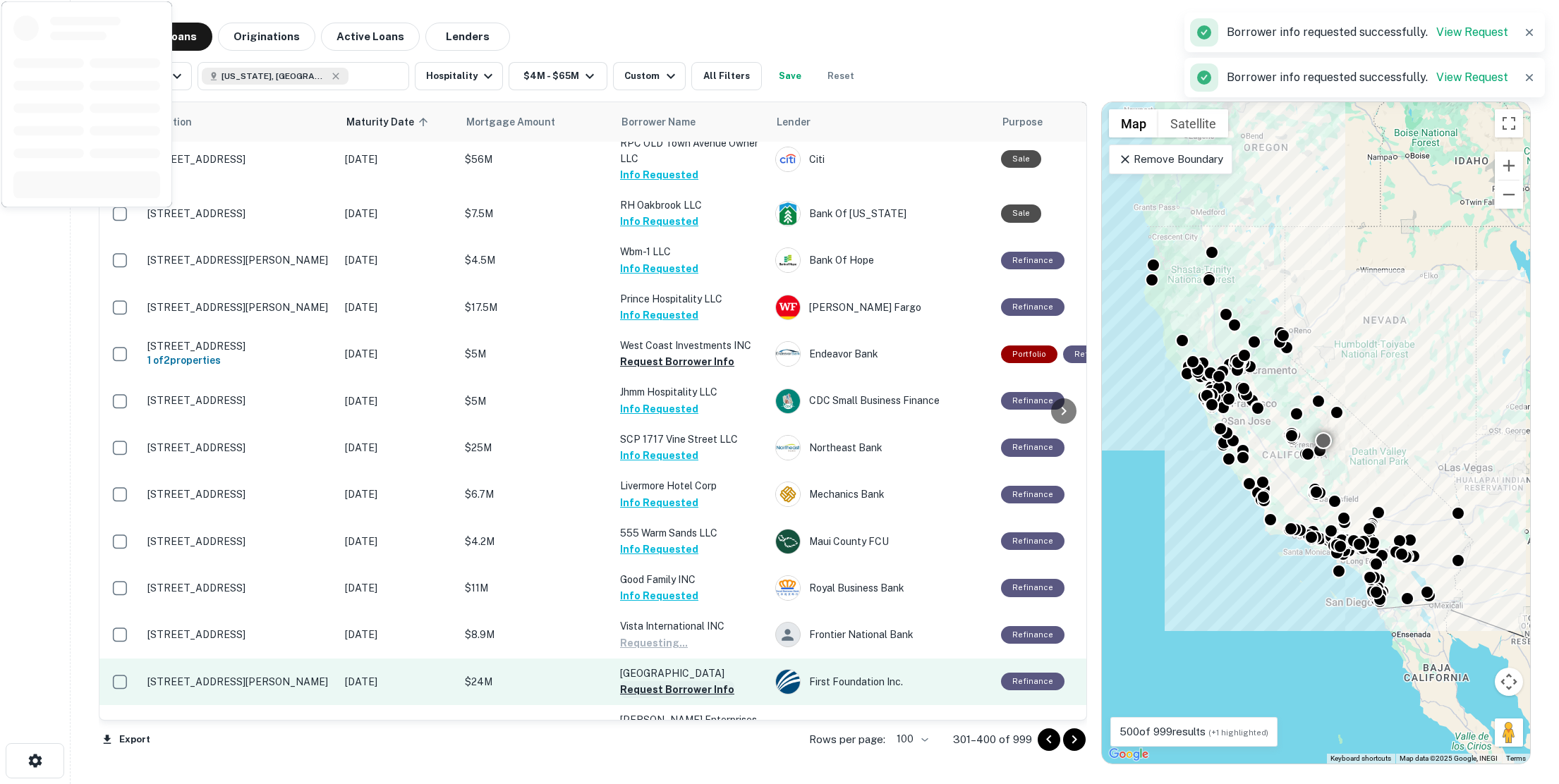
click at [670, 682] on button "Request Borrower Info" at bounding box center [677, 690] width 114 height 17
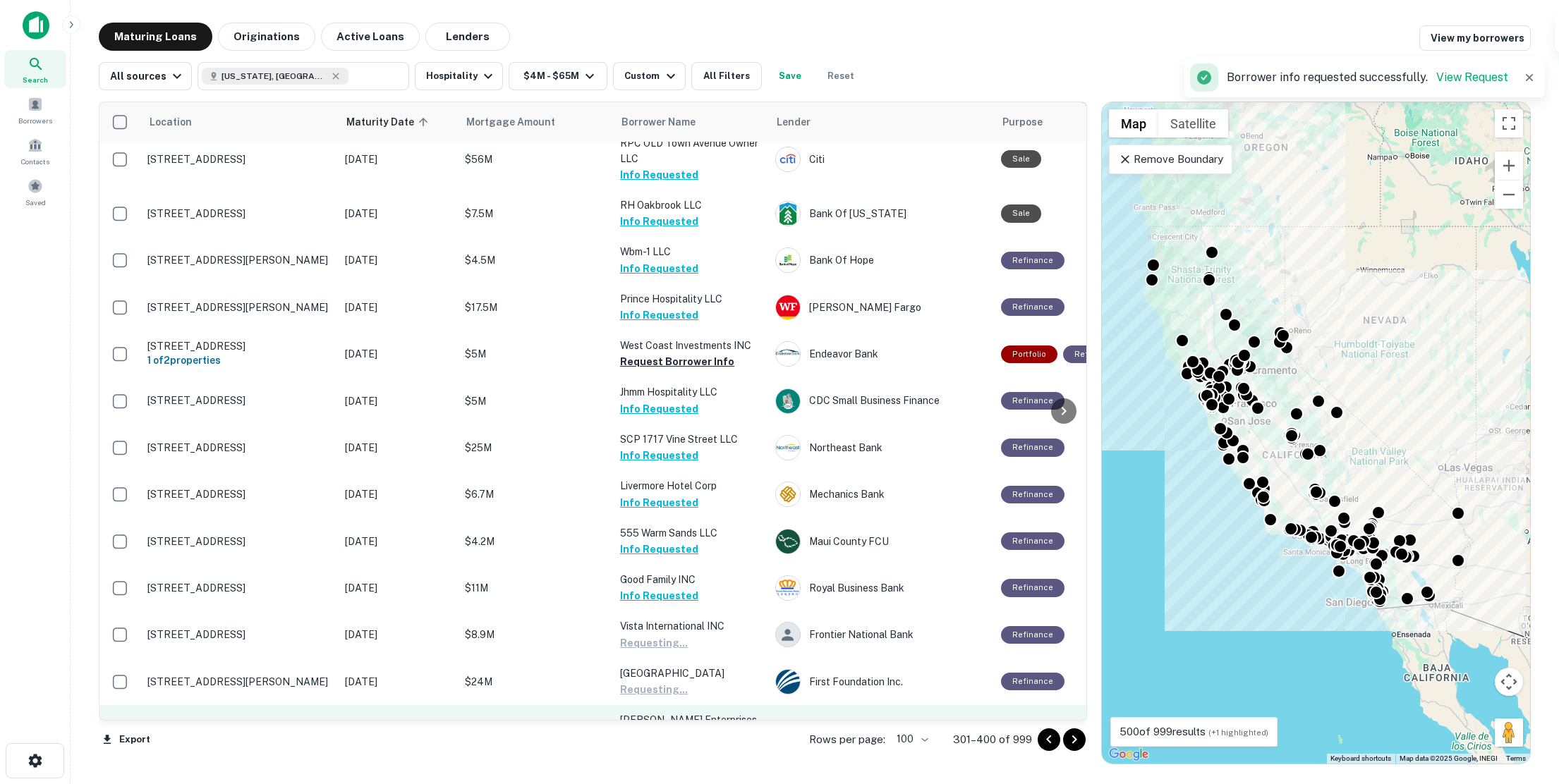
click at [675, 744] on button "Request Borrower Info" at bounding box center [677, 752] width 114 height 17
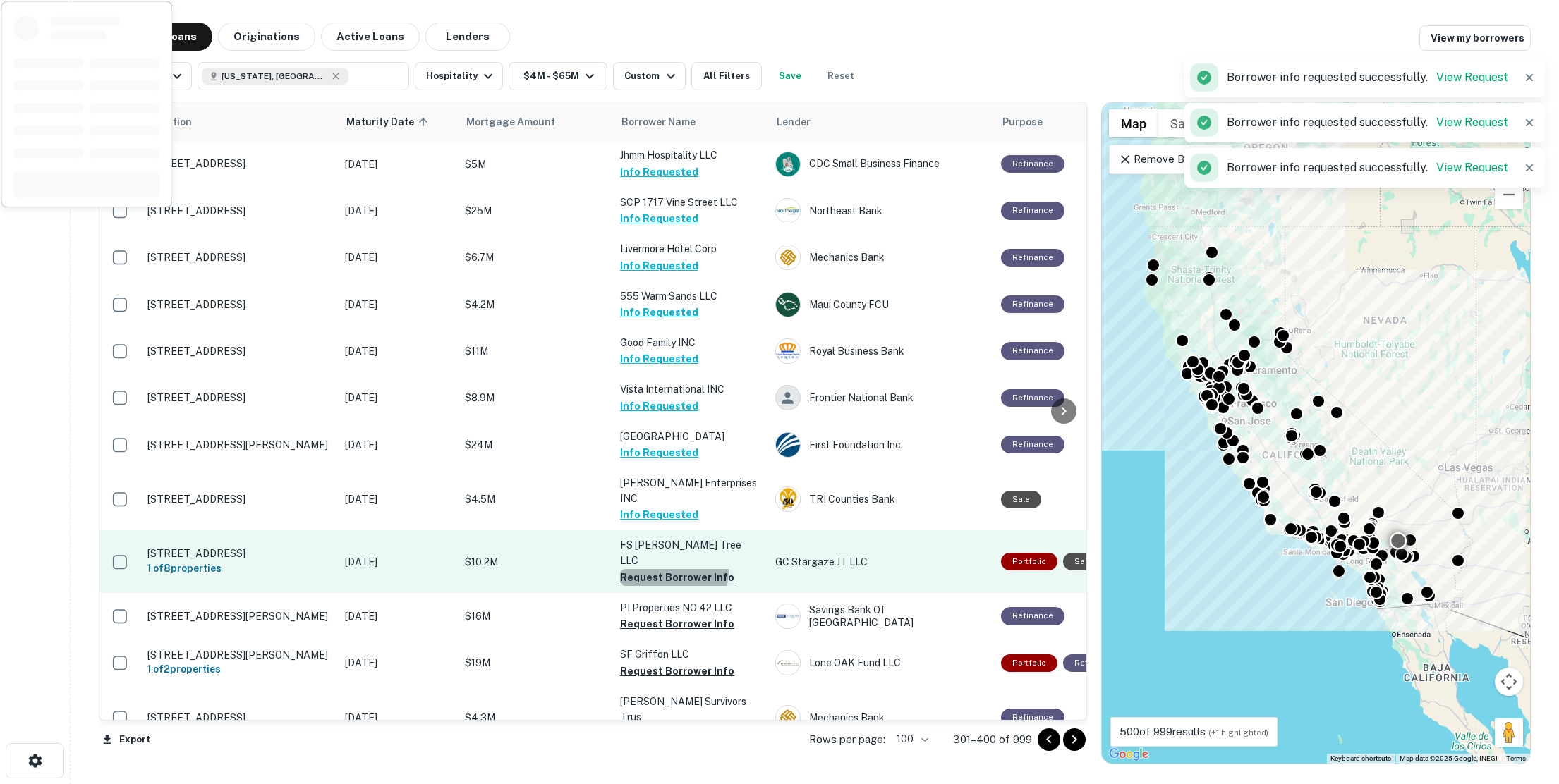
scroll to position [4356, 0]
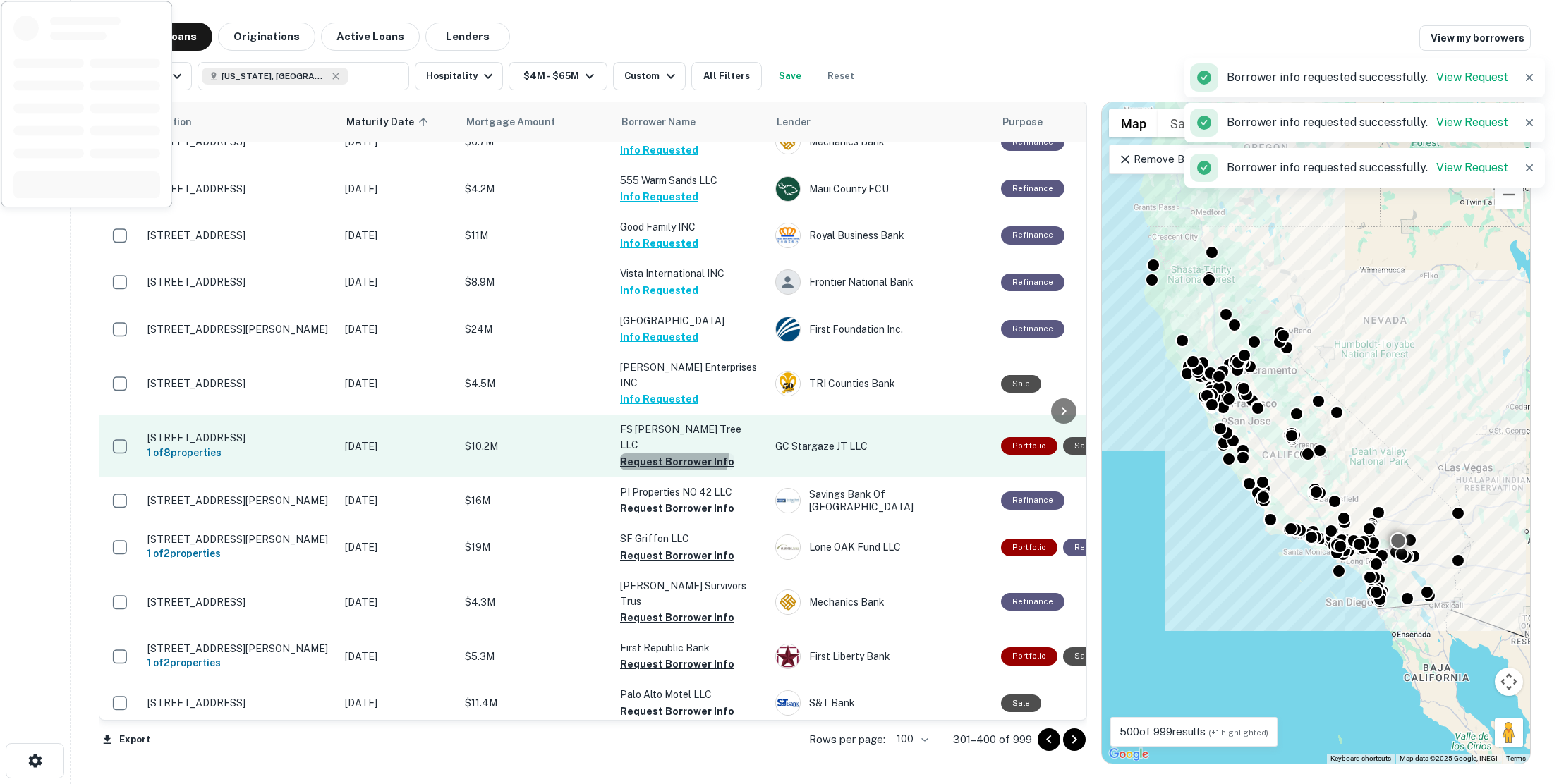
click at [671, 454] on button "Request Borrower Info" at bounding box center [677, 462] width 114 height 17
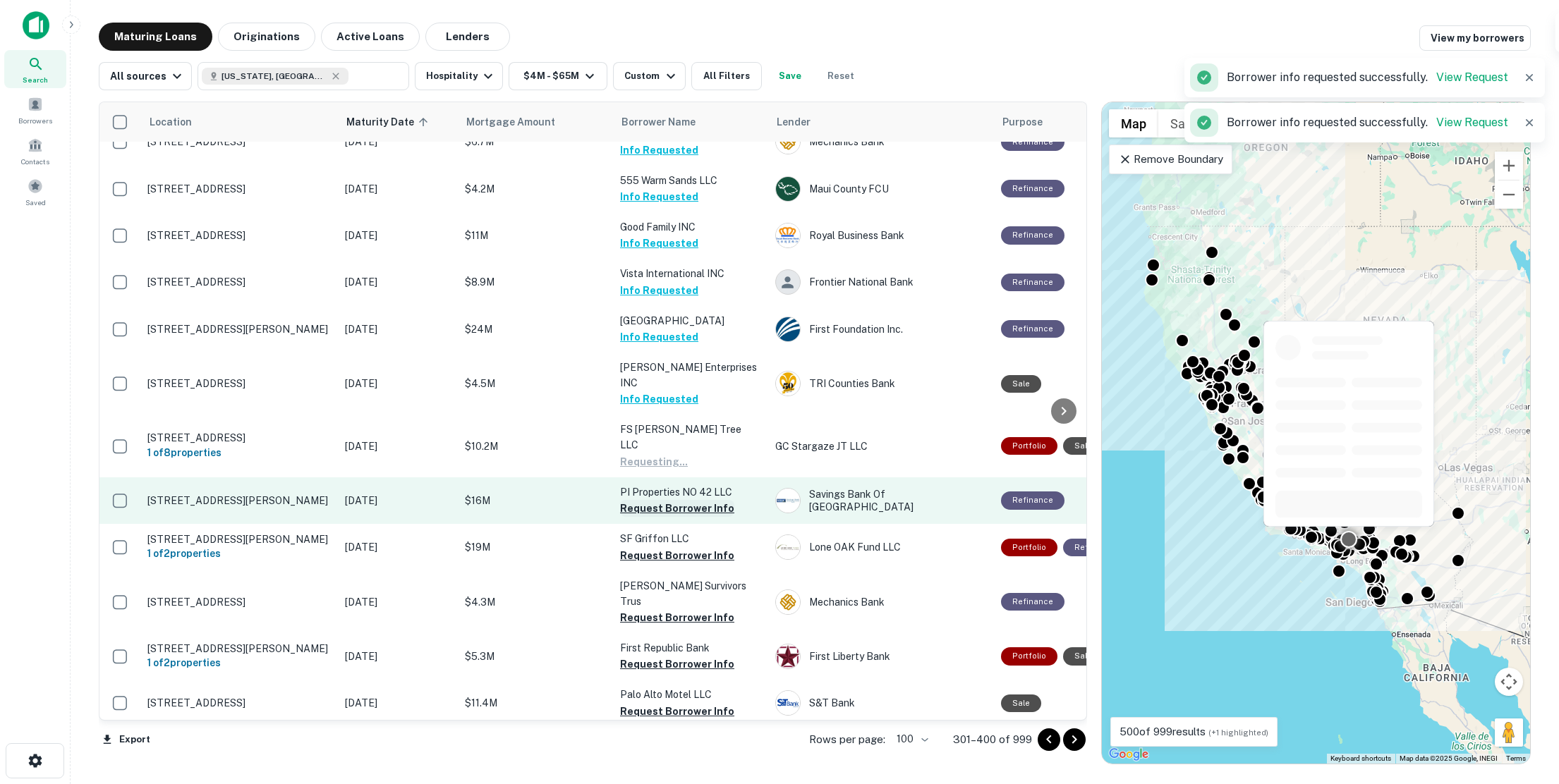
click at [683, 500] on button "Request Borrower Info" at bounding box center [677, 508] width 114 height 17
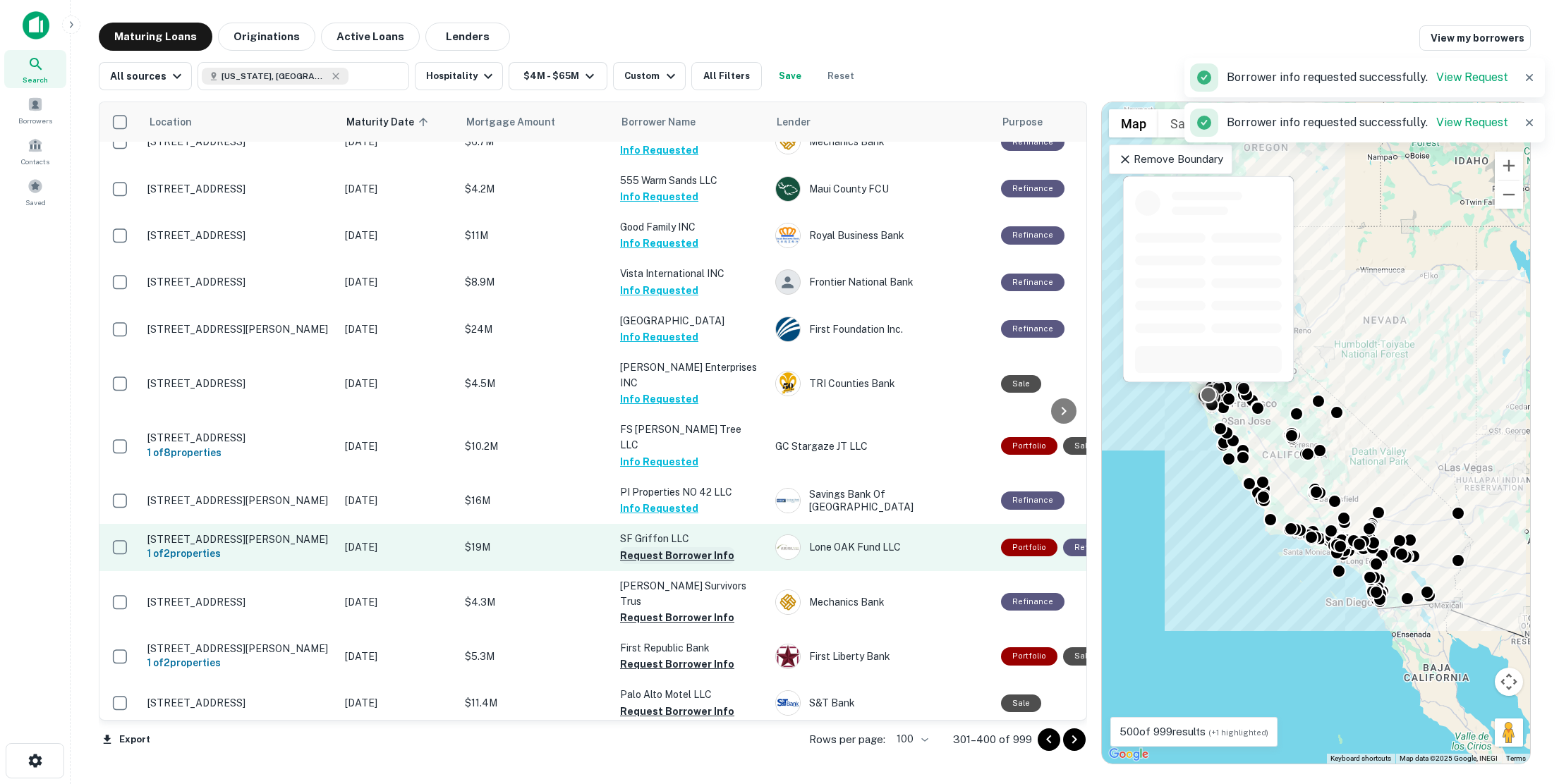
click at [682, 547] on button "Request Borrower Info" at bounding box center [677, 555] width 114 height 17
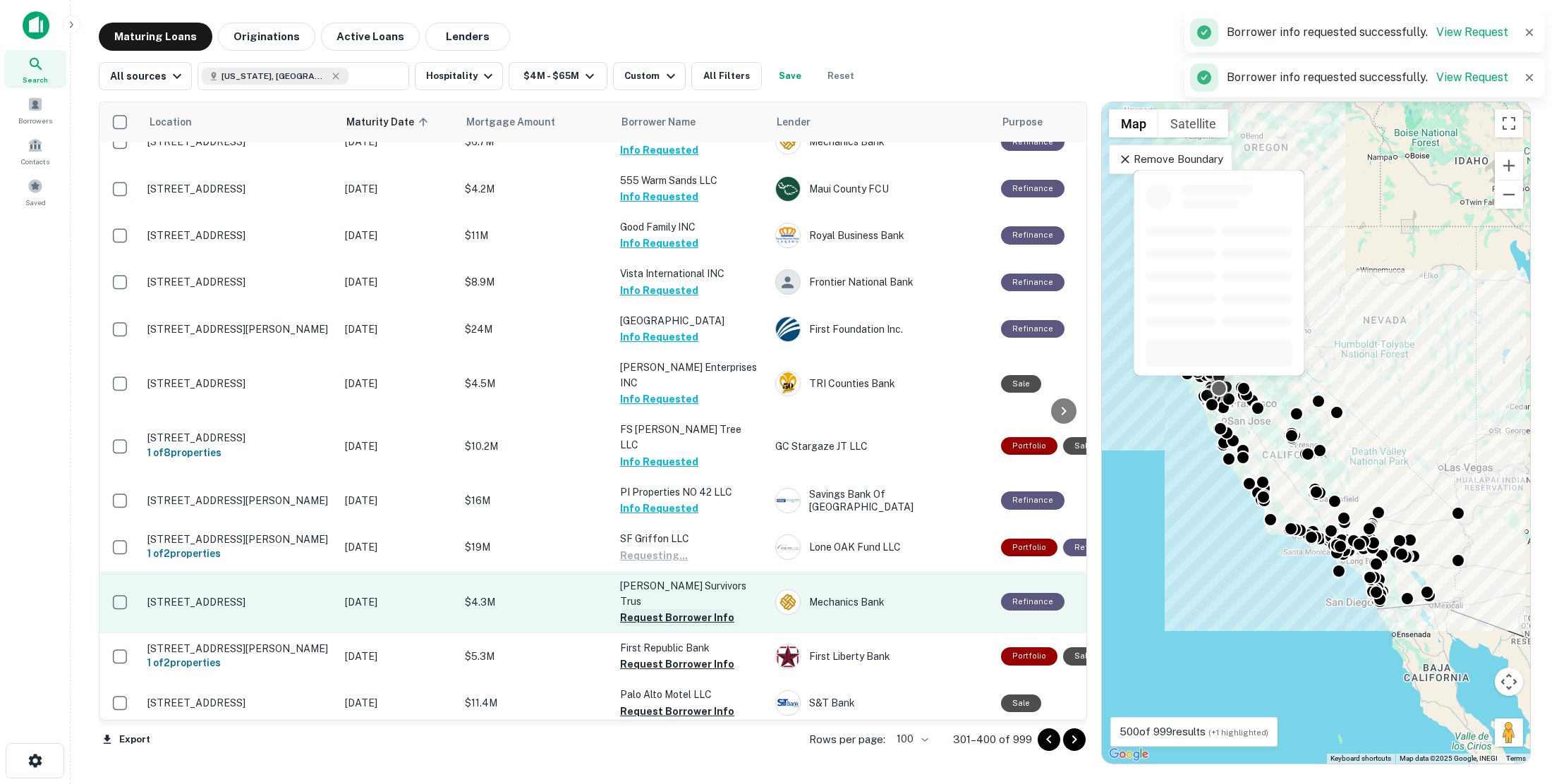
click at [677, 609] on button "Request Borrower Info" at bounding box center [677, 617] width 114 height 17
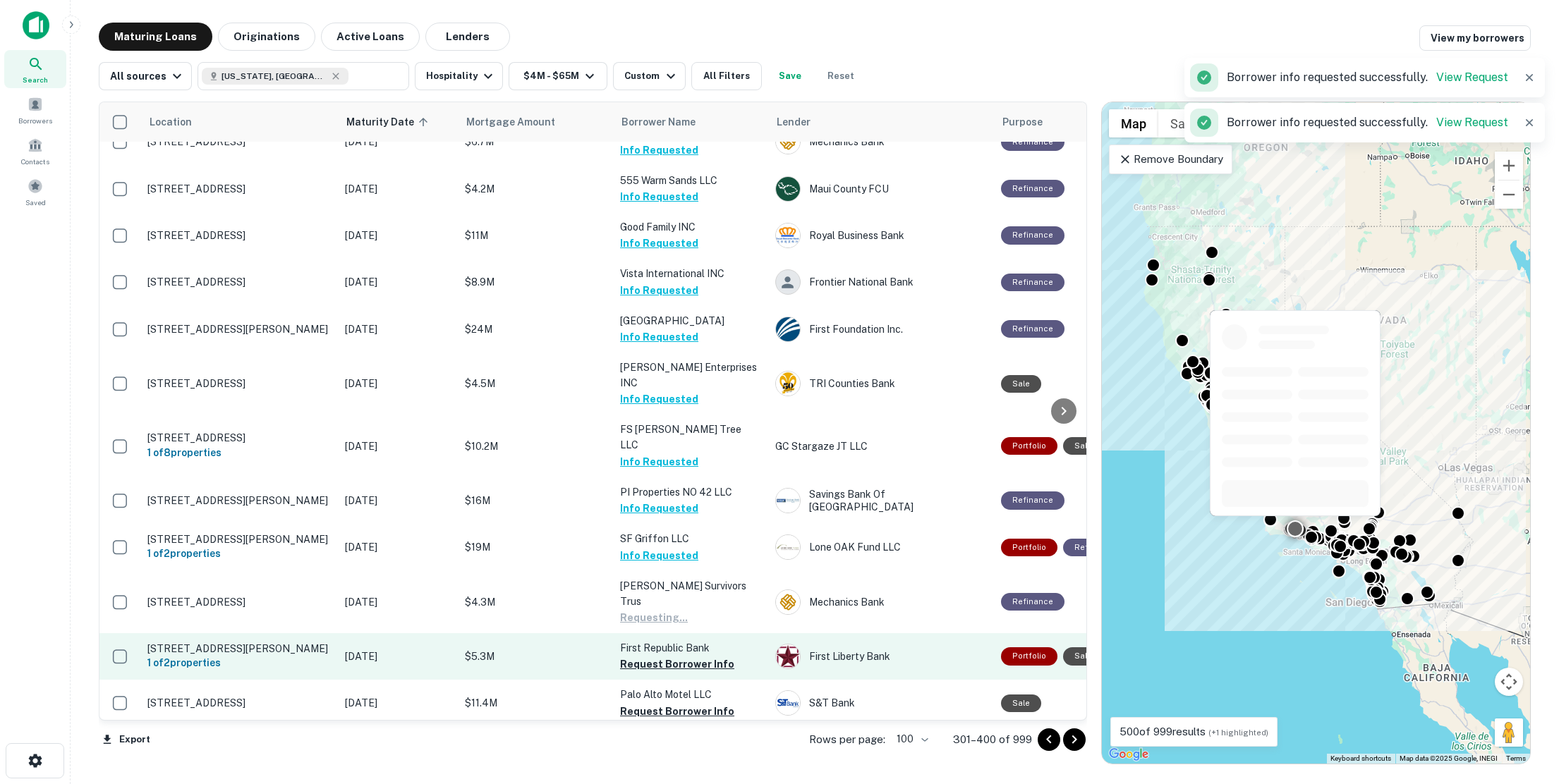
click at [685, 640] on p "First Republic Bank" at bounding box center [690, 647] width 141 height 15
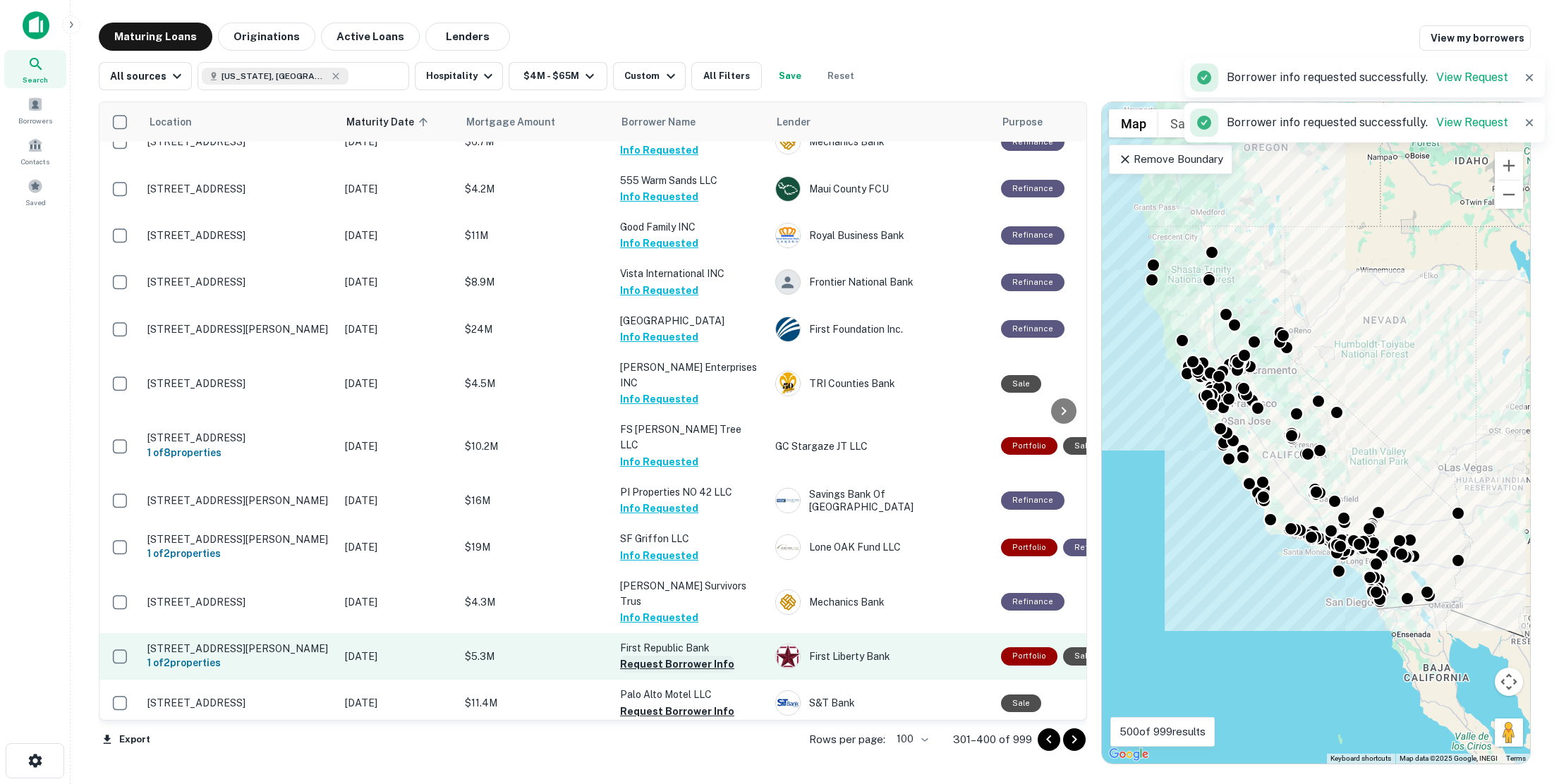
click at [682, 656] on button "Request Borrower Info" at bounding box center [677, 664] width 114 height 17
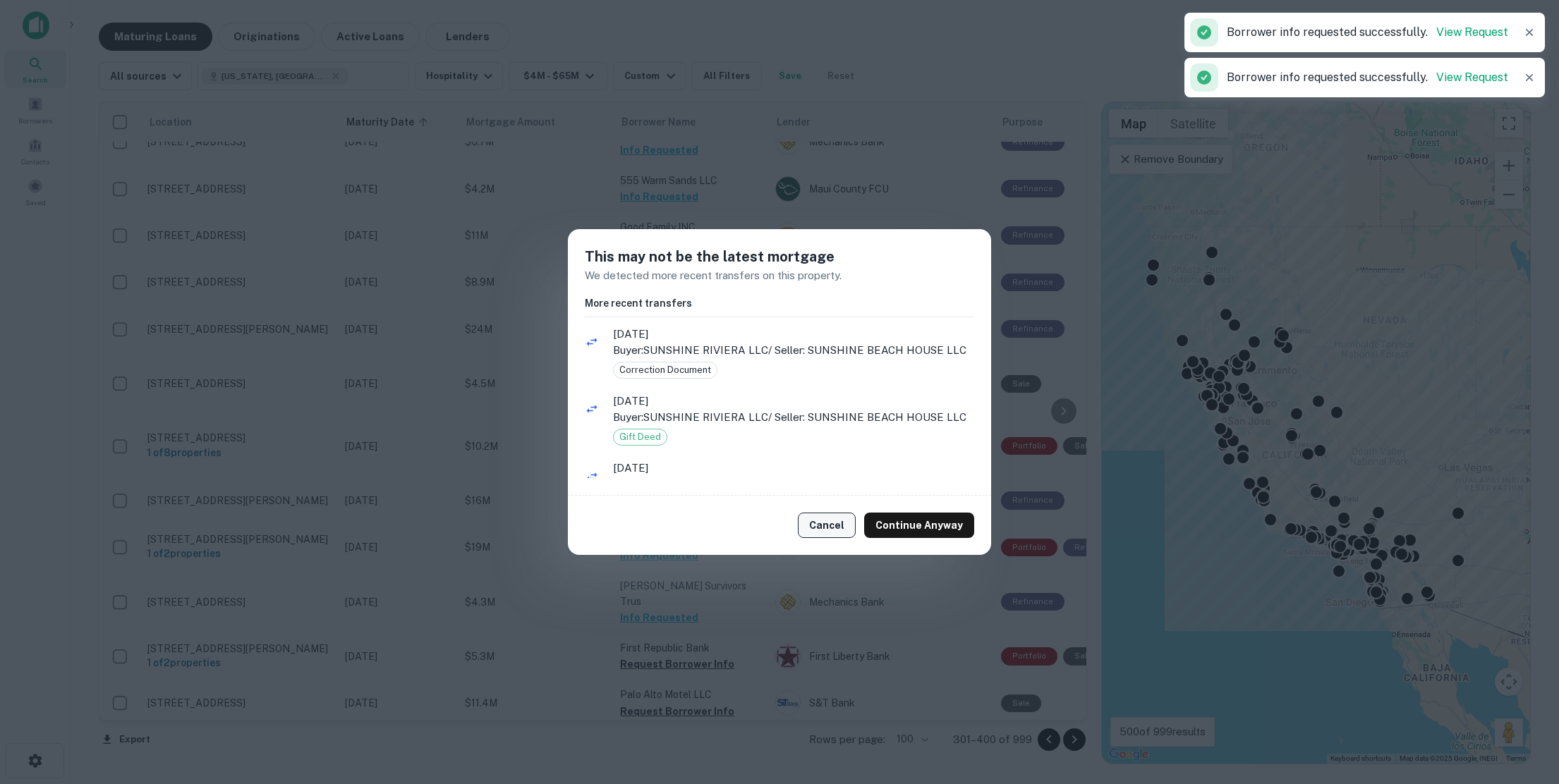
click at [835, 527] on button "Cancel" at bounding box center [827, 525] width 58 height 25
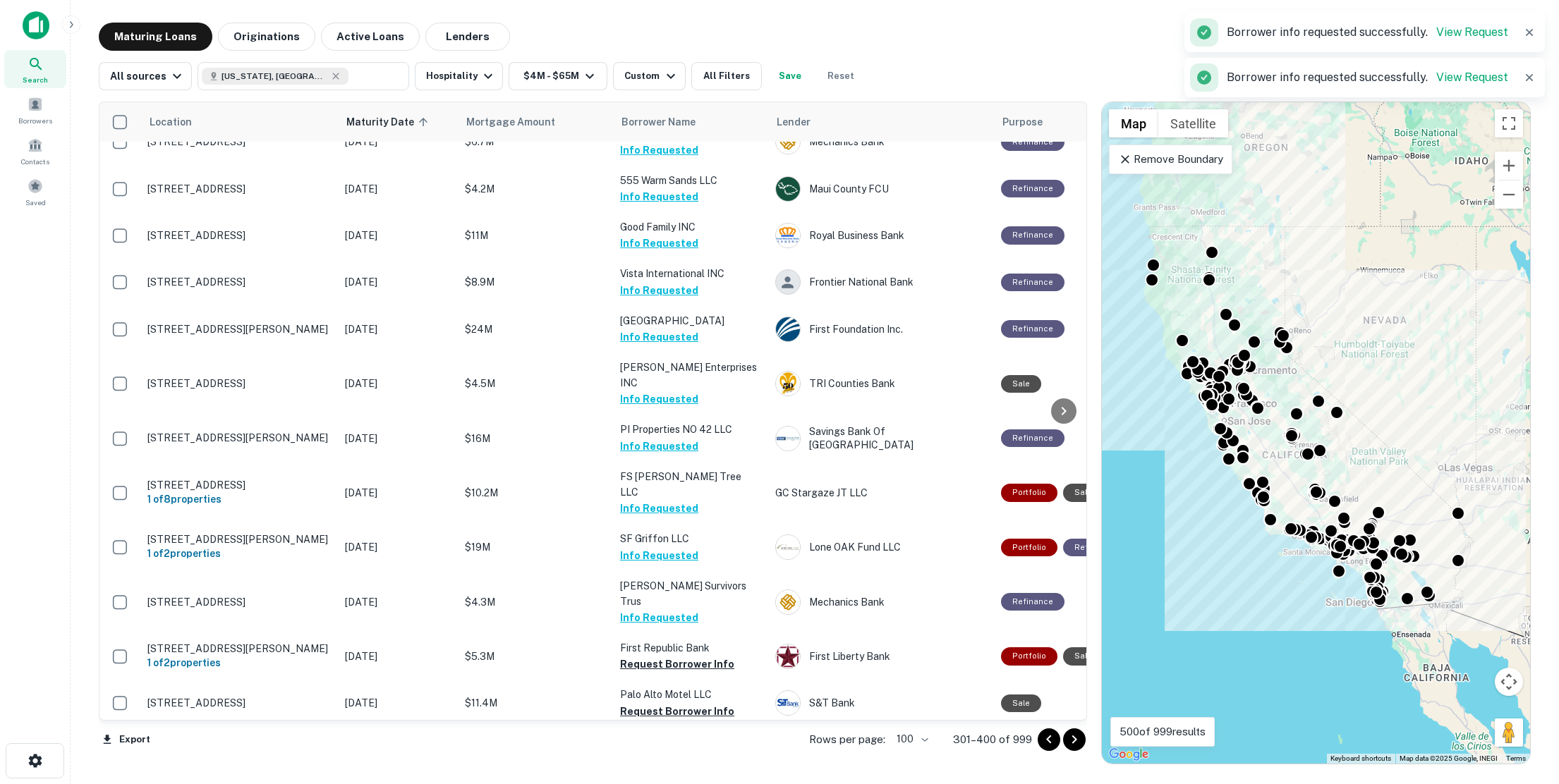
click at [684, 626] on div "This may not be the latest mortgage We detected more recent transfers on this p…" at bounding box center [779, 392] width 1559 height 784
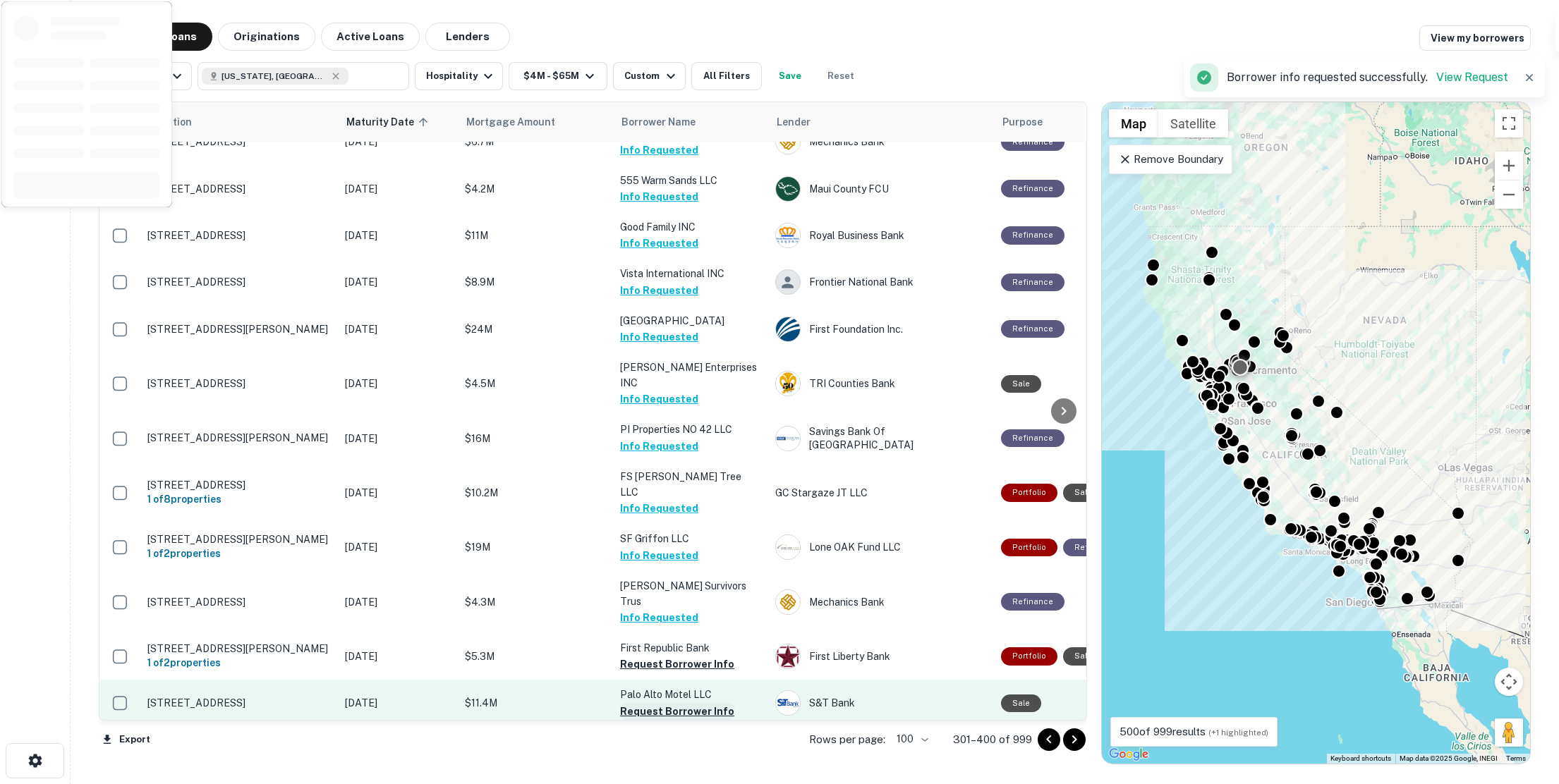
scroll to position [4373, 0]
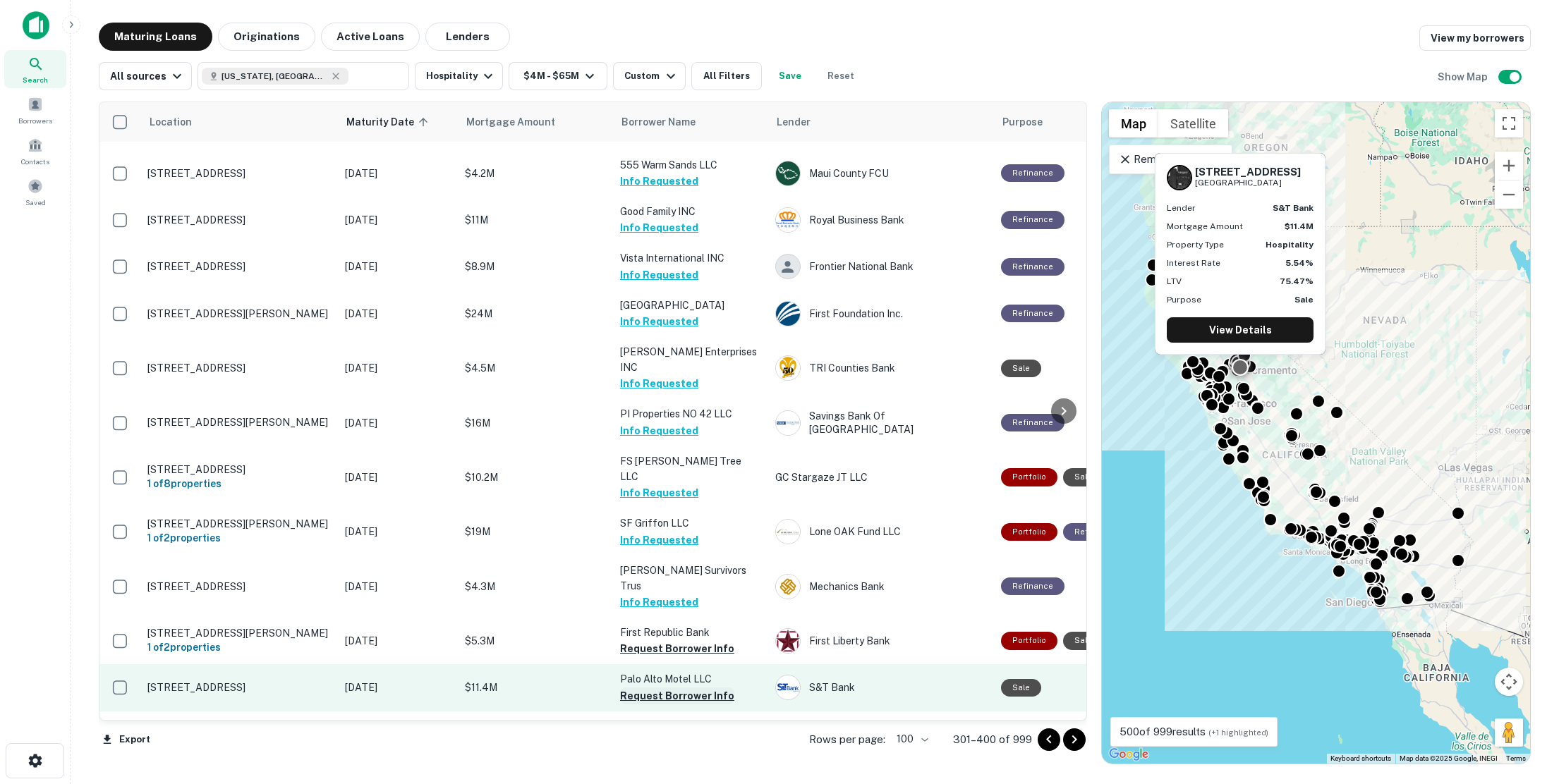
click at [680, 688] on button "Request Borrower Info" at bounding box center [677, 696] width 114 height 17
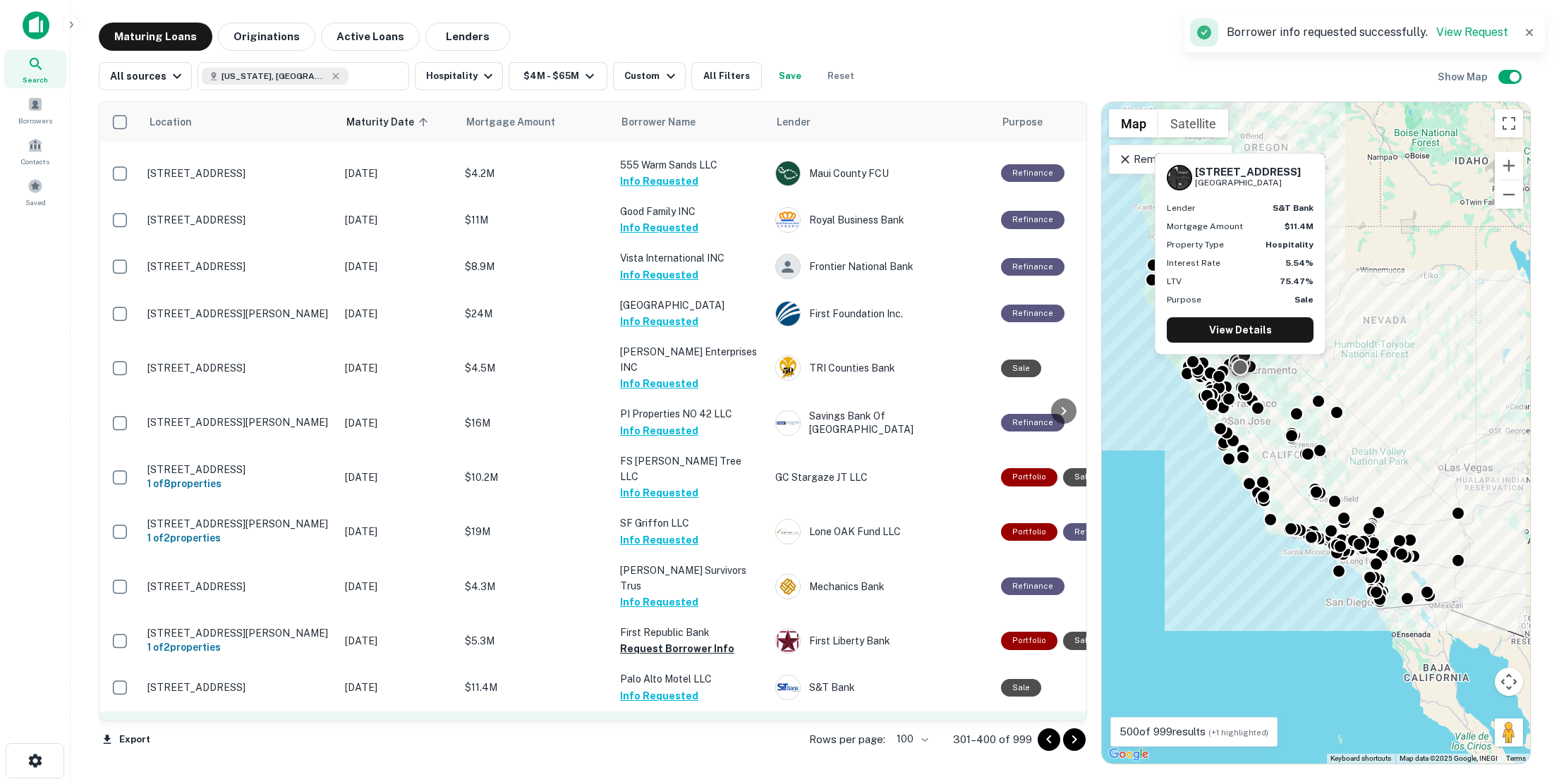
click at [660, 750] on button "Request Borrower Info" at bounding box center [677, 758] width 114 height 17
